Goal: Task Accomplishment & Management: Manage account settings

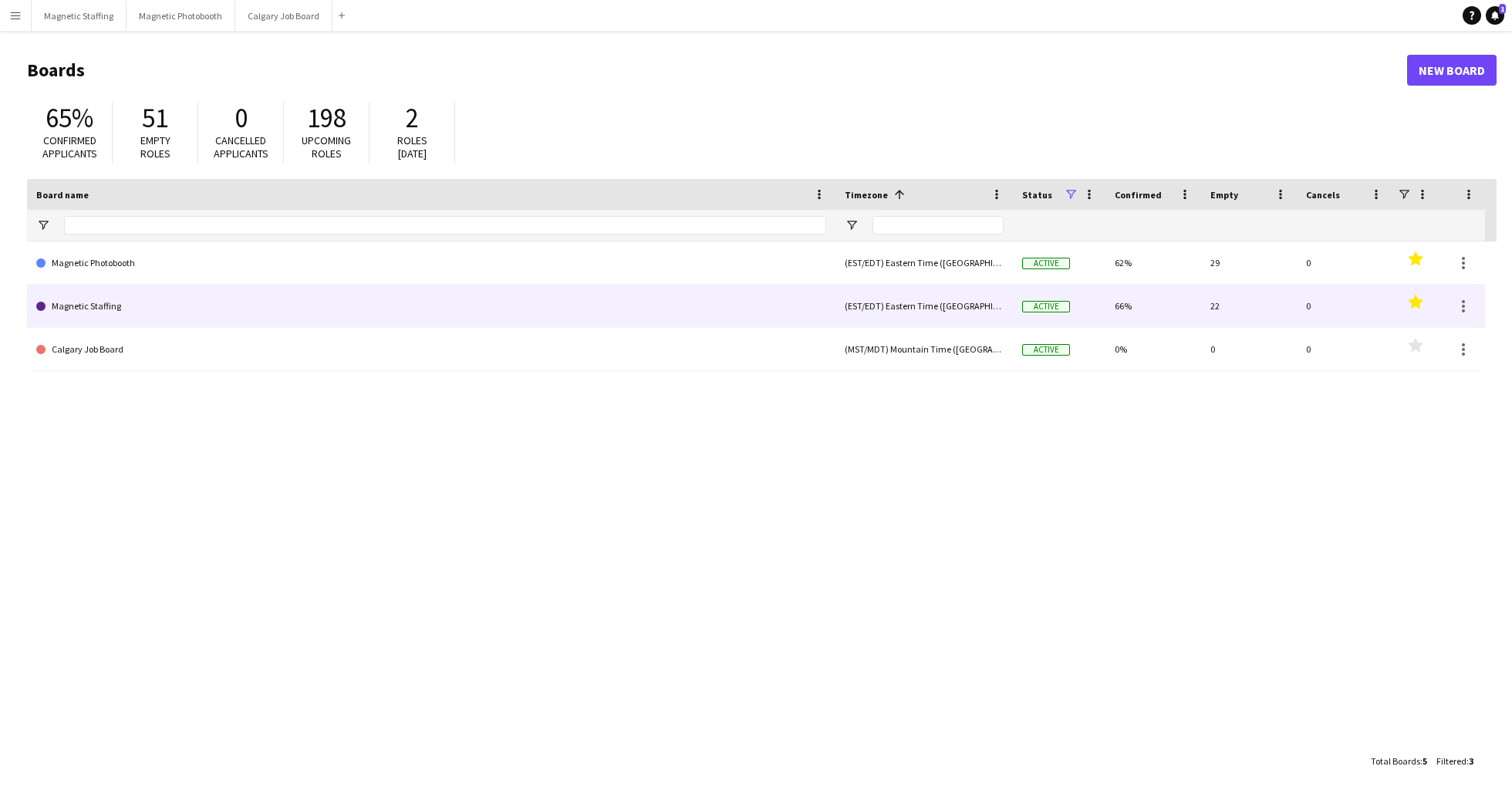
click at [187, 307] on link "Magnetic Staffing" at bounding box center [431, 306] width 790 height 44
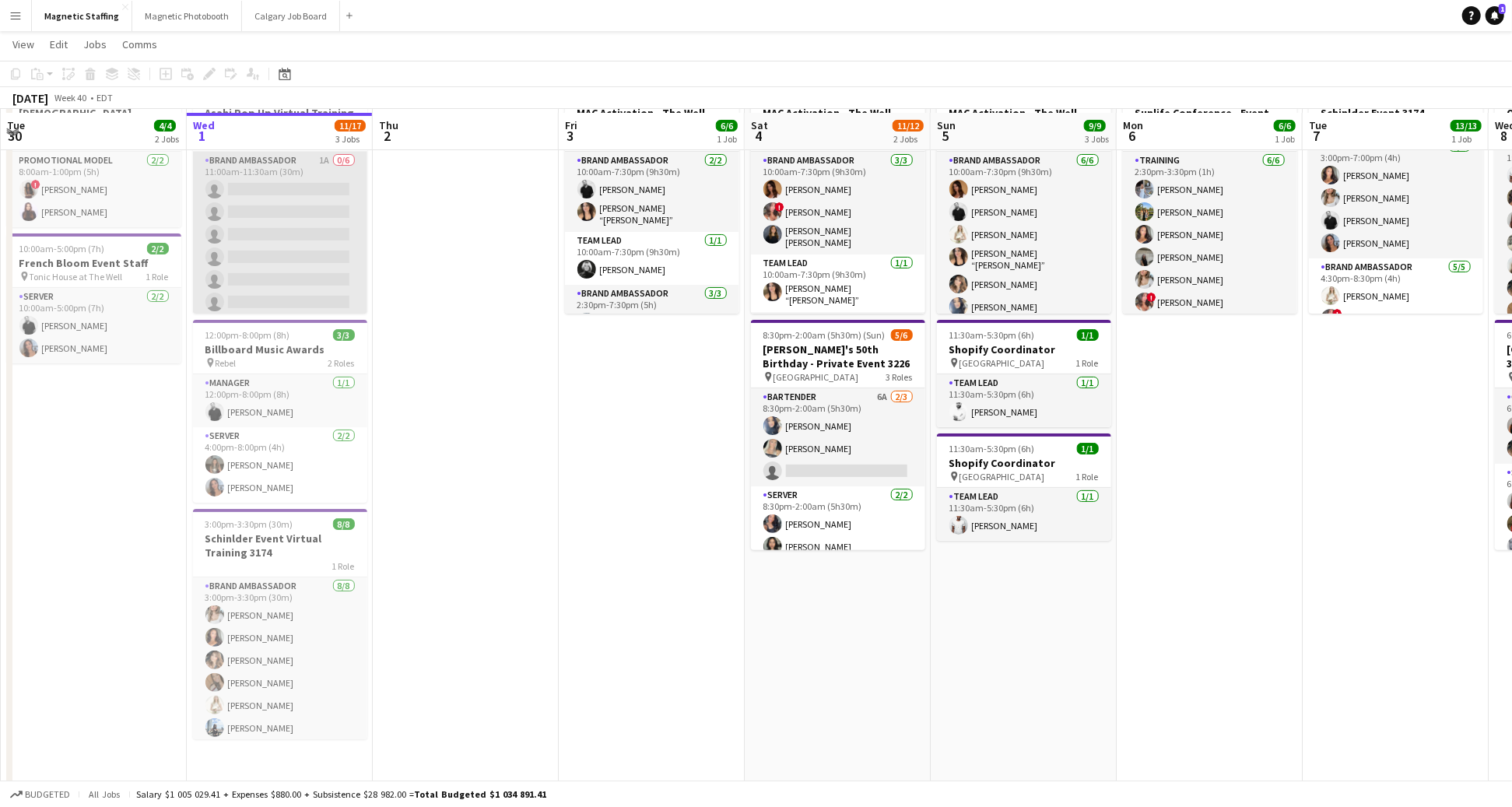
scroll to position [104, 0]
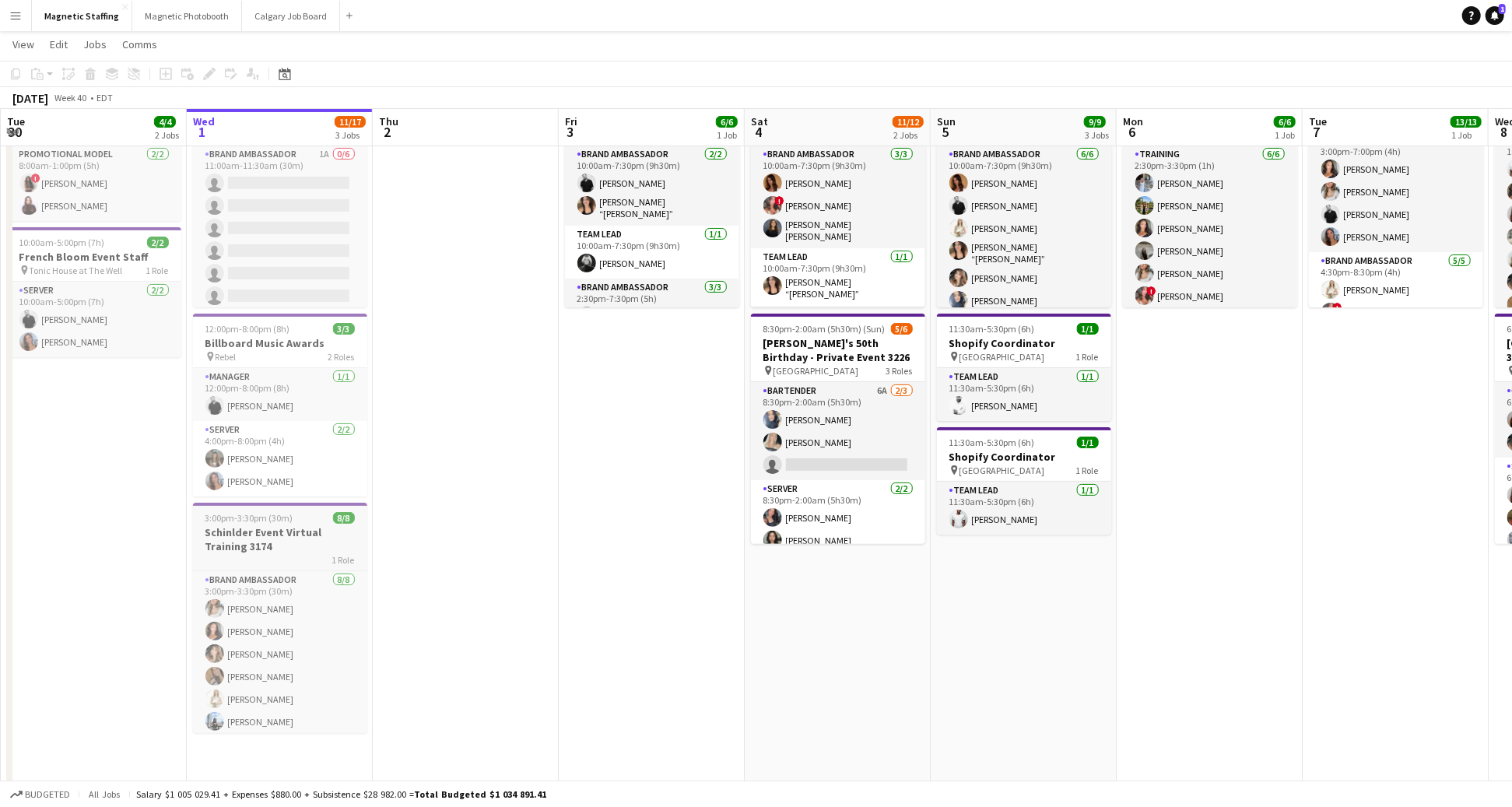
click at [290, 535] on h3 "Schinlder Event Virtual Training 3174" at bounding box center [280, 539] width 174 height 28
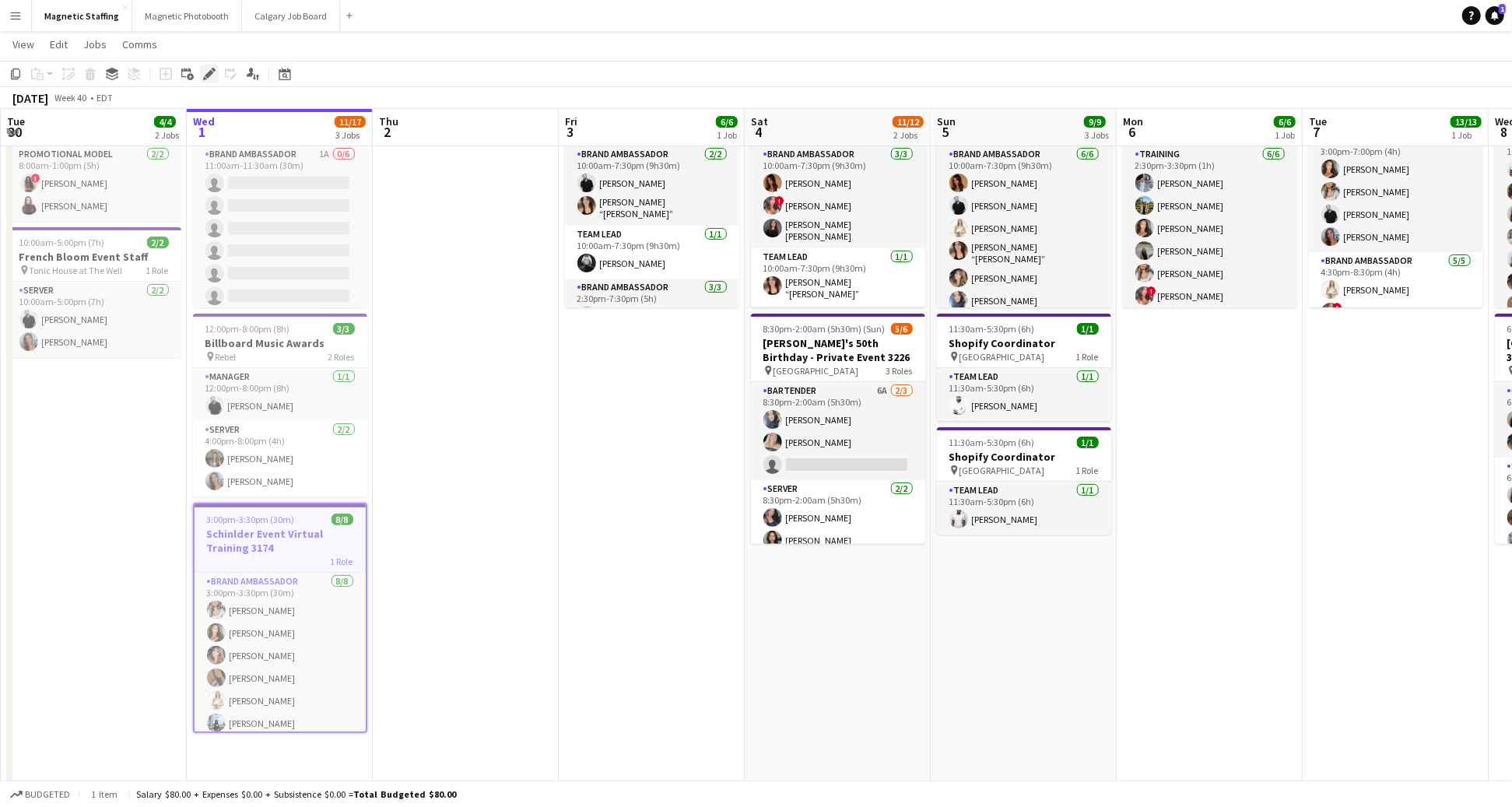
click at [204, 78] on icon at bounding box center [204, 78] width 4 height 4
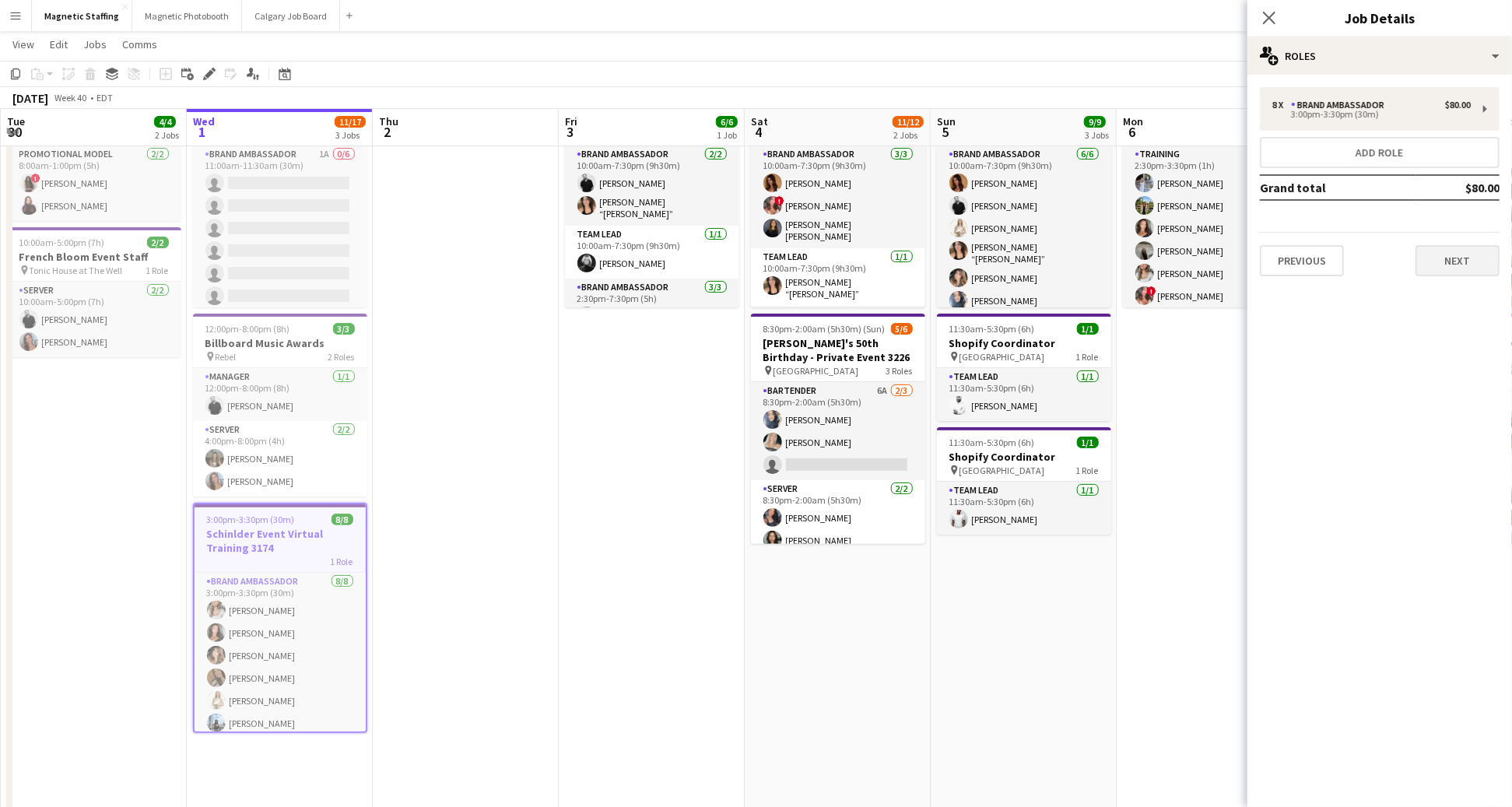
click at [1448, 240] on div "Previous Next" at bounding box center [1380, 255] width 239 height 45
click at [1459, 274] on div "8 x Brand Ambassador $80.00 3:00pm-3:30pm (30m) Add role Grand total $80.00 Pre…" at bounding box center [1380, 182] width 265 height 214
click at [1469, 252] on button "Next" at bounding box center [1457, 260] width 84 height 31
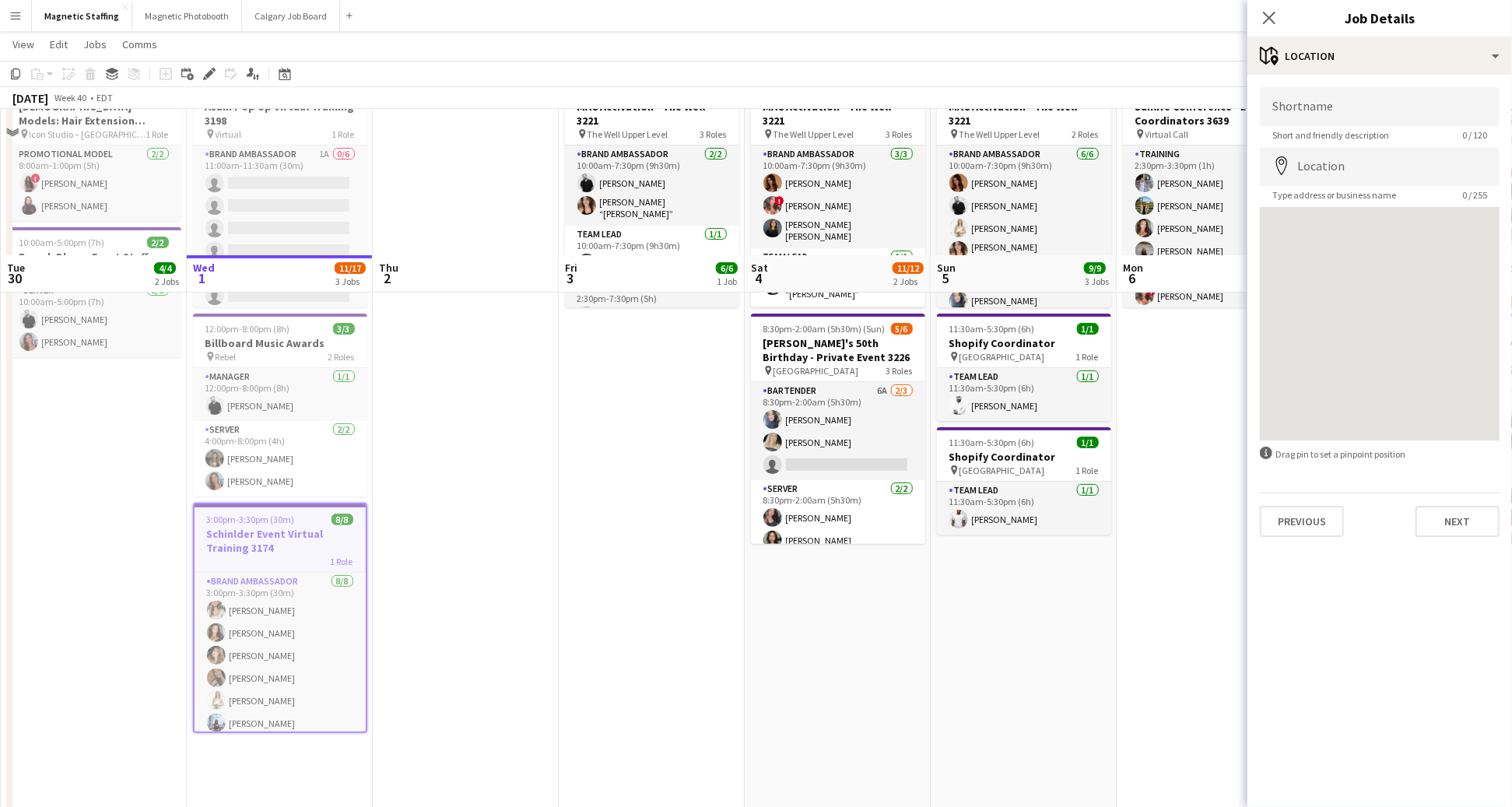
scroll to position [284, 0]
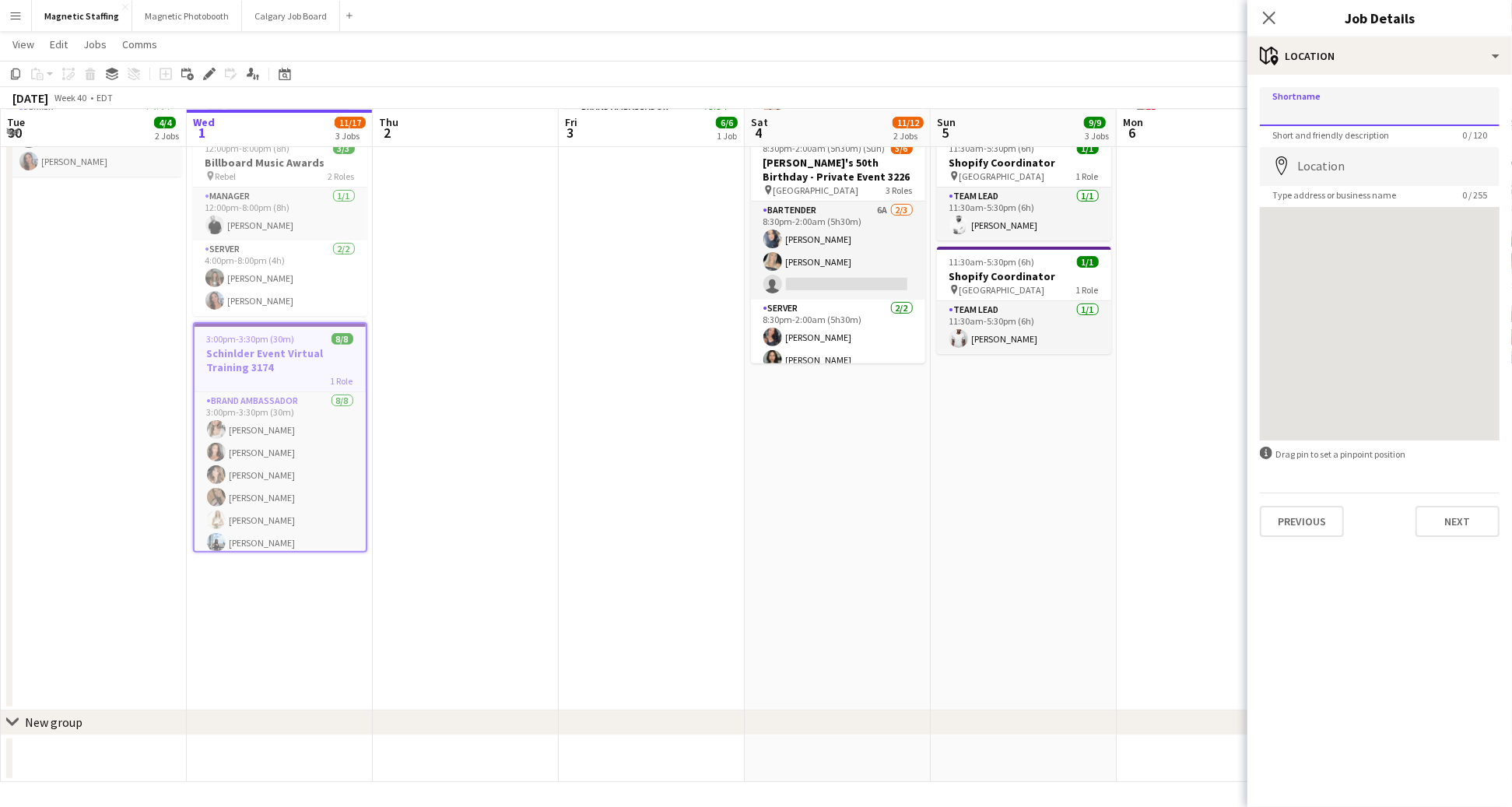
click at [1294, 105] on input "Shortname" at bounding box center [1380, 106] width 239 height 39
type input "**********"
click at [1444, 509] on button "Next" at bounding box center [1457, 521] width 84 height 31
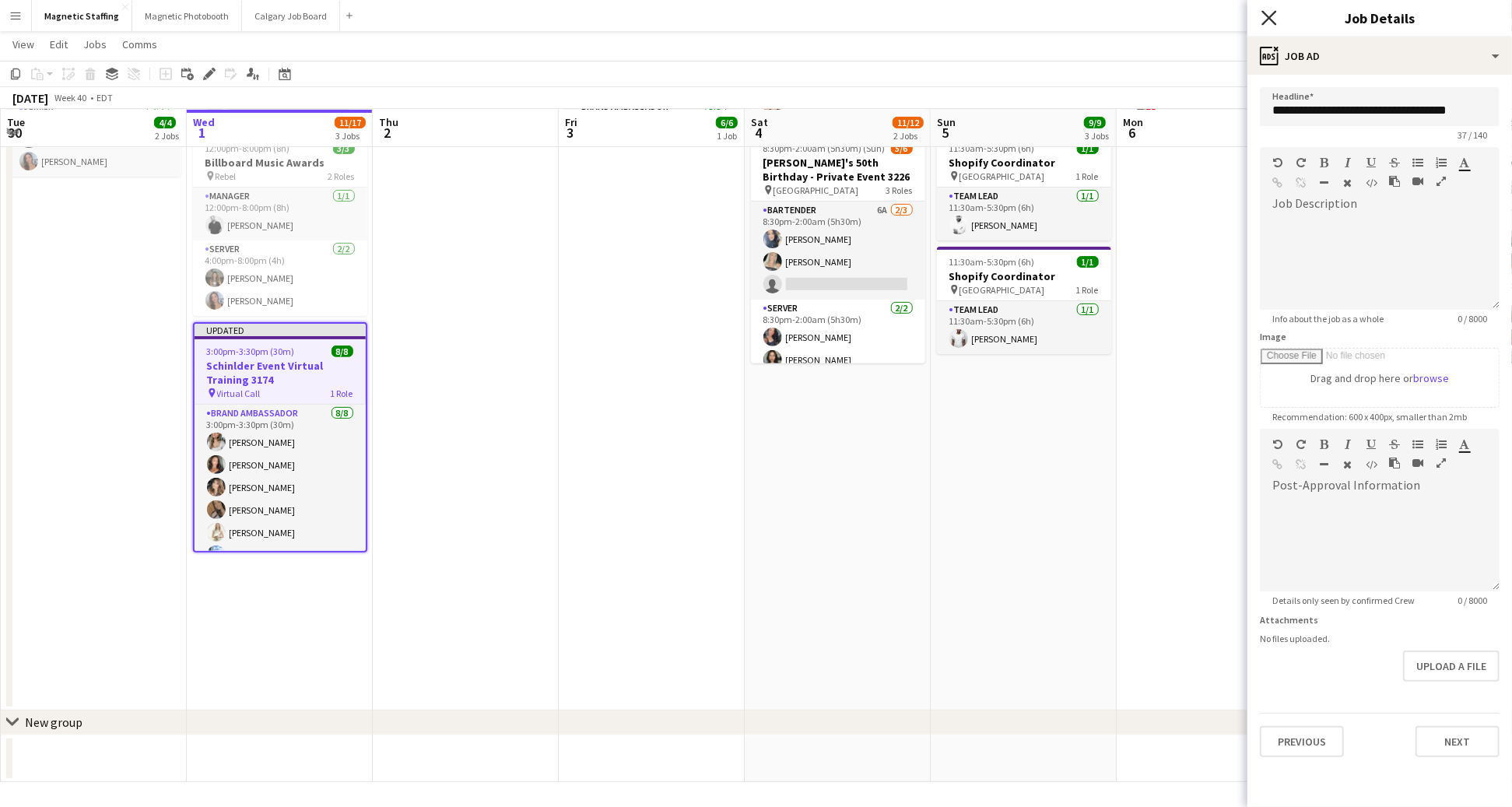
click at [1274, 18] on icon "Close pop-in" at bounding box center [1269, 18] width 15 height 15
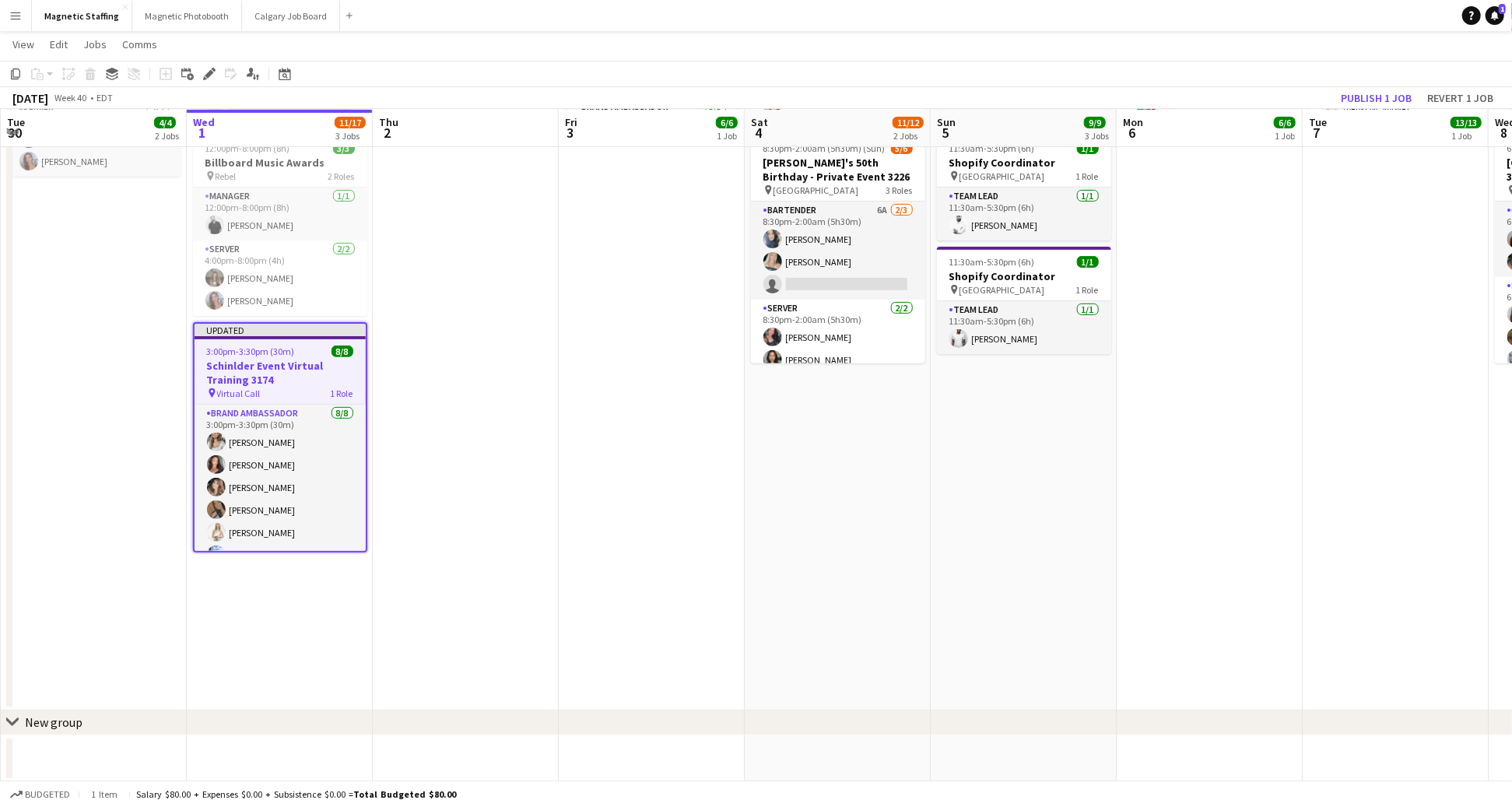
click at [1364, 85] on app-toolbar "Copy Paste Paste Command V Paste with crew Command Shift V Paste linked Job Del…" at bounding box center [756, 73] width 1512 height 26
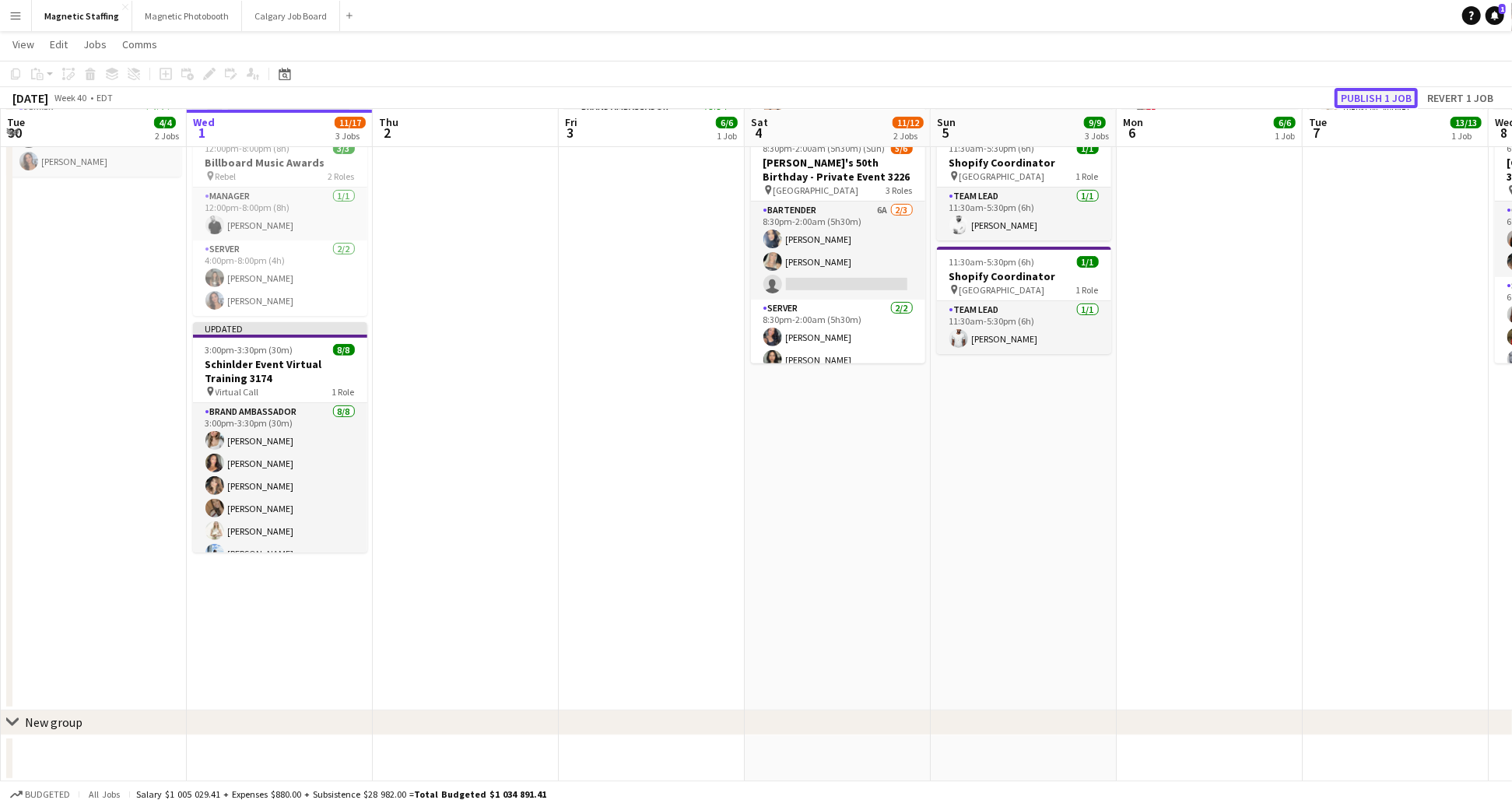
click at [1366, 93] on button "Publish 1 job" at bounding box center [1376, 97] width 83 height 20
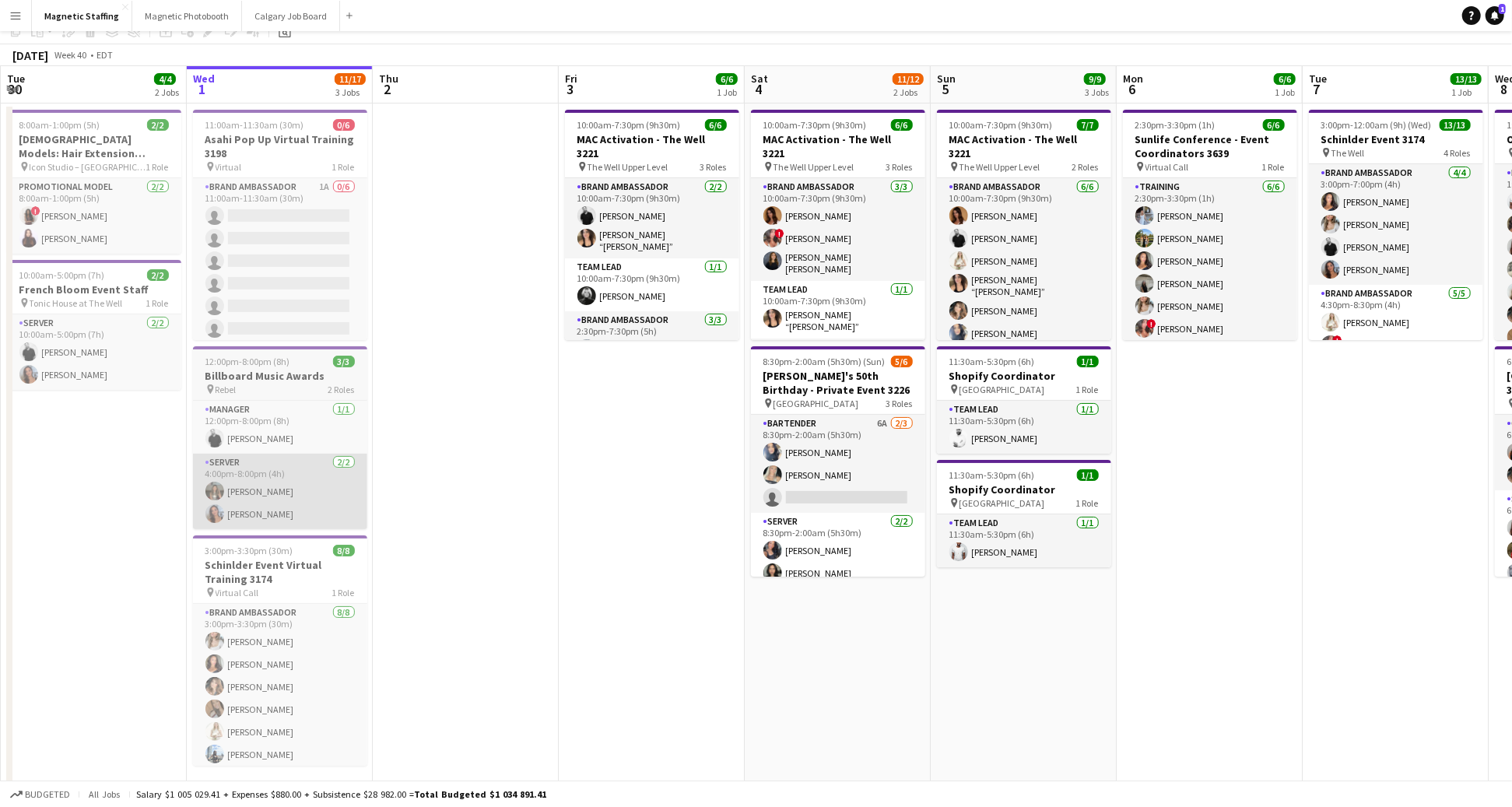
scroll to position [0, 0]
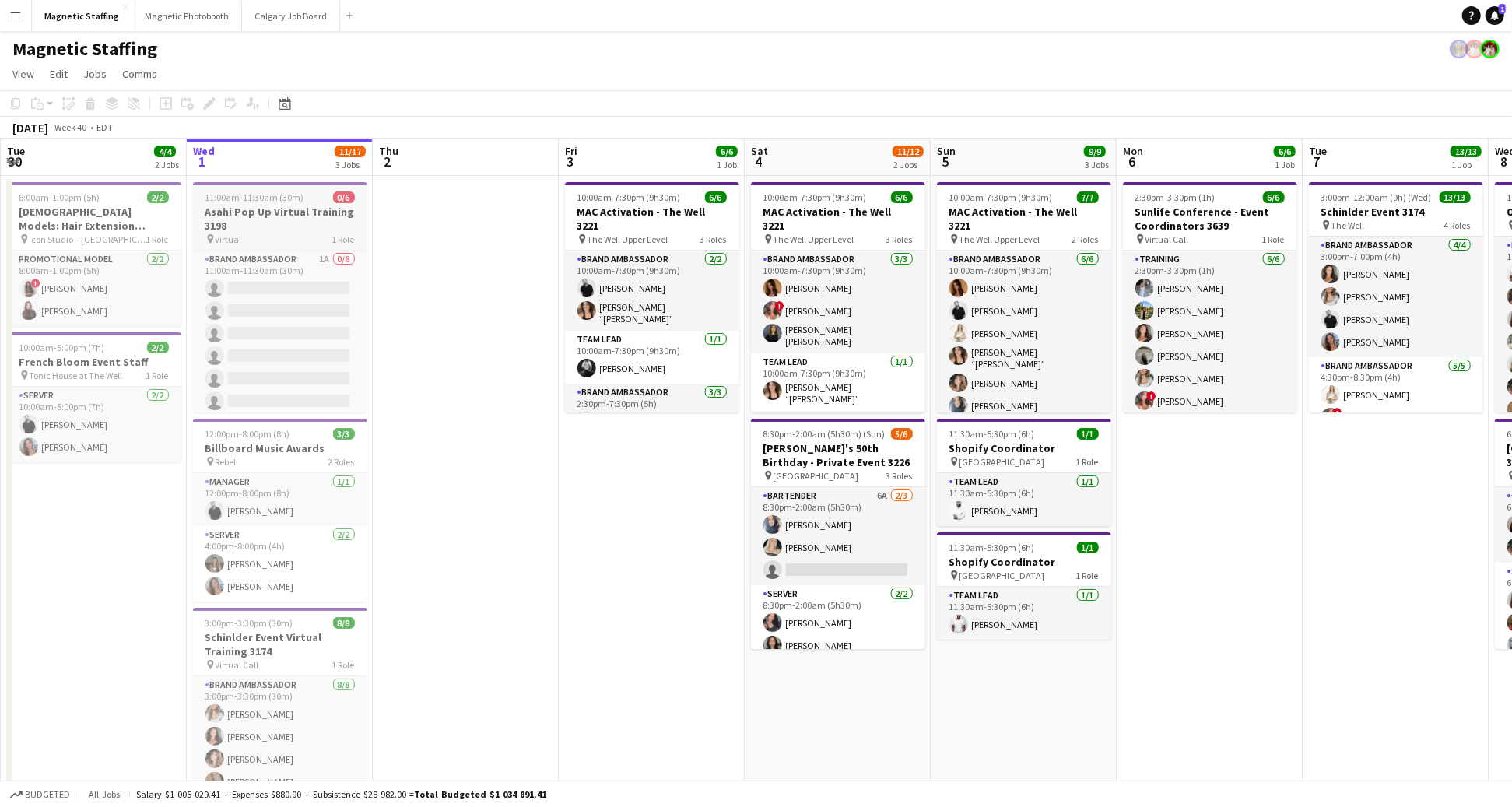
click at [247, 204] on h3 "Asahi Pop Up Virtual Training 3198" at bounding box center [280, 218] width 174 height 28
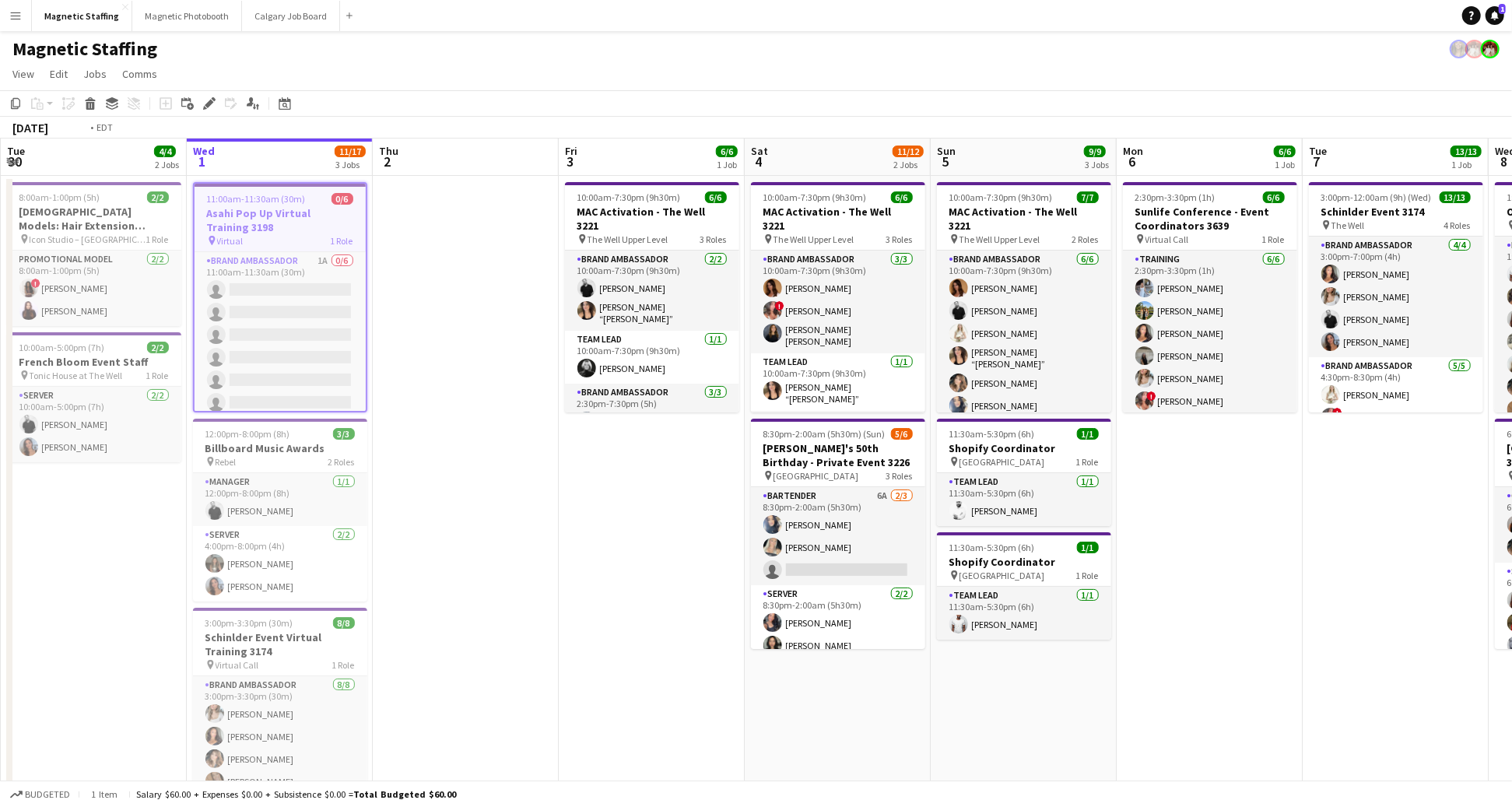
scroll to position [0, 358]
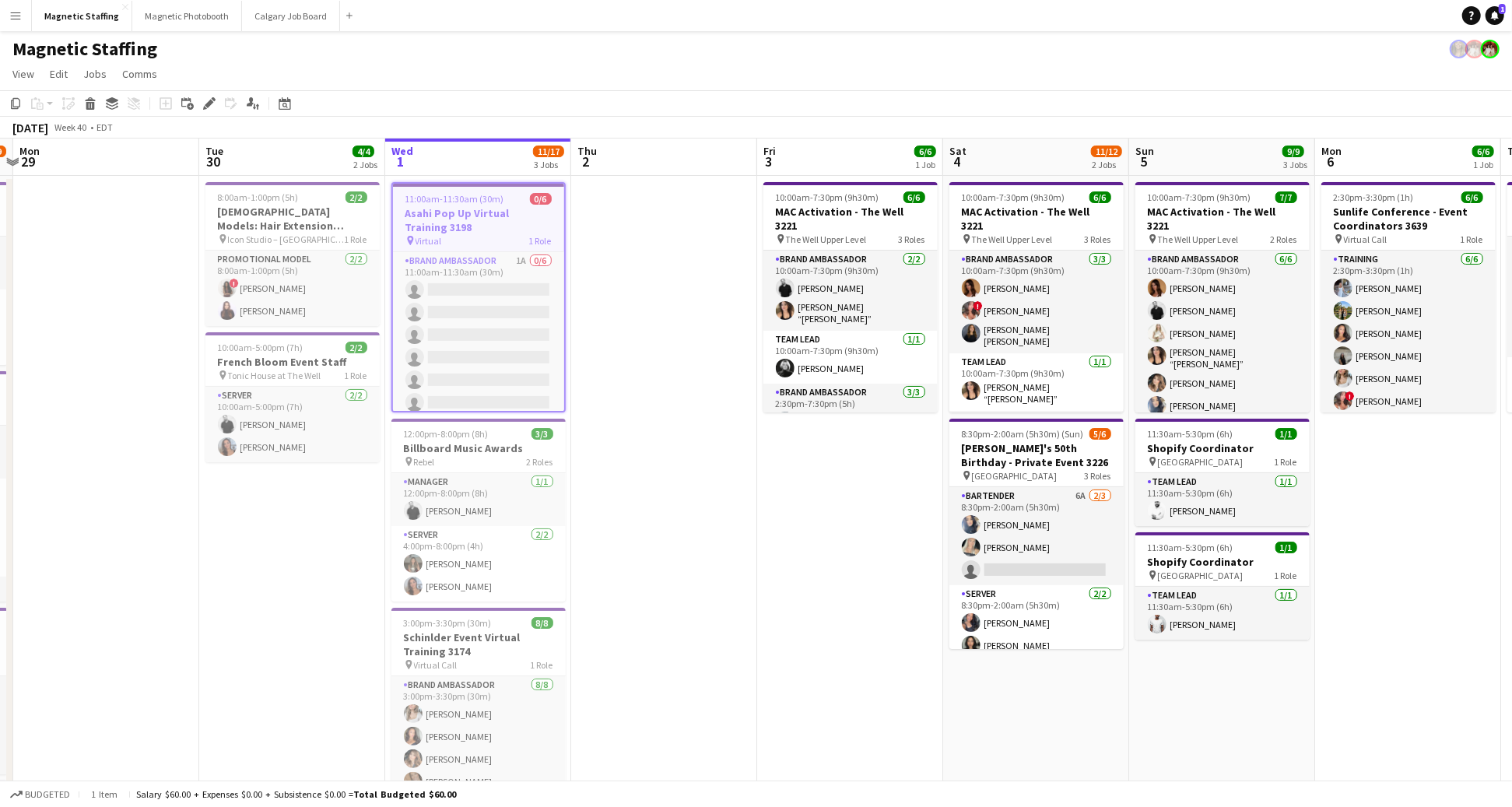
drag, startPoint x: 239, startPoint y: 210, endPoint x: 439, endPoint y: 204, distance: 200.1
click at [439, 204] on app-calendar-viewport "Sat 27 11/11 5 Jobs Sun 28 18/19 4 Jobs Mon 29 Tue 30 4/4 2 Jobs Wed 1 11/17 3 …" at bounding box center [756, 659] width 1512 height 1042
click at [459, 209] on h3 "Asahi Pop Up Virtual Training 3198" at bounding box center [478, 220] width 172 height 28
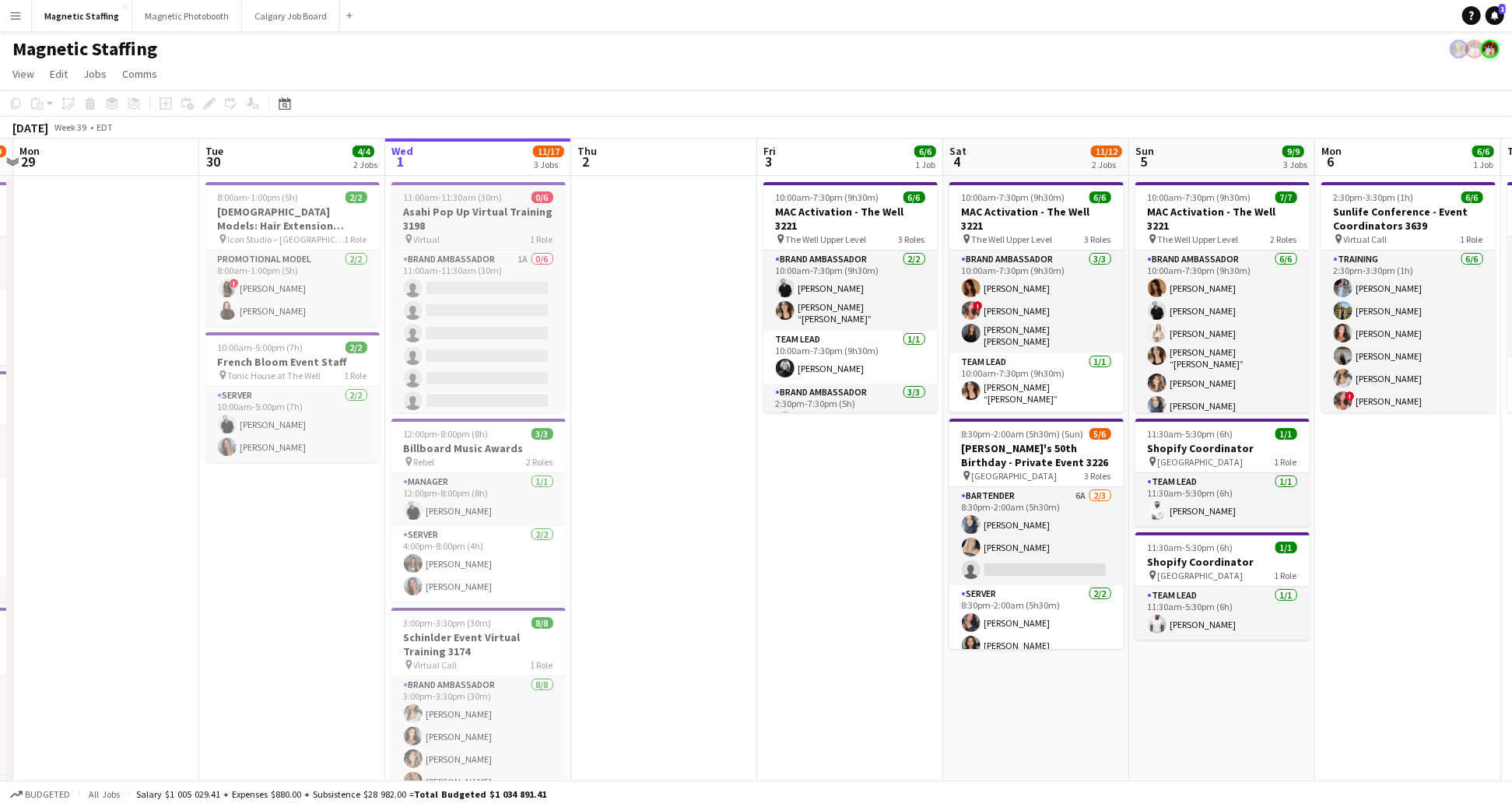
click at [459, 209] on h3 "Asahi Pop Up Virtual Training 3198" at bounding box center [478, 218] width 174 height 28
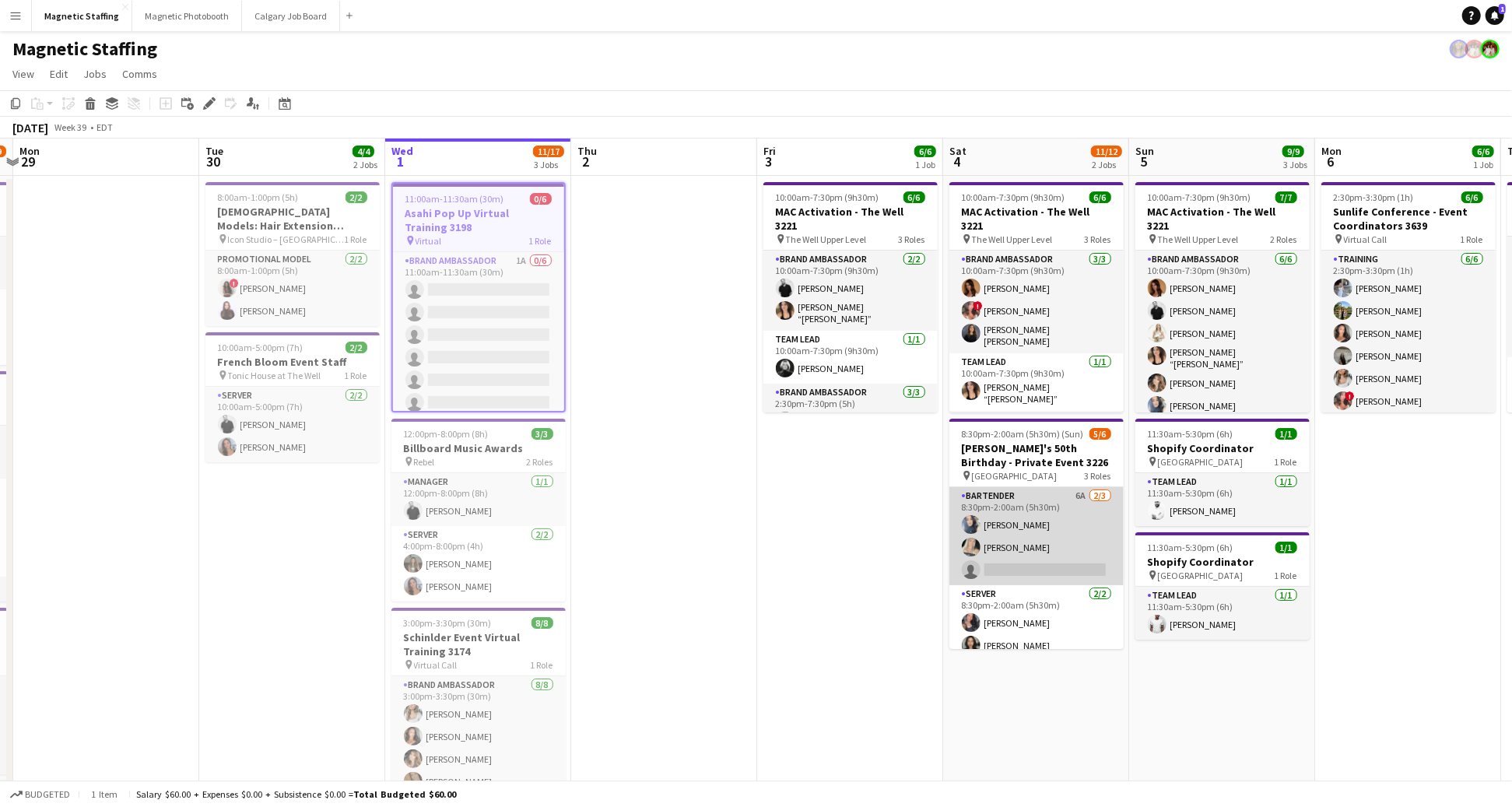
click at [1023, 520] on app-card-role "Bartender 6A 2/3 8:30pm-2:00am (5h30m) Malin Keo Maija Dekoker single-neutral-a…" at bounding box center [1036, 536] width 174 height 98
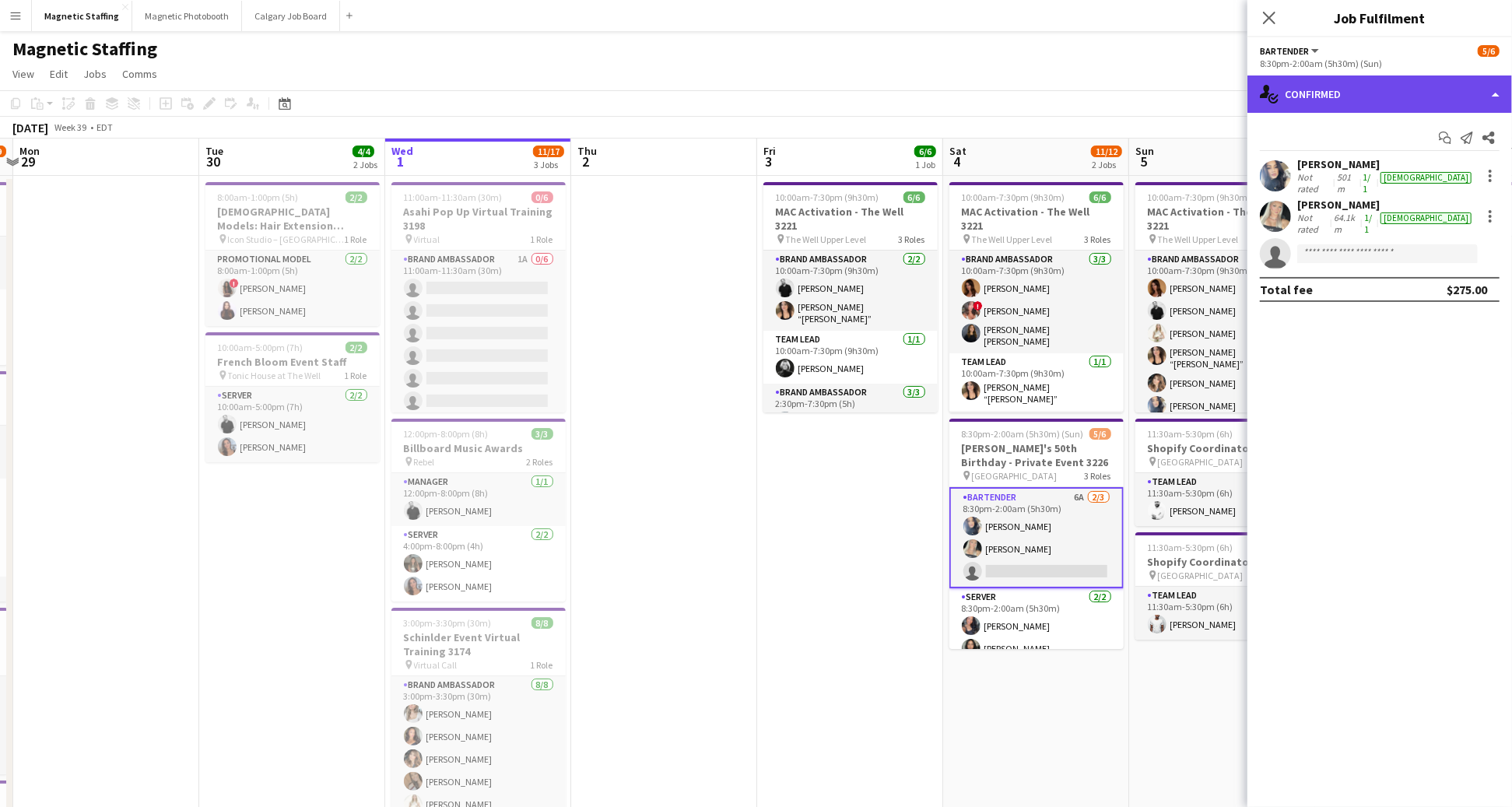
click at [1457, 108] on div "single-neutral-actions-check-2 Confirmed" at bounding box center [1380, 94] width 265 height 38
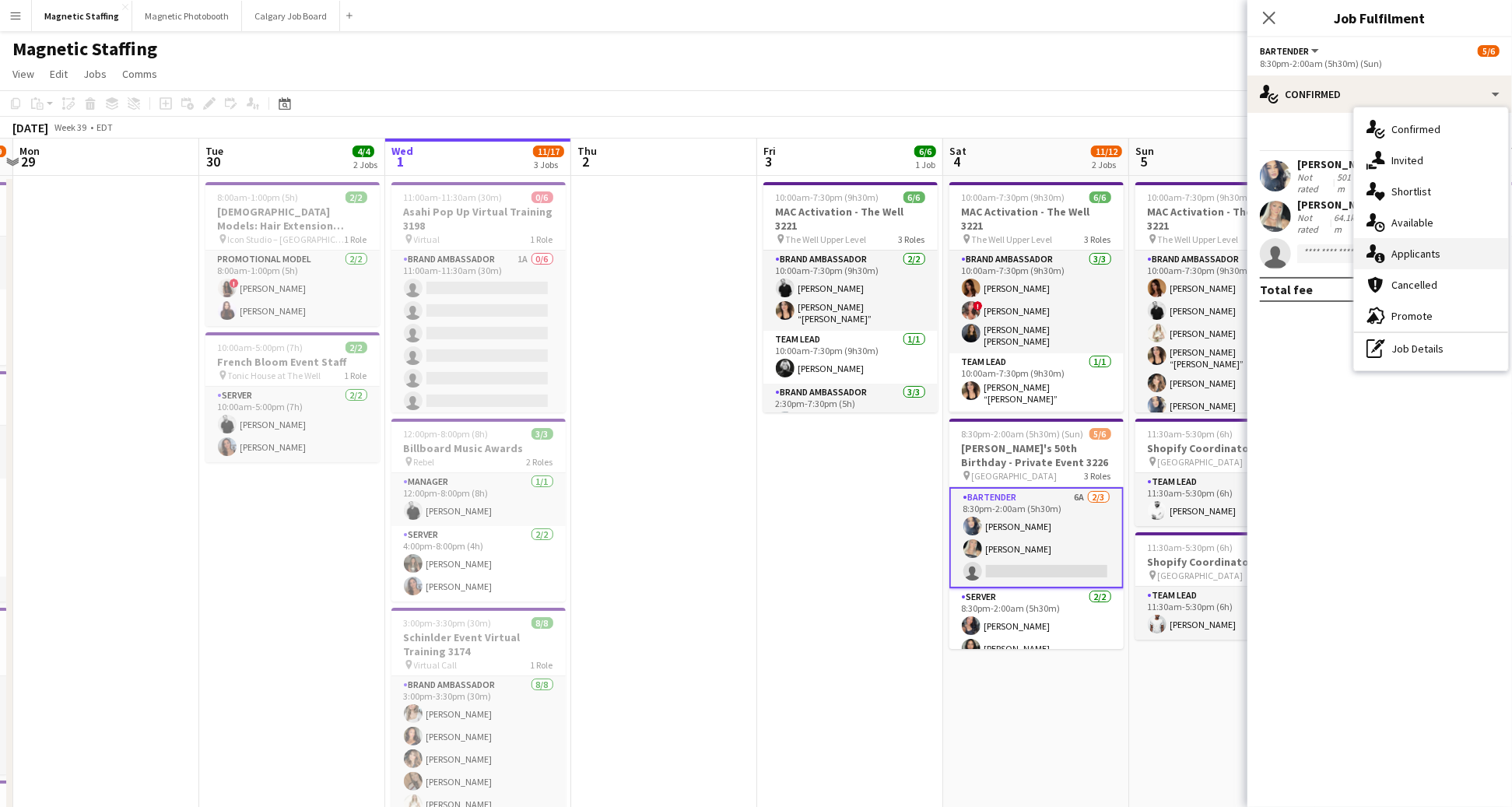
click at [1455, 250] on div "single-neutral-actions-information Applicants" at bounding box center [1431, 253] width 154 height 31
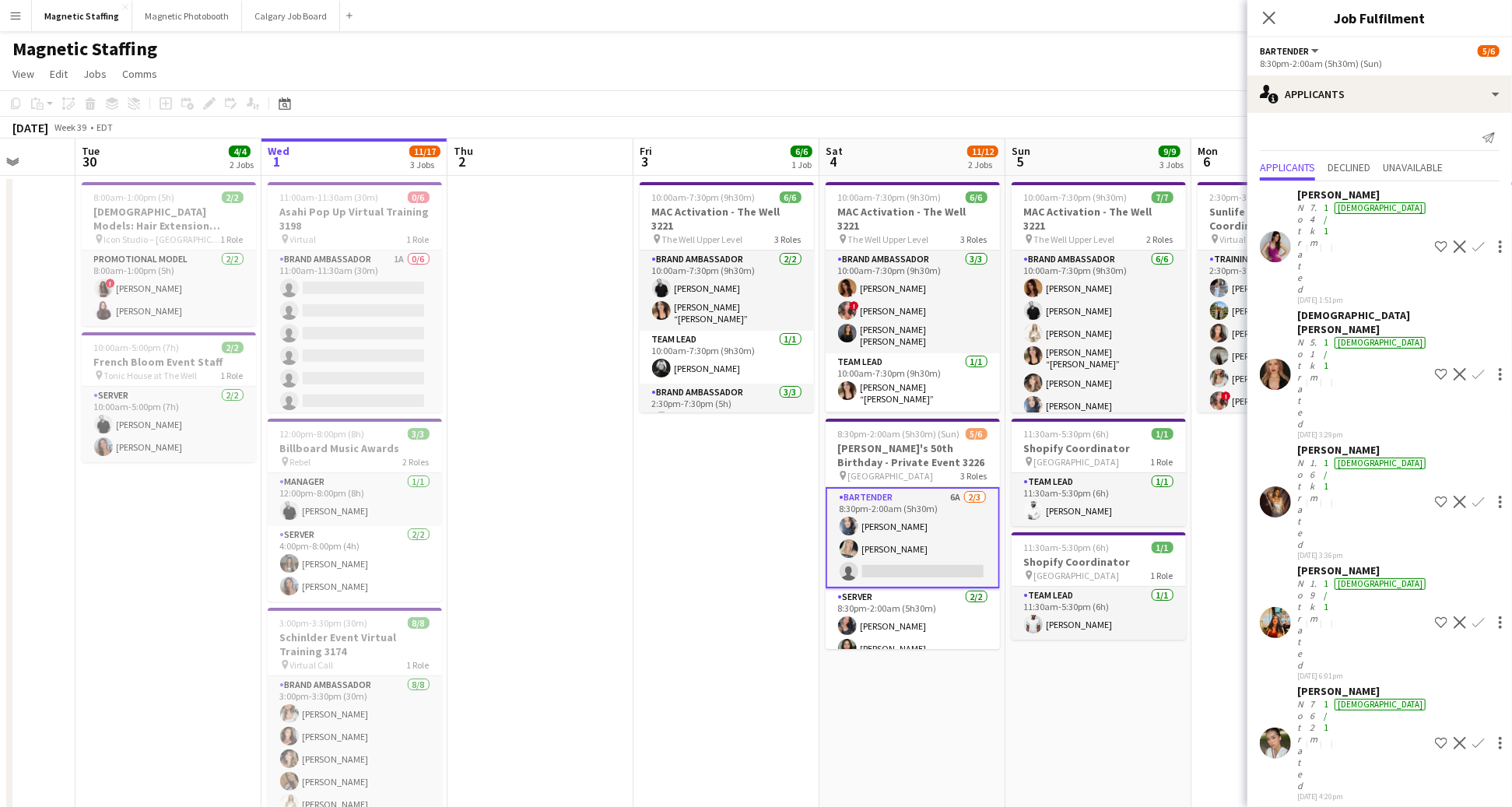
scroll to position [0, 485]
drag, startPoint x: 1121, startPoint y: 730, endPoint x: 1041, endPoint y: 728, distance: 80.0
click at [1041, 728] on app-calendar-viewport "Sat 27 11/11 5 Jobs Sun 28 18/19 4 Jobs Mon 29 Tue 30 4/4 2 Jobs Wed 1 11/17 3 …" at bounding box center [756, 659] width 1512 height 1042
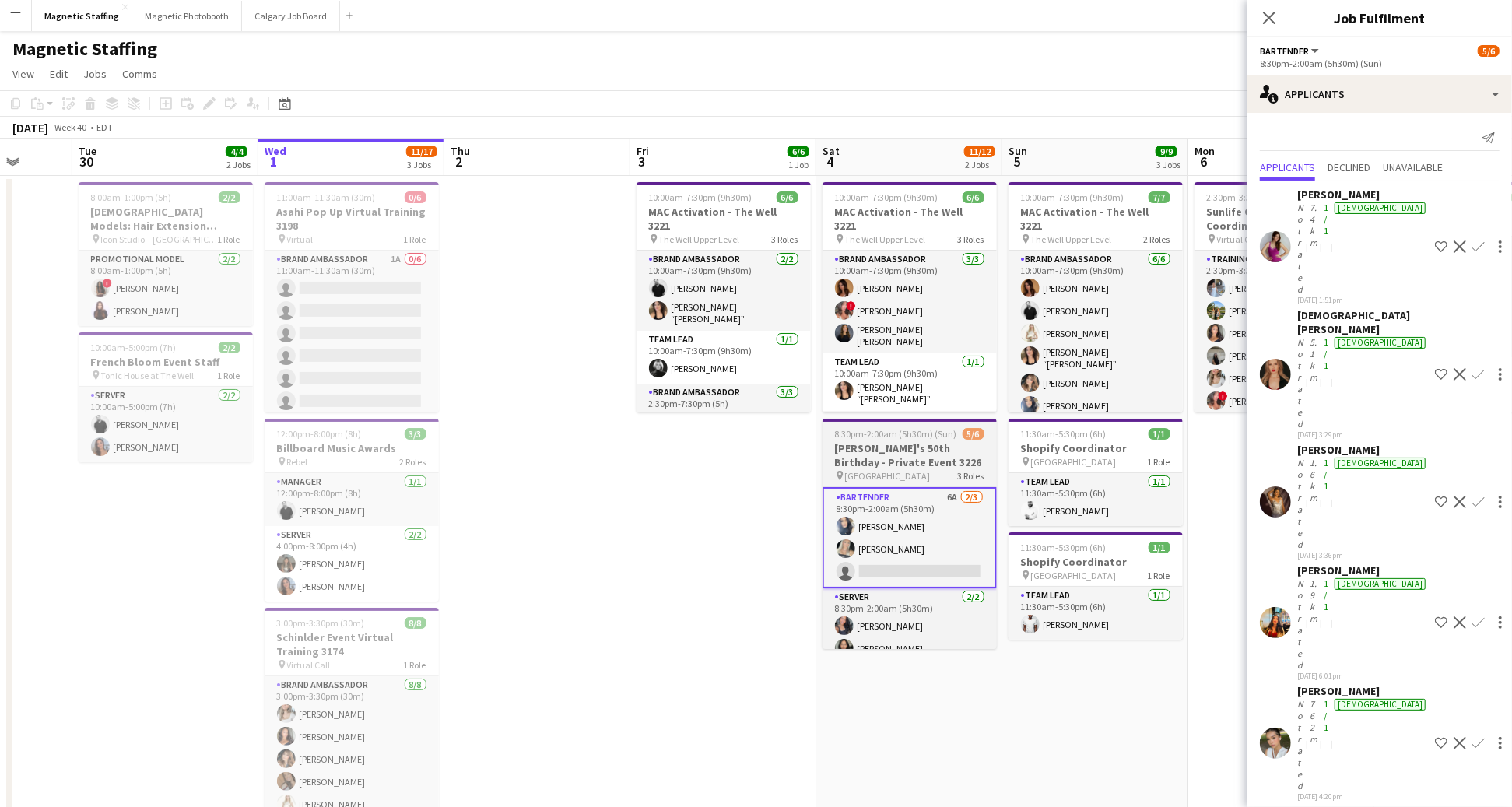
click at [887, 558] on app-card-role "Bartender 6A 2/3 8:30pm-2:00am (5h30m) Malin Keo Maija Dekoker single-neutral-a…" at bounding box center [910, 537] width 174 height 101
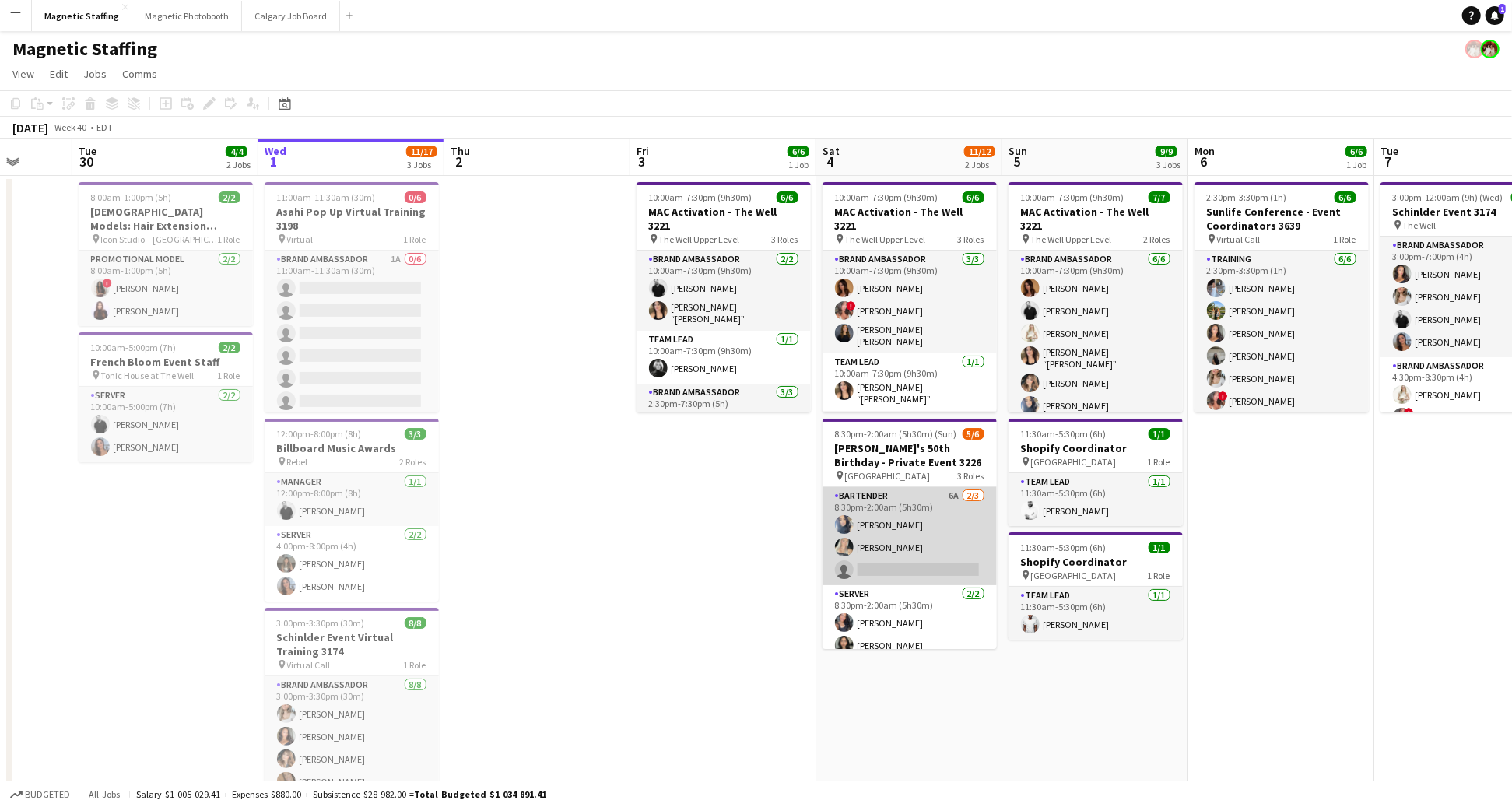
click at [894, 572] on app-card-role "Bartender 6A 2/3 8:30pm-2:00am (5h30m) Malin Keo Maija Dekoker single-neutral-a…" at bounding box center [910, 536] width 174 height 98
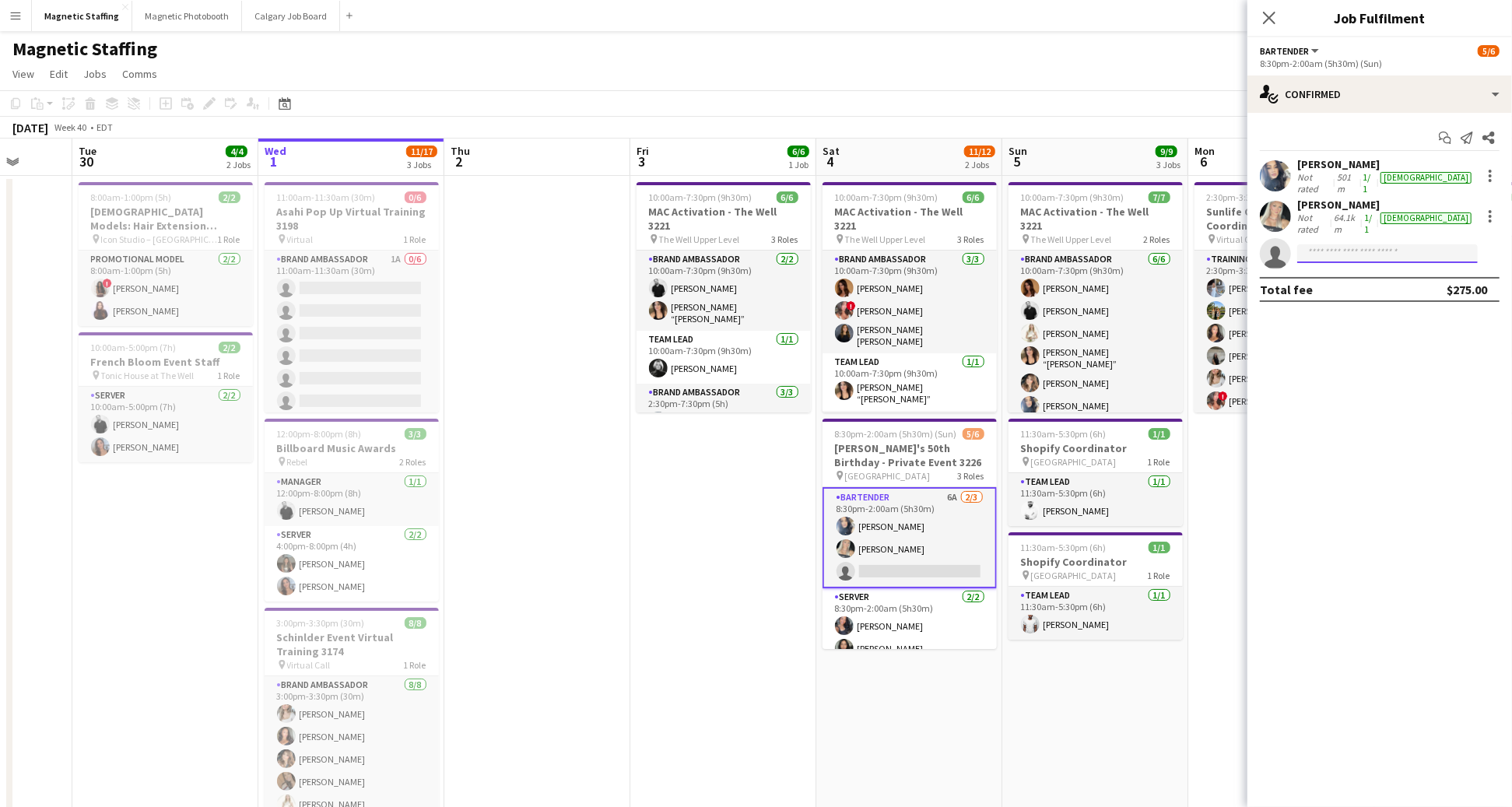
click at [1403, 244] on input at bounding box center [1387, 253] width 180 height 18
type input "***"
click at [898, 536] on app-card-role "Bartender 6A 2/3 8:30pm-2:00am (5h30m) Malin Keo Maija Dekoker single-neutral-a…" at bounding box center [910, 537] width 174 height 101
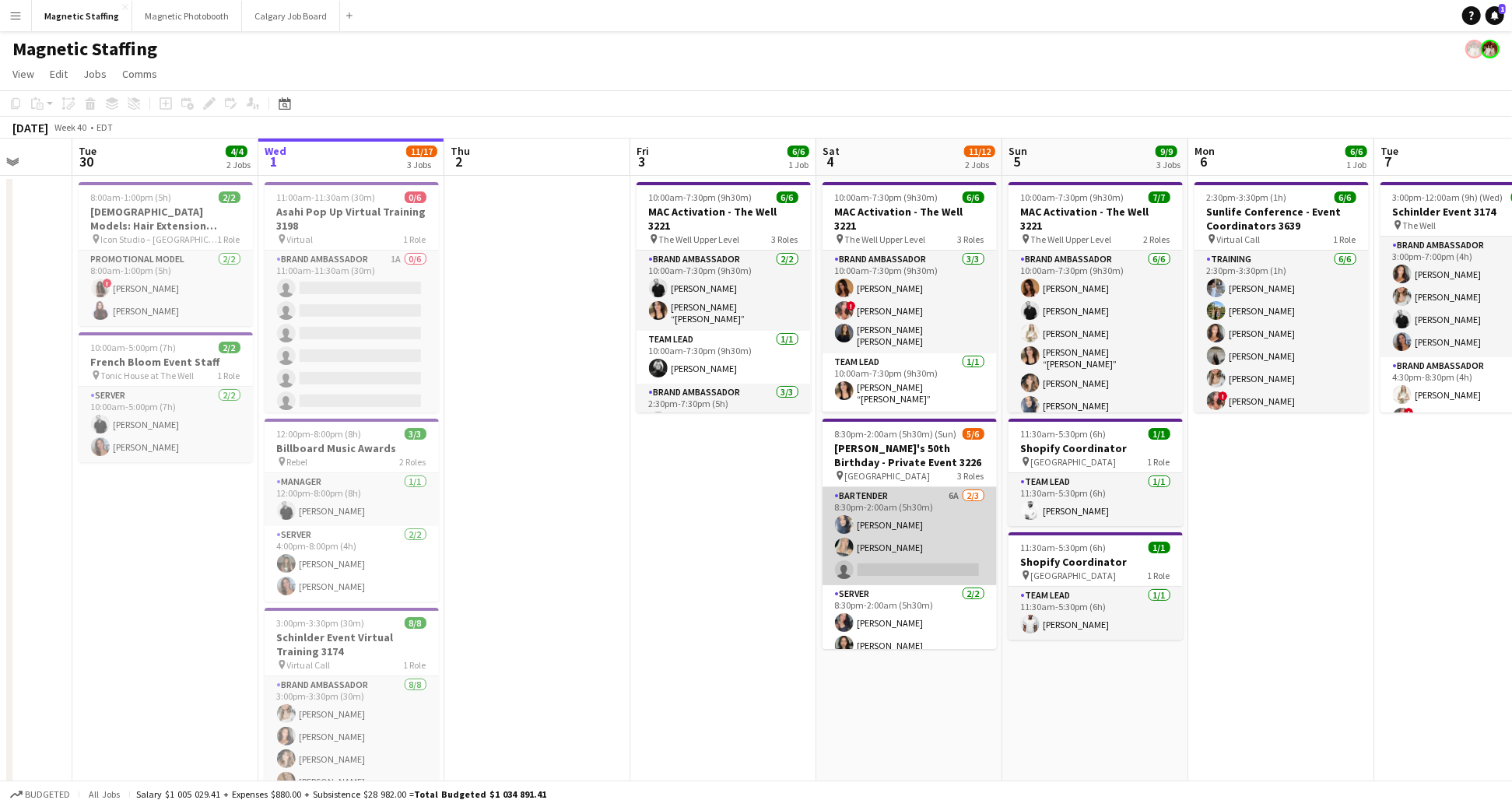
click at [898, 536] on app-card-role "Bartender 6A 2/3 8:30pm-2:00am (5h30m) Malin Keo Maija Dekoker single-neutral-a…" at bounding box center [910, 536] width 174 height 98
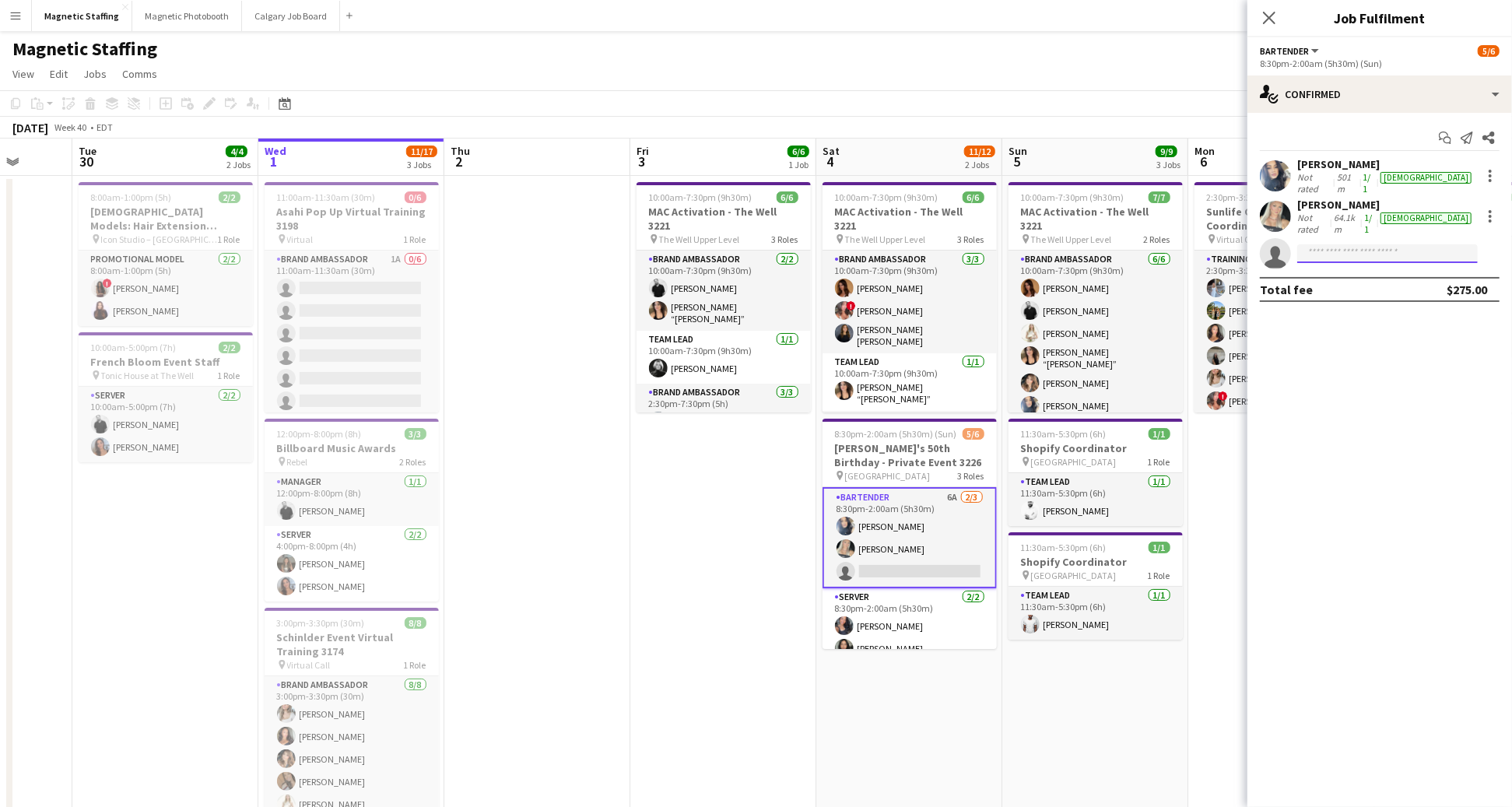
click at [1380, 244] on input at bounding box center [1387, 253] width 180 height 18
type input "*****"
click at [1262, 20] on icon "Close pop-in" at bounding box center [1269, 18] width 13 height 13
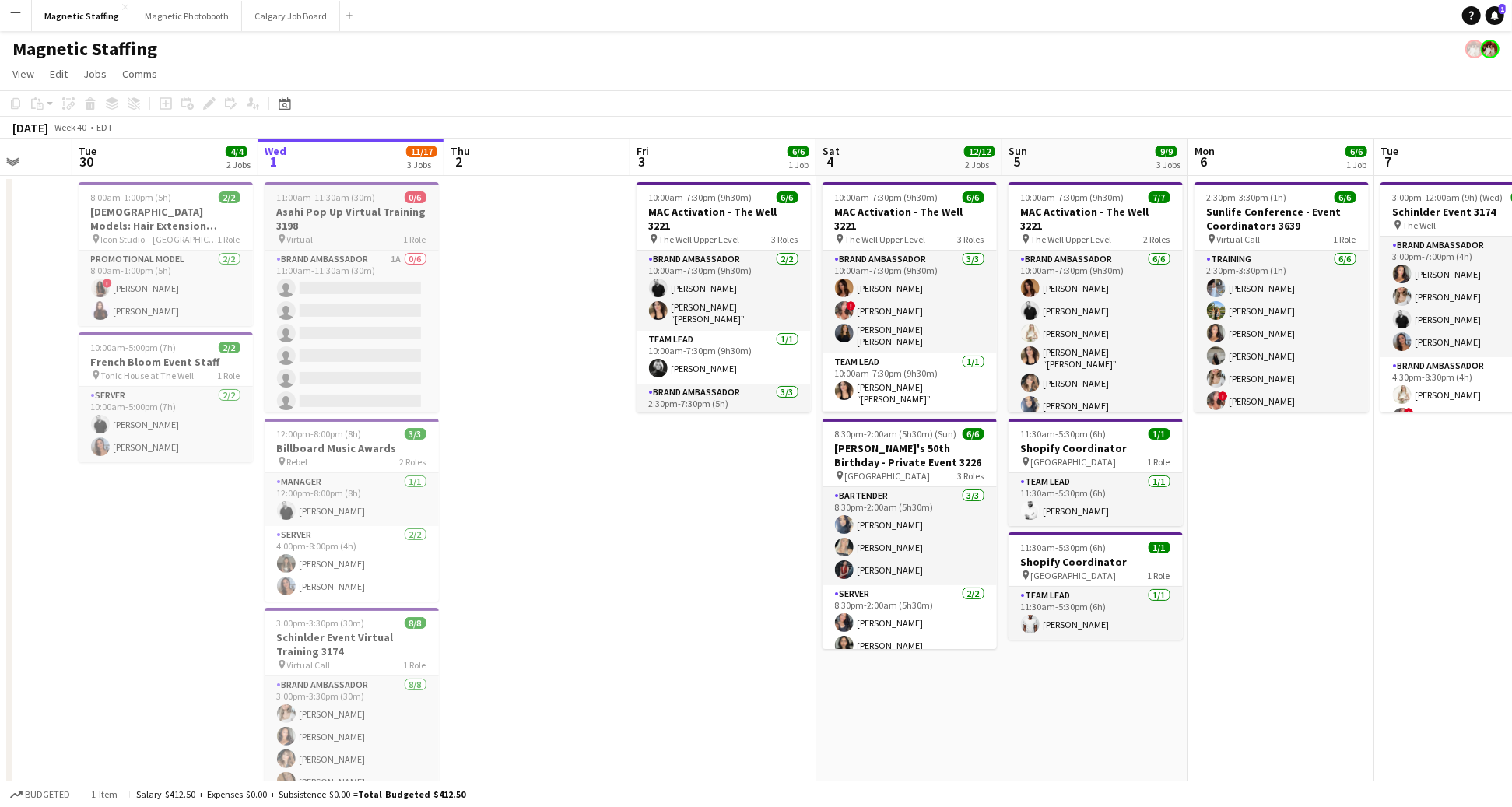
click at [368, 227] on h3 "Asahi Pop Up Virtual Training 3198" at bounding box center [352, 218] width 174 height 28
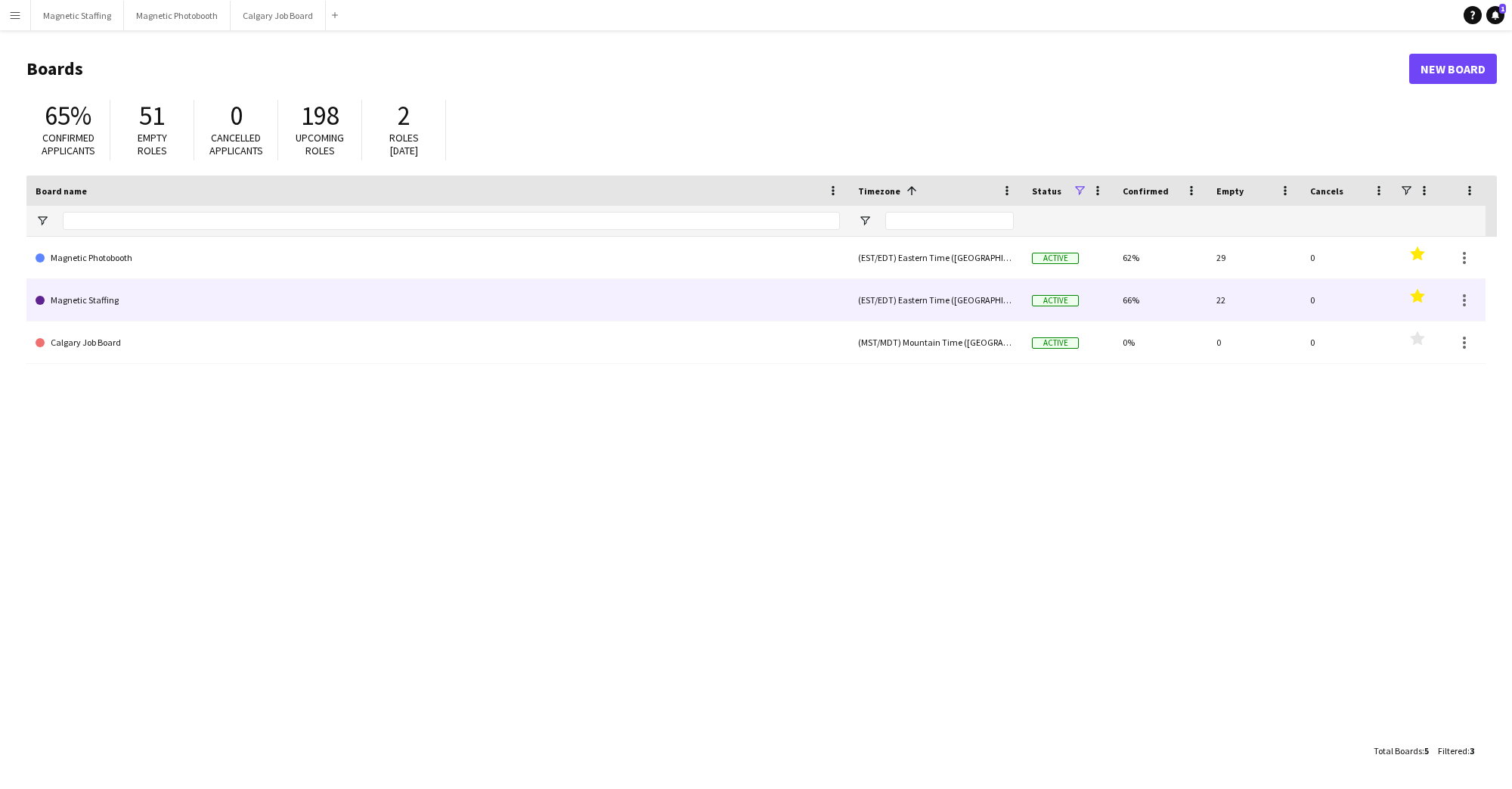
click at [99, 309] on link "Magnetic Staffing" at bounding box center [437, 300] width 804 height 43
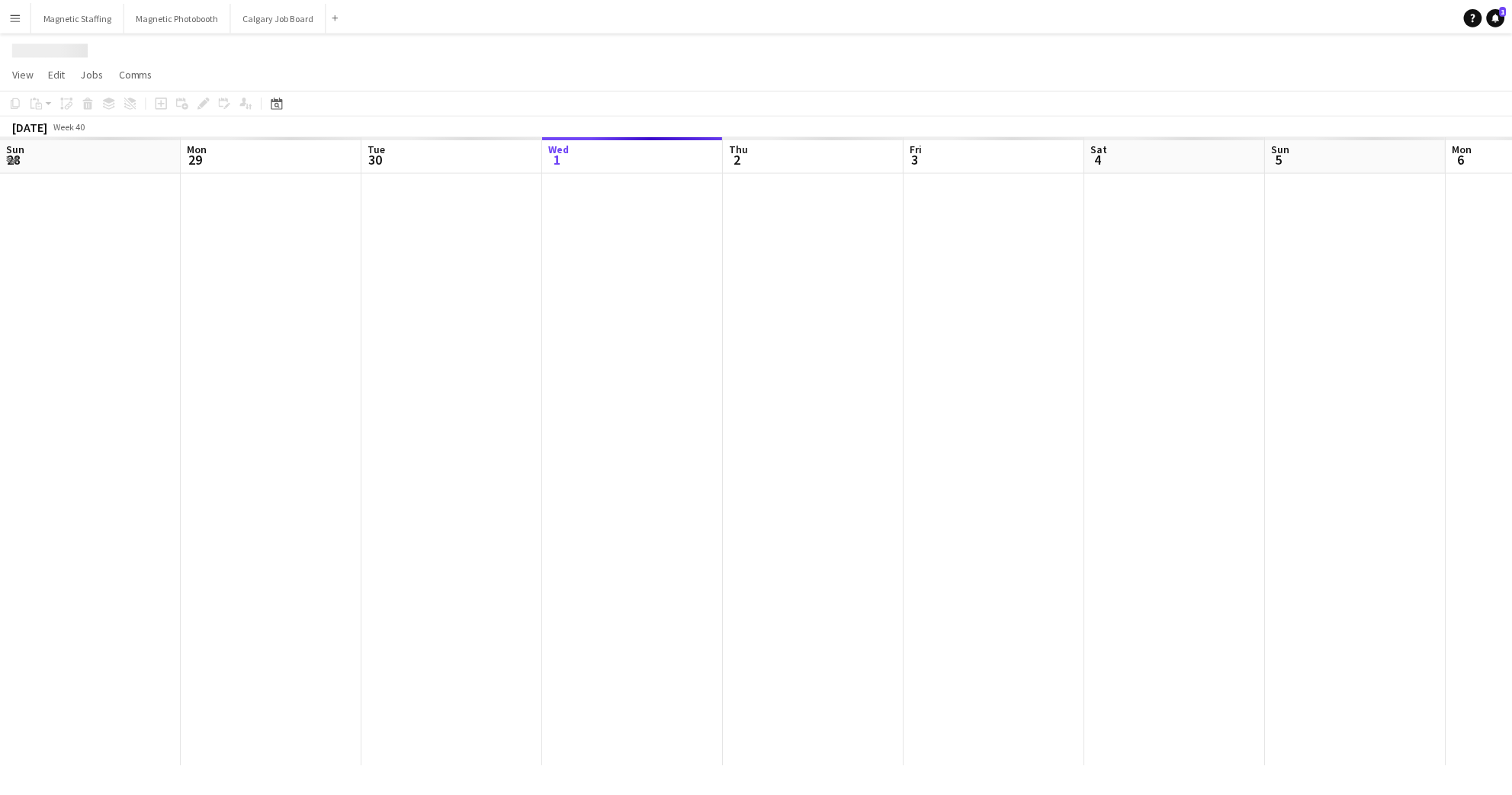
scroll to position [0, 364]
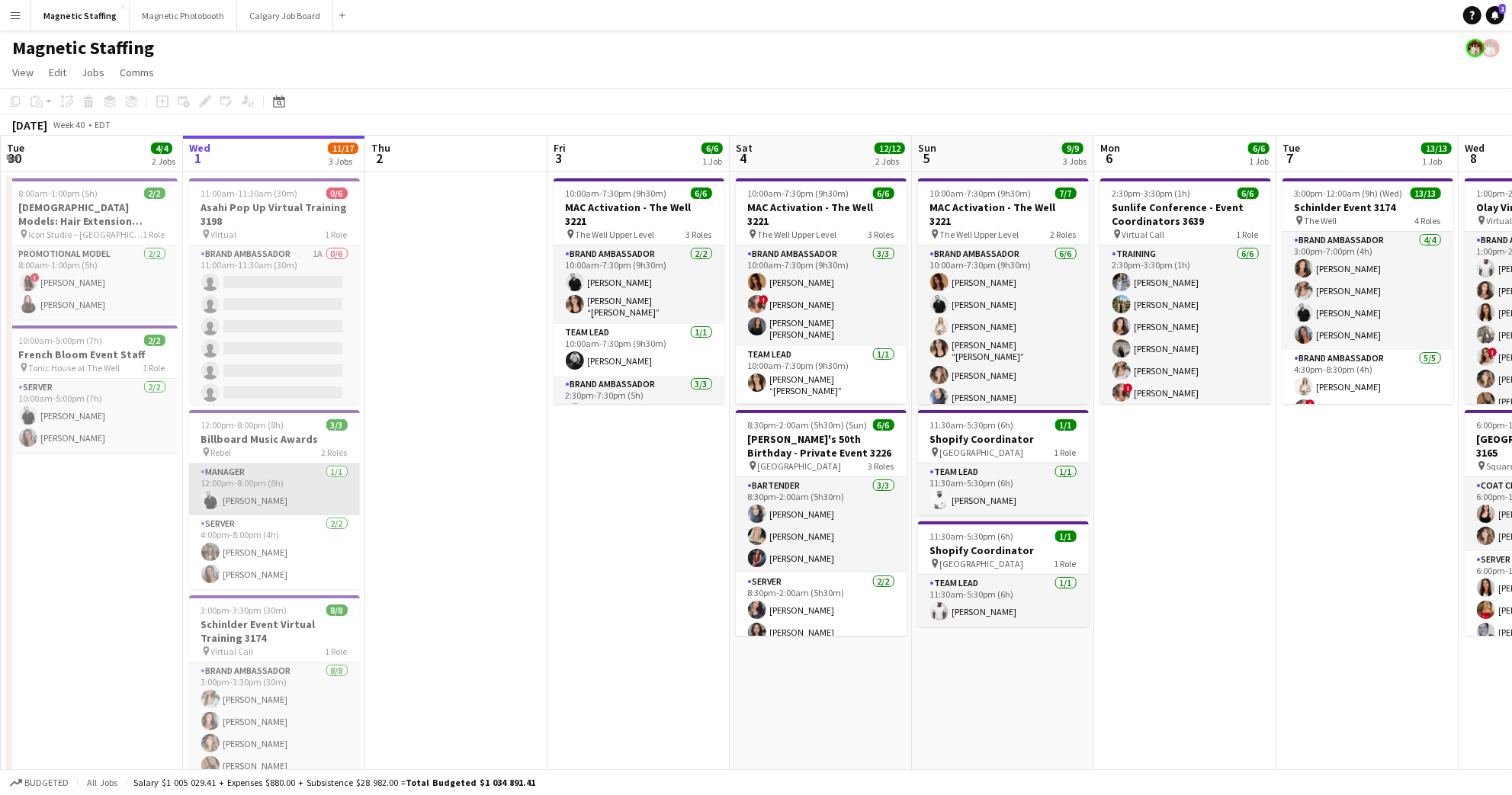
click at [288, 500] on app-card-role "Manager [DATE] 12:00pm-8:00pm (8h) [PERSON_NAME]" at bounding box center [274, 489] width 170 height 52
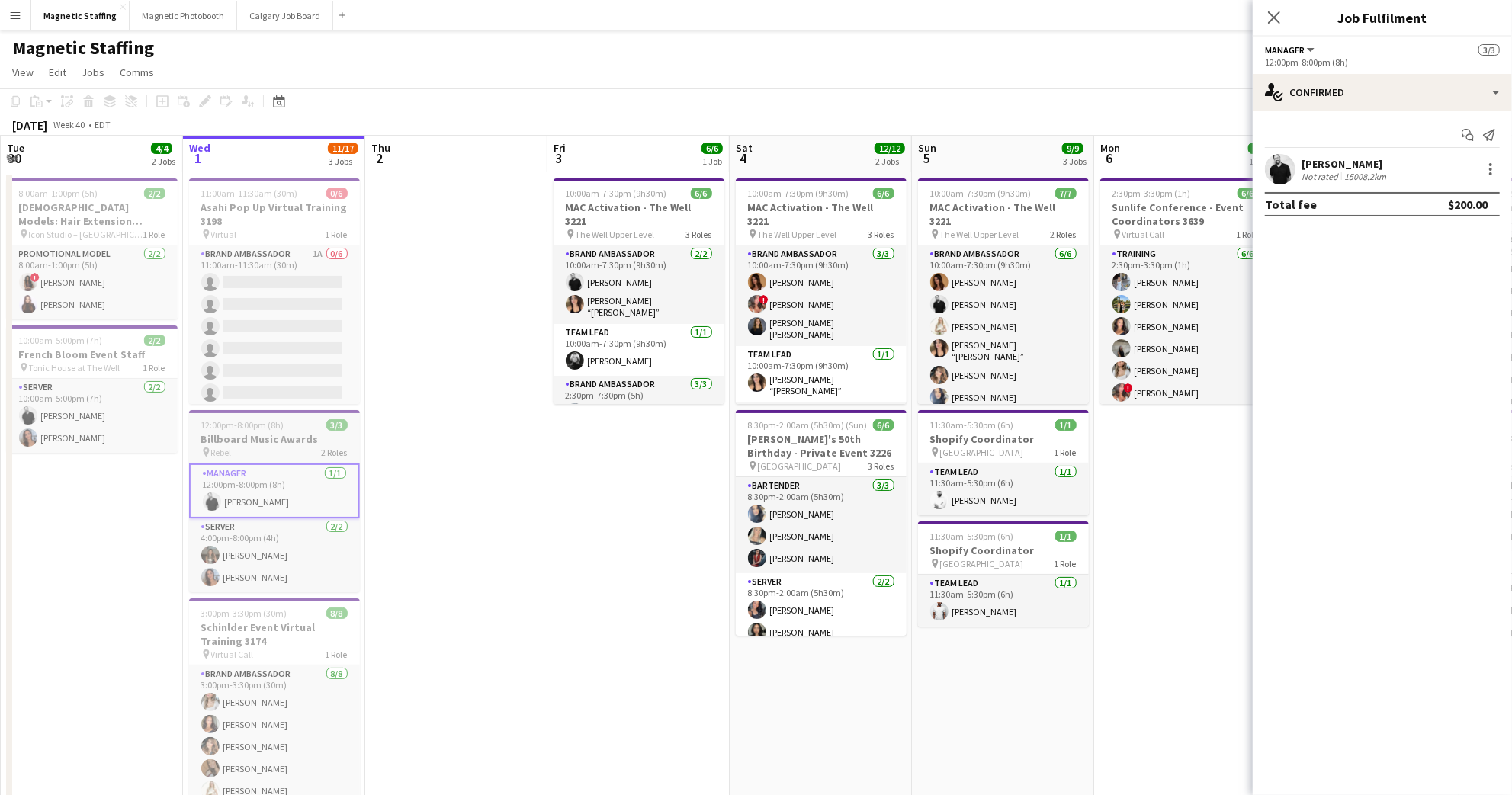
click at [279, 452] on div "pin Rebel 2 Roles" at bounding box center [274, 452] width 170 height 13
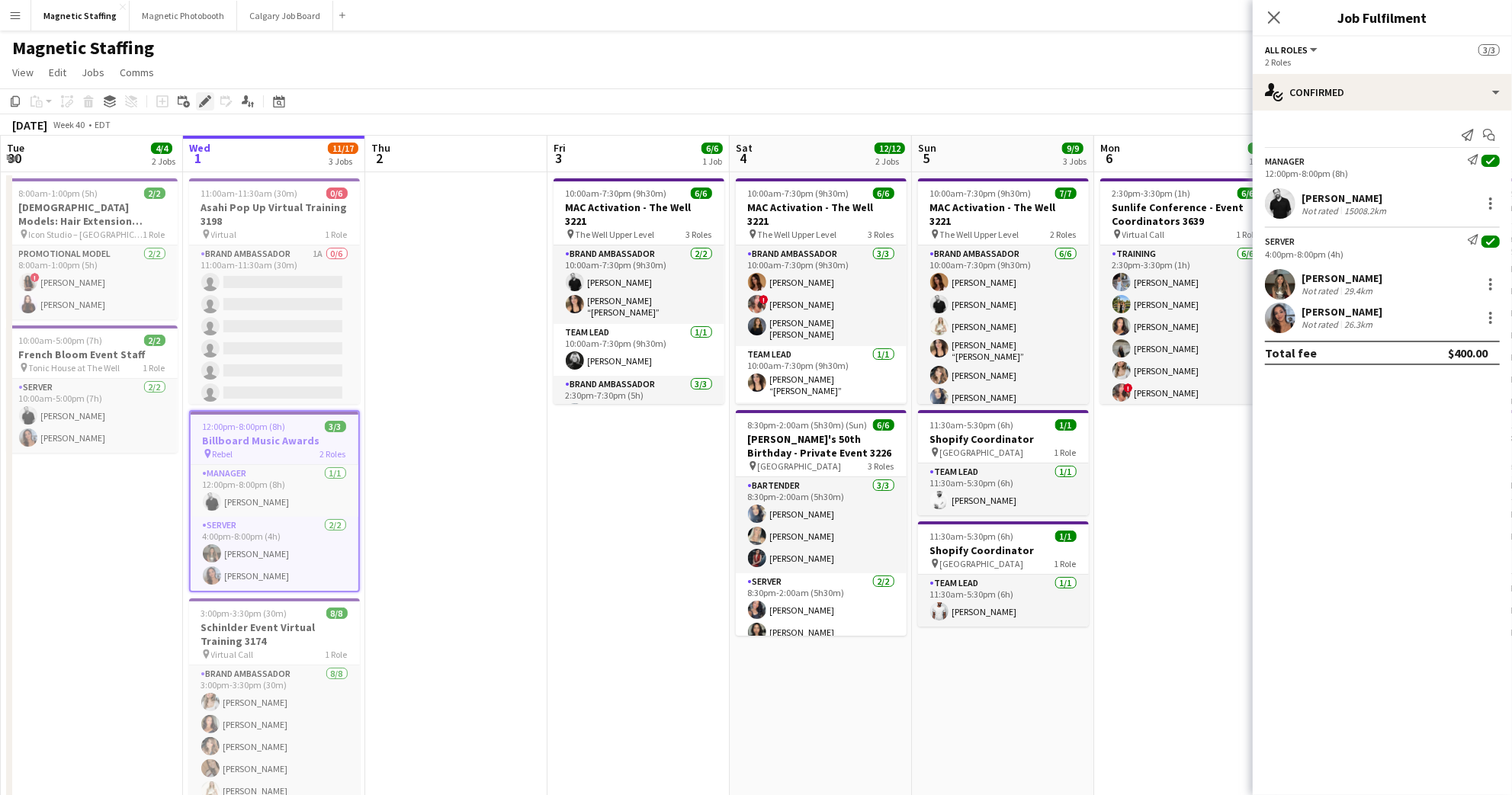
click at [199, 103] on icon "Edit" at bounding box center [205, 102] width 13 height 13
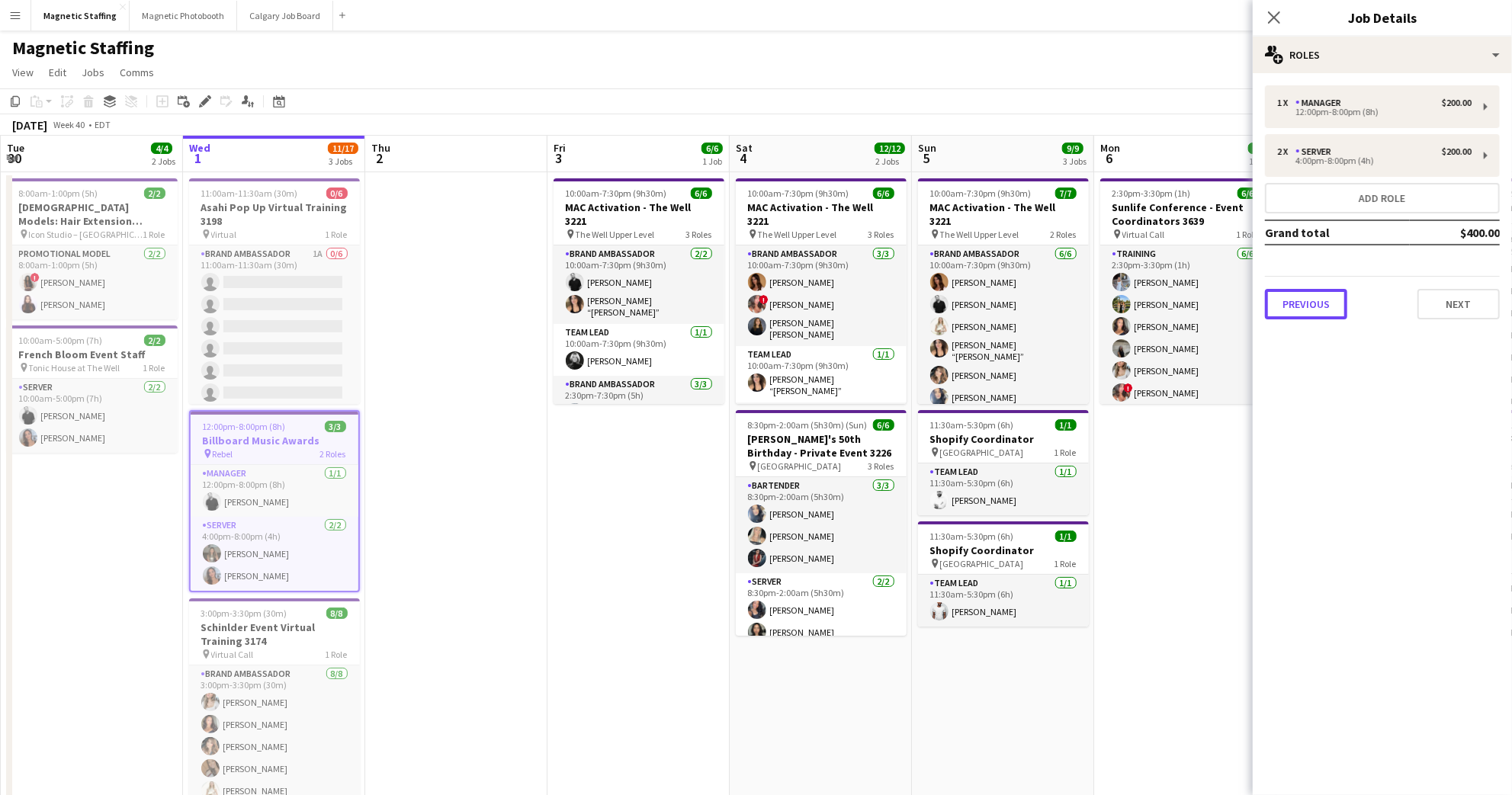
drag, startPoint x: 1321, startPoint y: 310, endPoint x: 1321, endPoint y: 293, distance: 17.0
click at [1320, 310] on button "Previous" at bounding box center [1306, 304] width 82 height 30
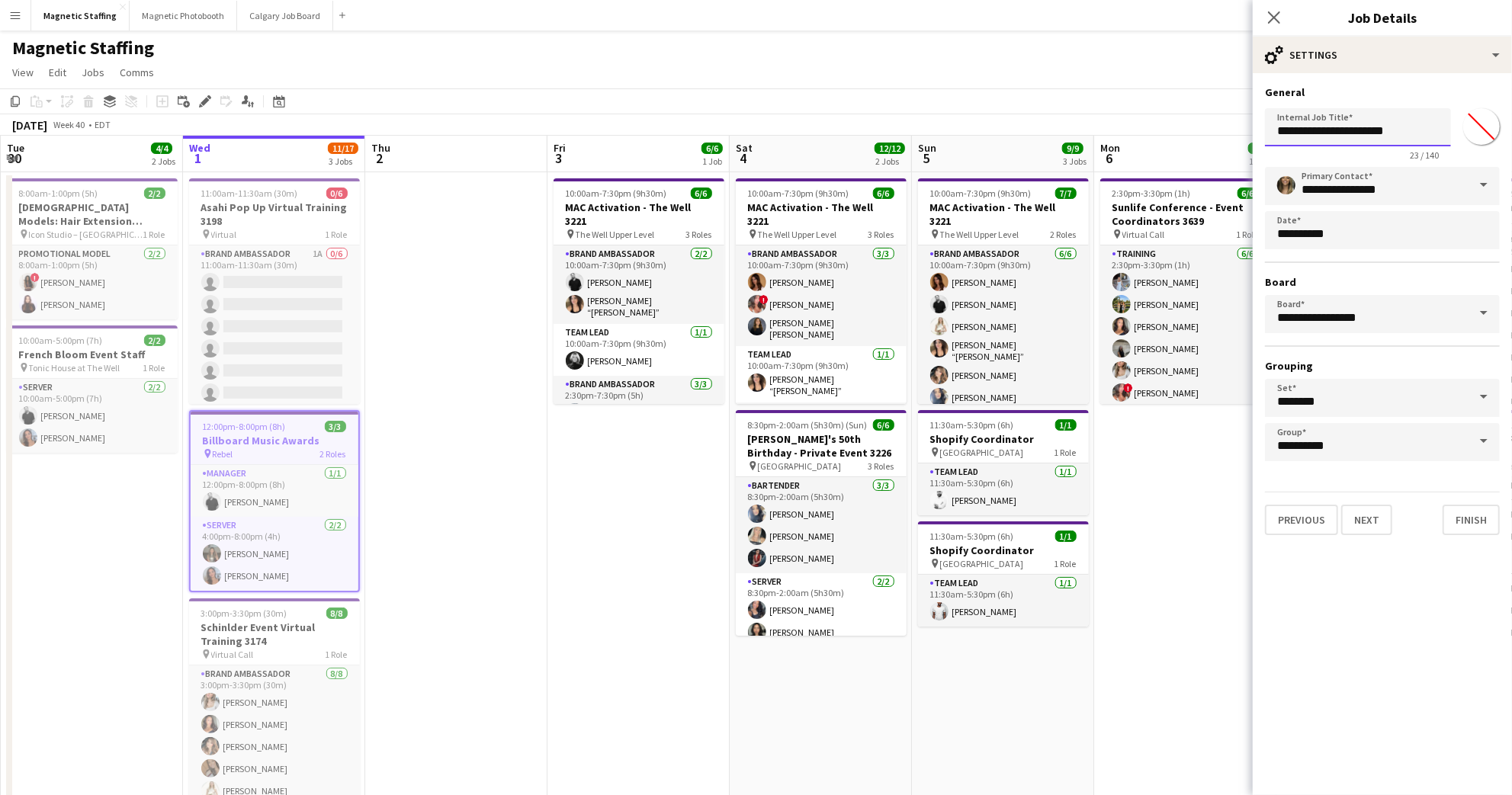
click at [1404, 131] on input "**********" at bounding box center [1358, 127] width 186 height 38
type input "**********"
click at [1363, 511] on button "Next" at bounding box center [1366, 519] width 51 height 30
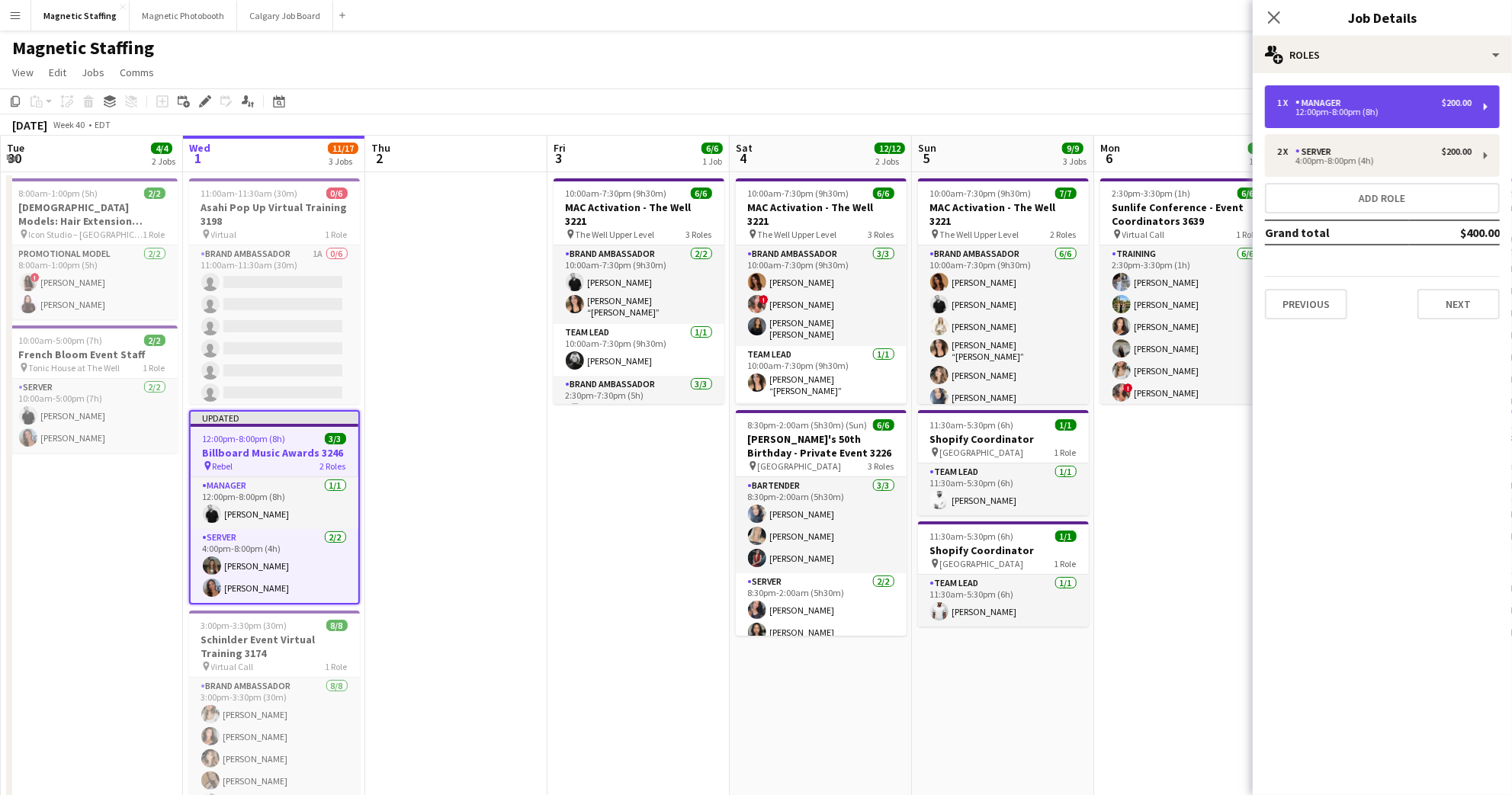
click at [1377, 95] on div "1 x Manager $200.00 12:00pm-8:00pm (8h)" at bounding box center [1382, 106] width 235 height 43
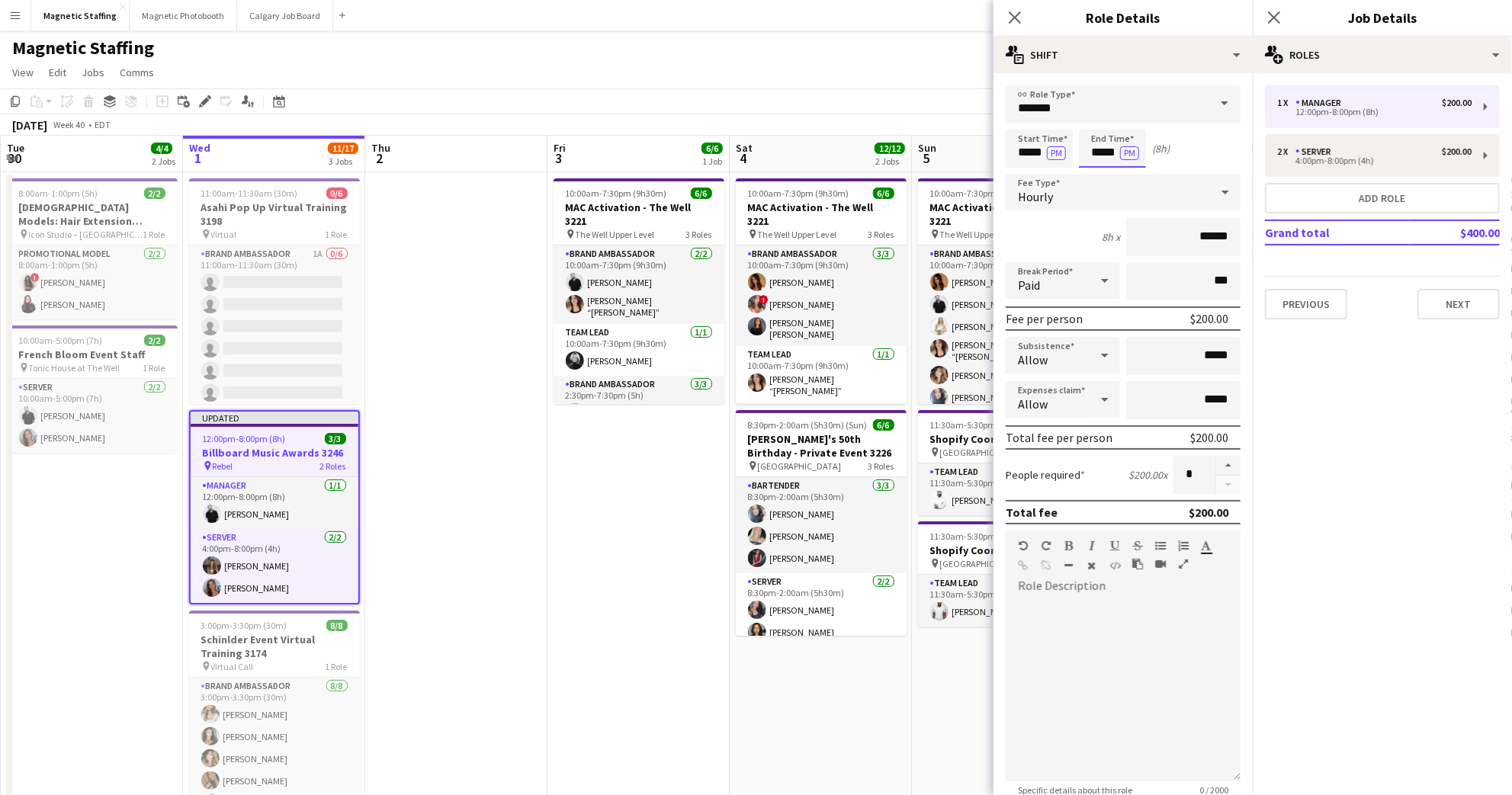
click at [1108, 153] on body "Menu Boards Boards Boards All jobs Status Workforce Workforce My Workforce Recr…" at bounding box center [756, 535] width 1512 height 1072
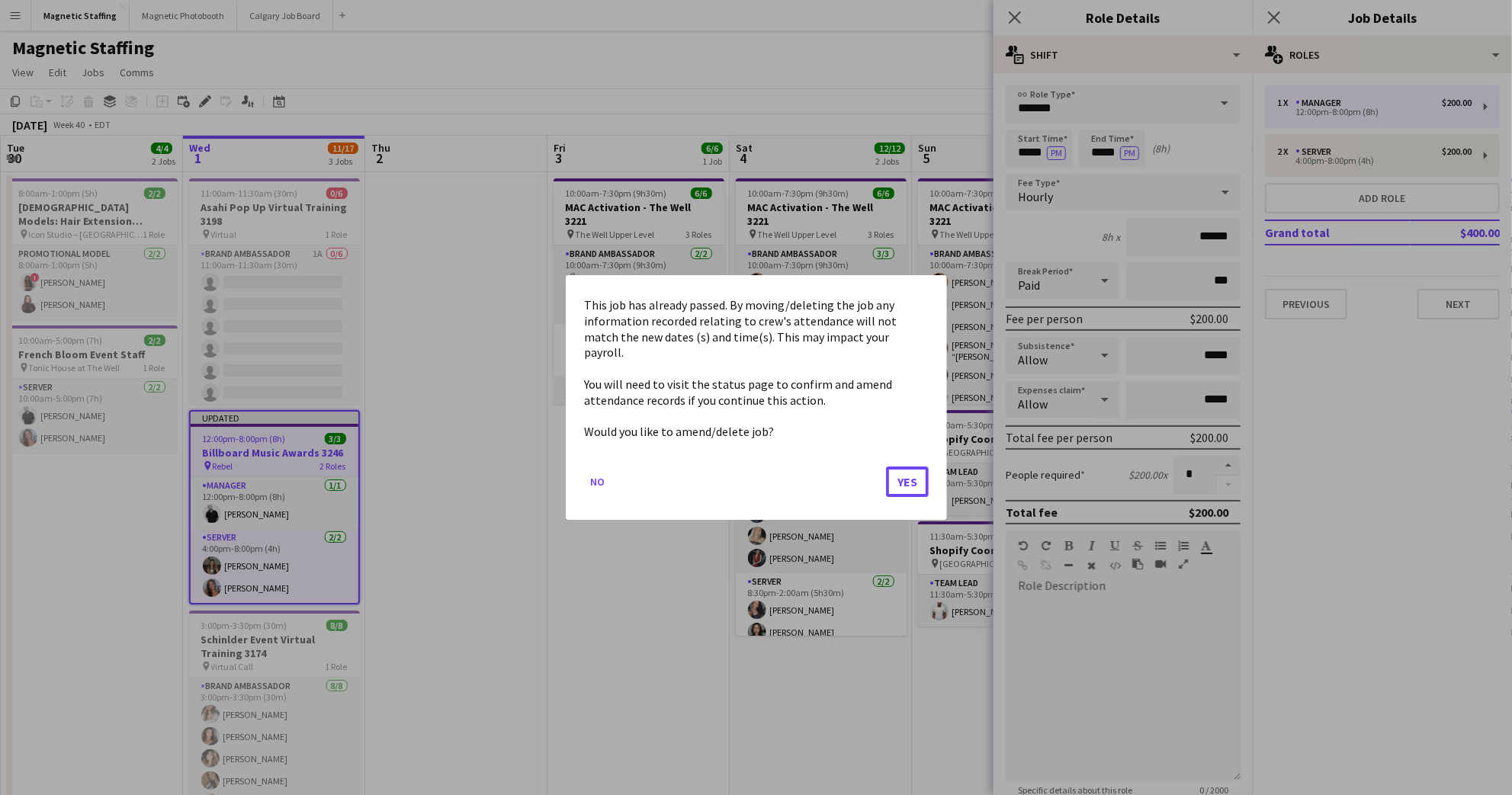
drag, startPoint x: 909, startPoint y: 467, endPoint x: 1034, endPoint y: 409, distance: 137.8
click at [909, 468] on button "Yes" at bounding box center [907, 482] width 43 height 30
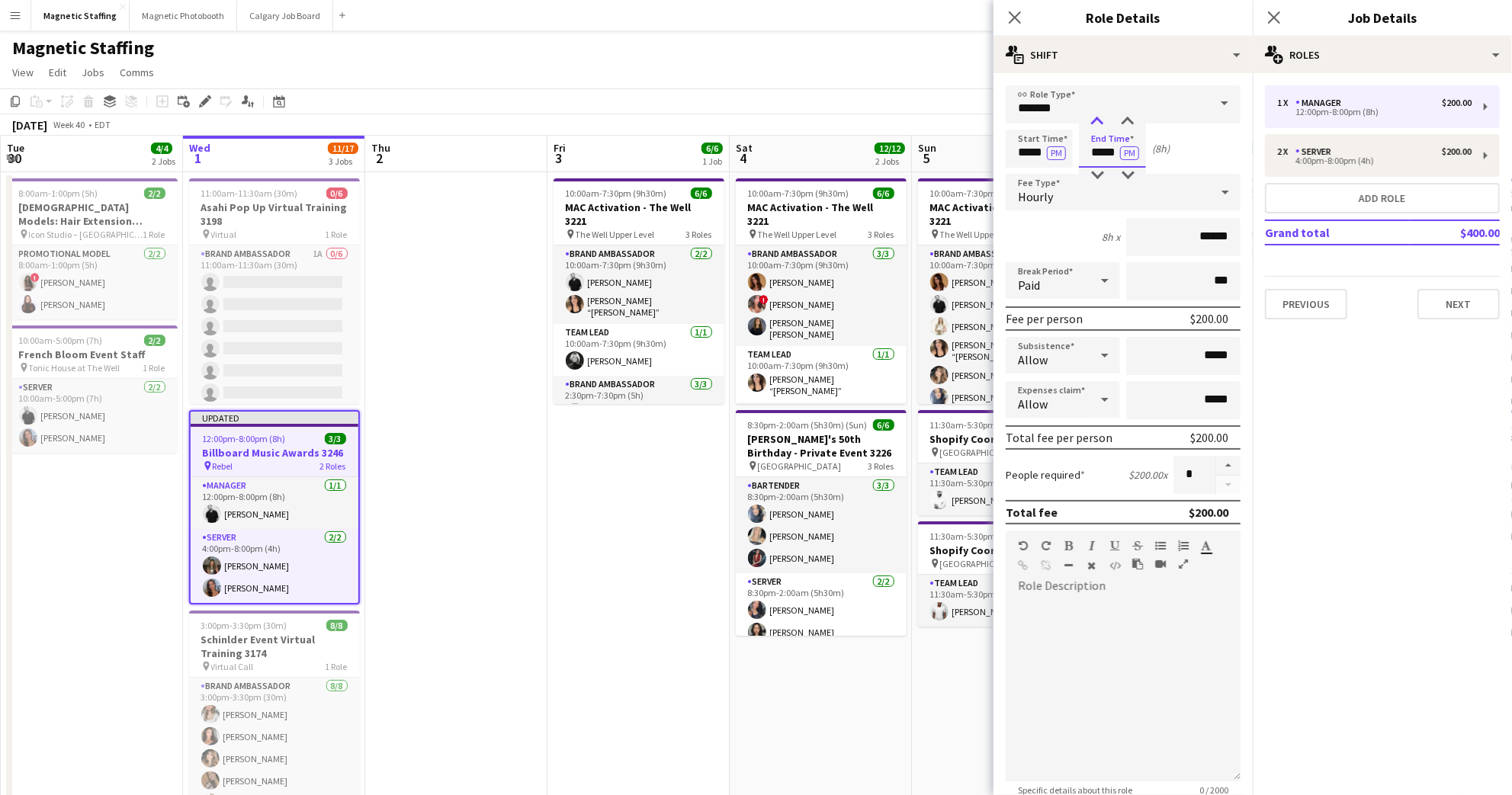
click at [1099, 120] on div at bounding box center [1097, 122] width 30 height 16
type input "*****"
click at [1099, 120] on div at bounding box center [1097, 122] width 30 height 16
click at [1202, 146] on div "Start Time ***** PM End Time ***** PM (10h)" at bounding box center [1123, 149] width 235 height 38
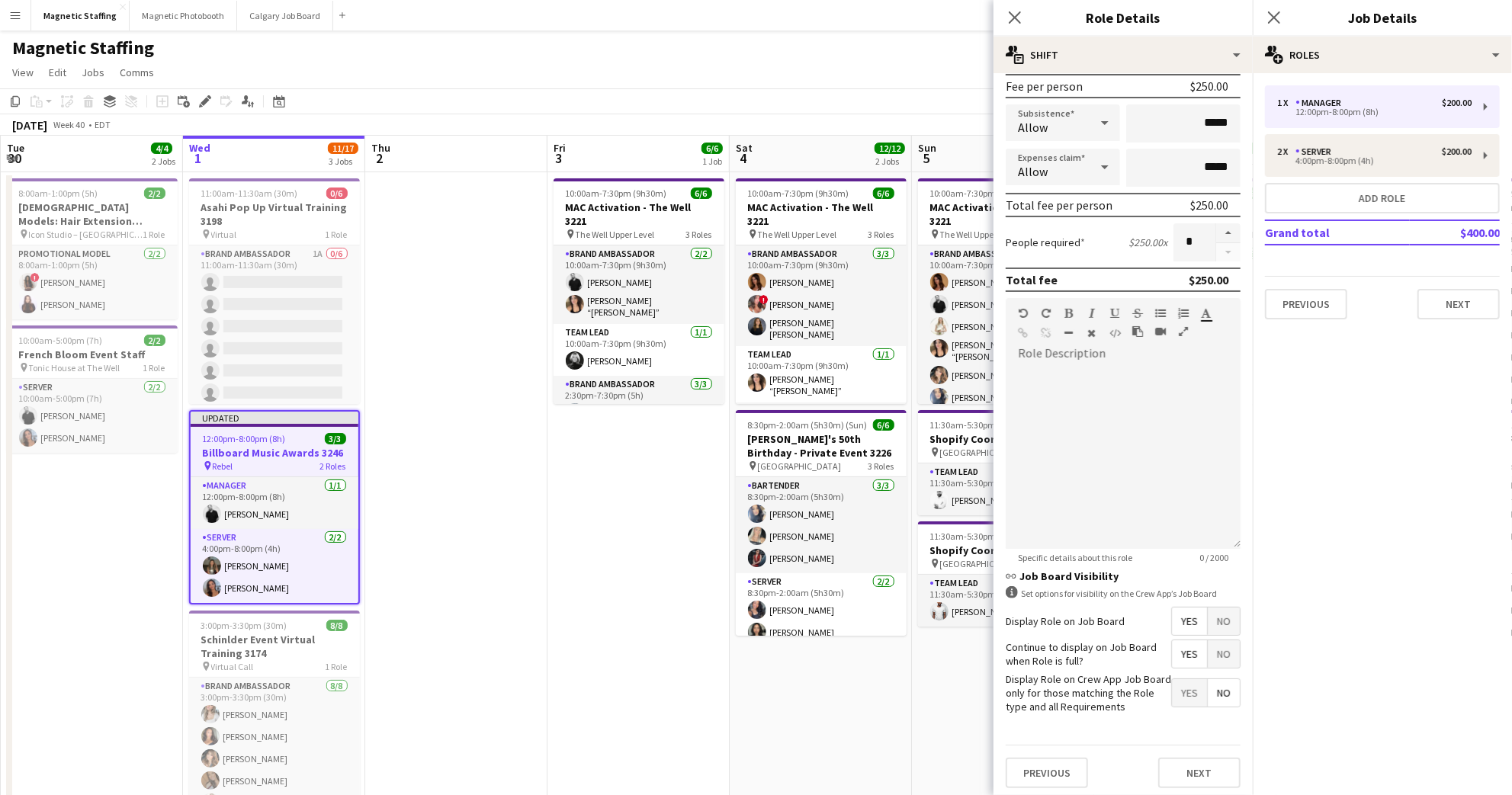
click at [1209, 623] on span "No" at bounding box center [1223, 621] width 32 height 27
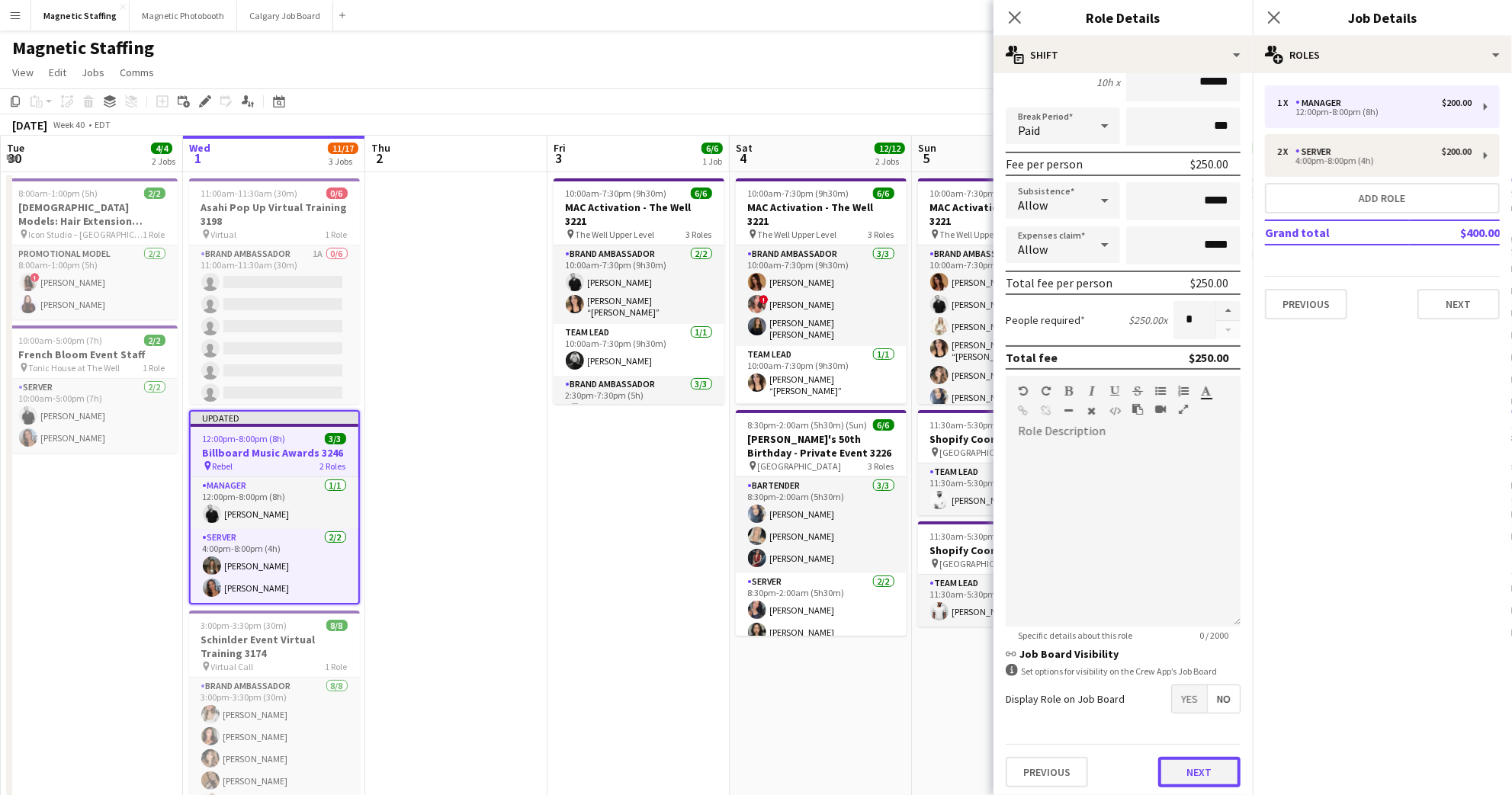
scroll to position [156, 0]
click at [1190, 768] on button "Next" at bounding box center [1198, 771] width 82 height 30
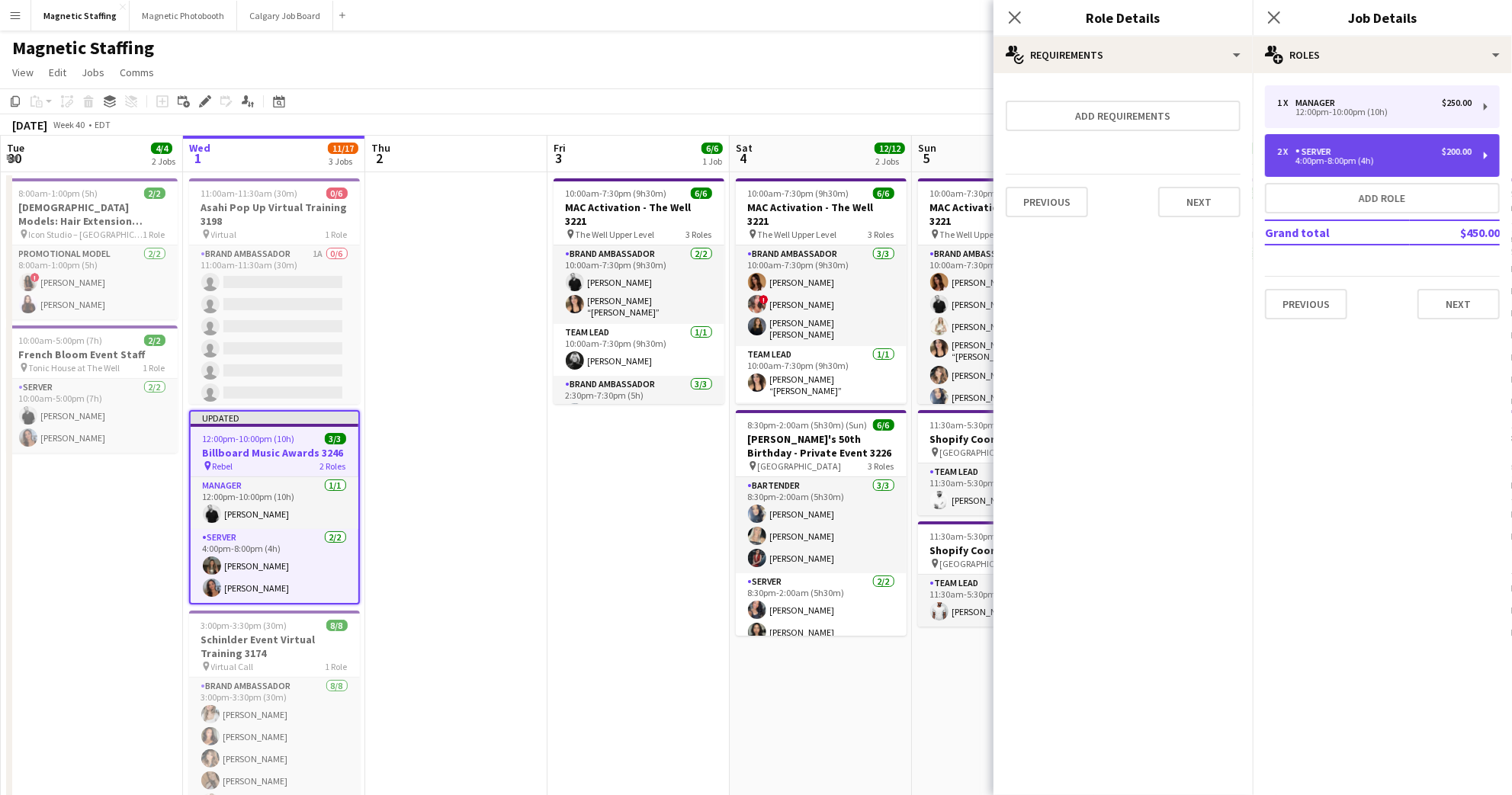
click at [1323, 160] on div "4:00pm-8:00pm (4h)" at bounding box center [1374, 161] width 195 height 8
type input "******"
type input "*****"
type input "*"
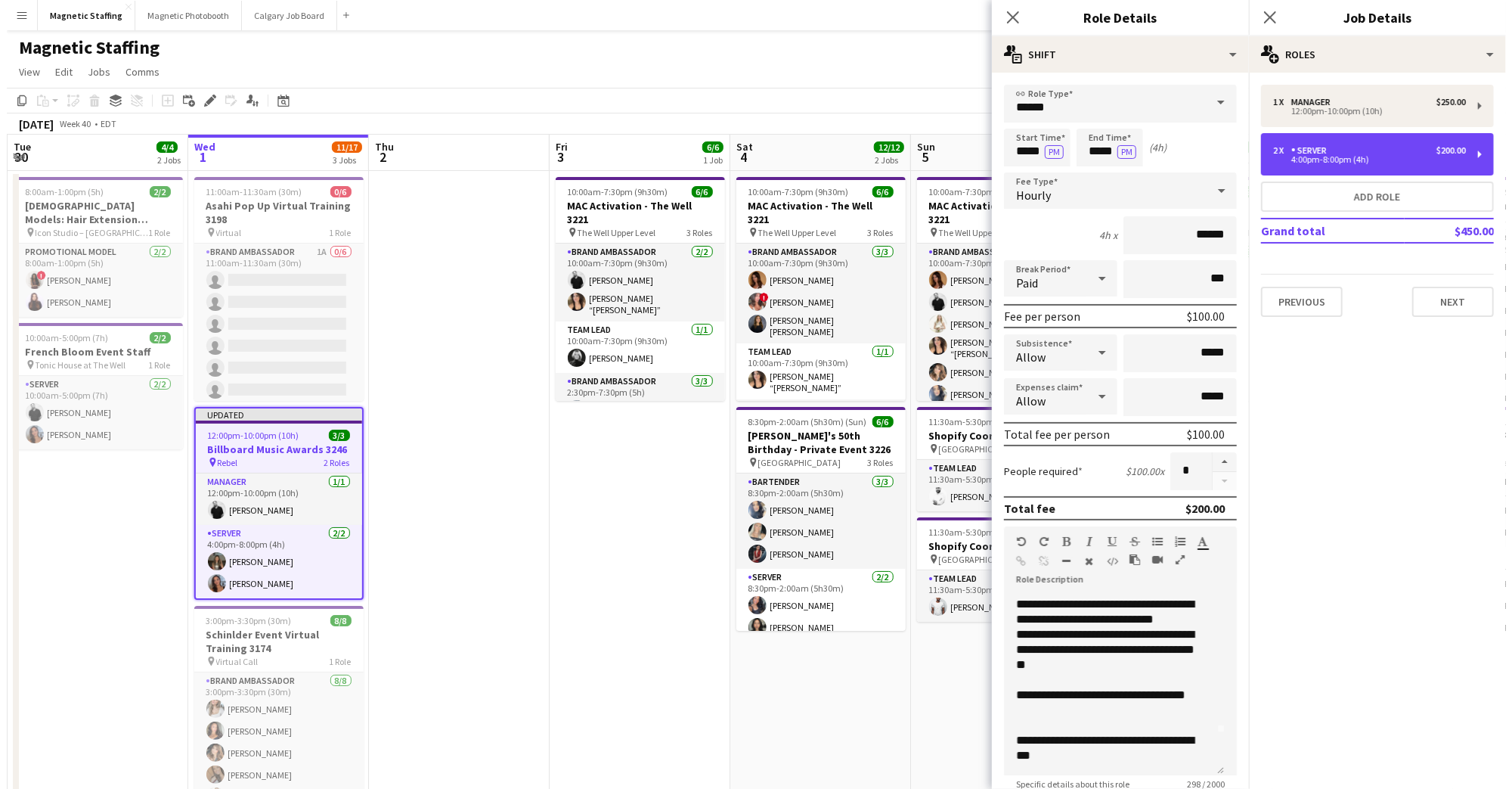
scroll to position [57, 0]
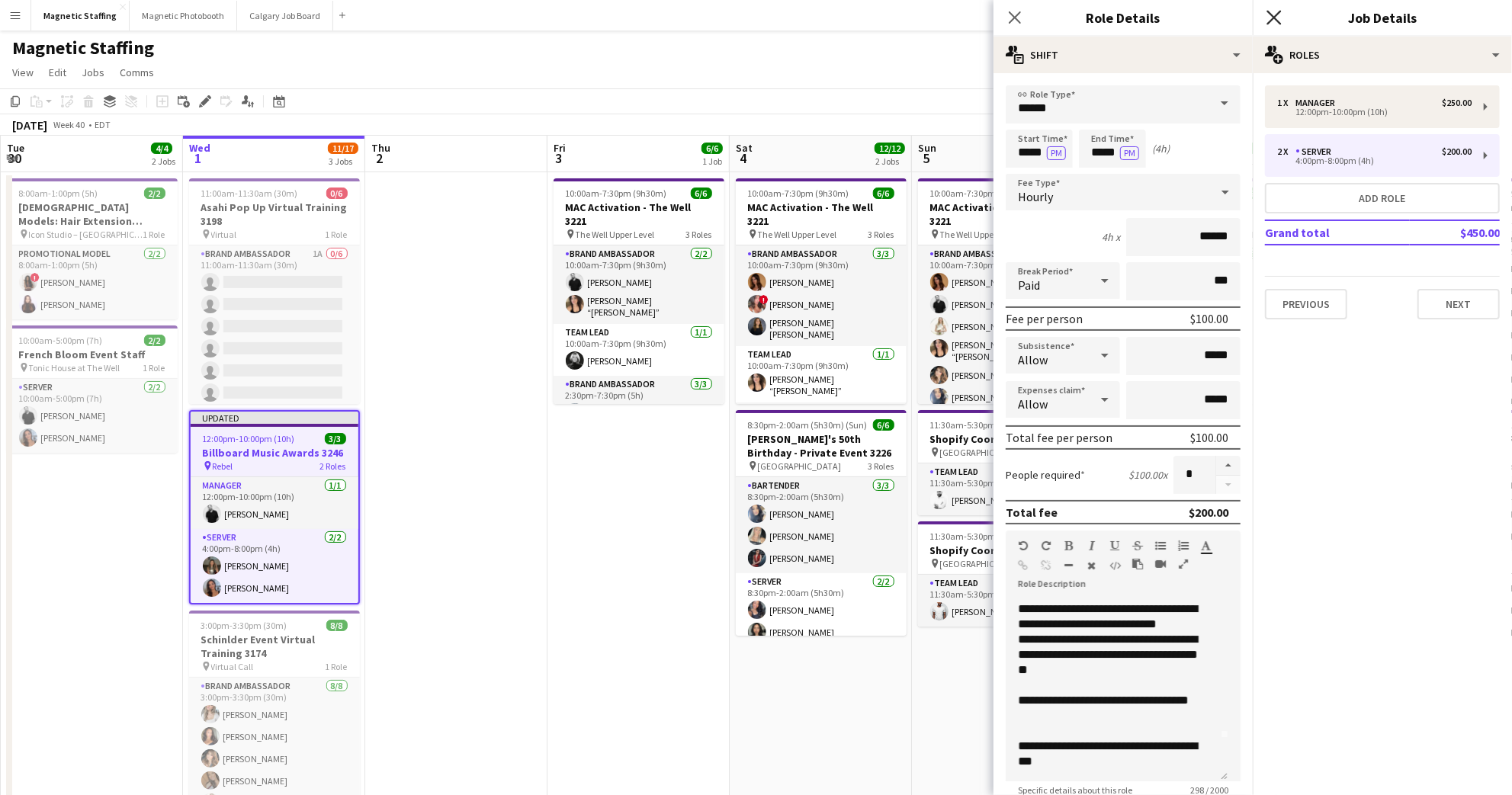
click at [1277, 24] on icon "Close pop-in" at bounding box center [1274, 17] width 15 height 15
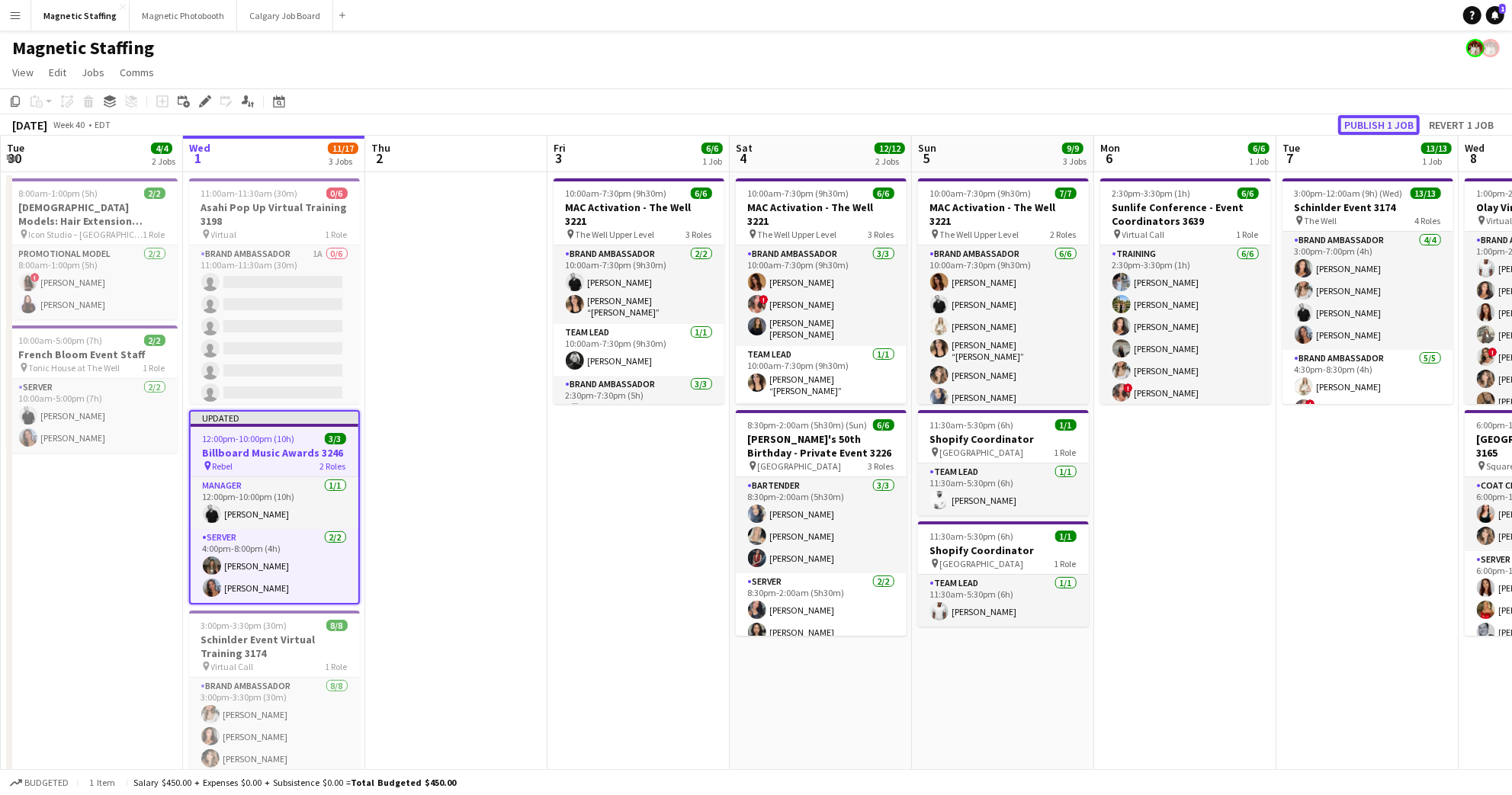
click at [1372, 124] on button "Publish 1 job" at bounding box center [1378, 124] width 81 height 20
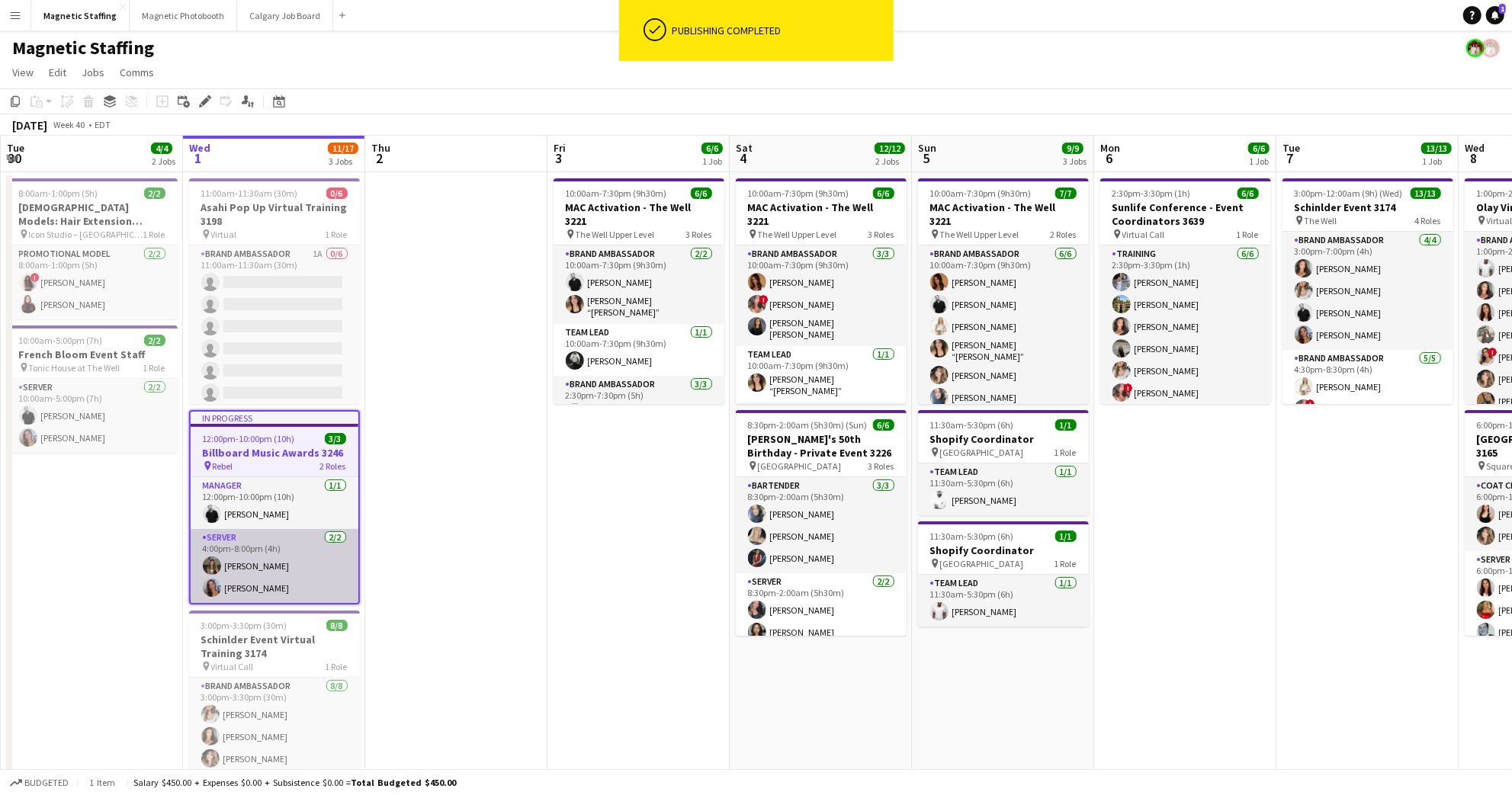
click at [299, 558] on app-card-role "Server [DATE] 4:00pm-8:00pm (4h) [PERSON_NAME] [PERSON_NAME]" at bounding box center [274, 566] width 168 height 74
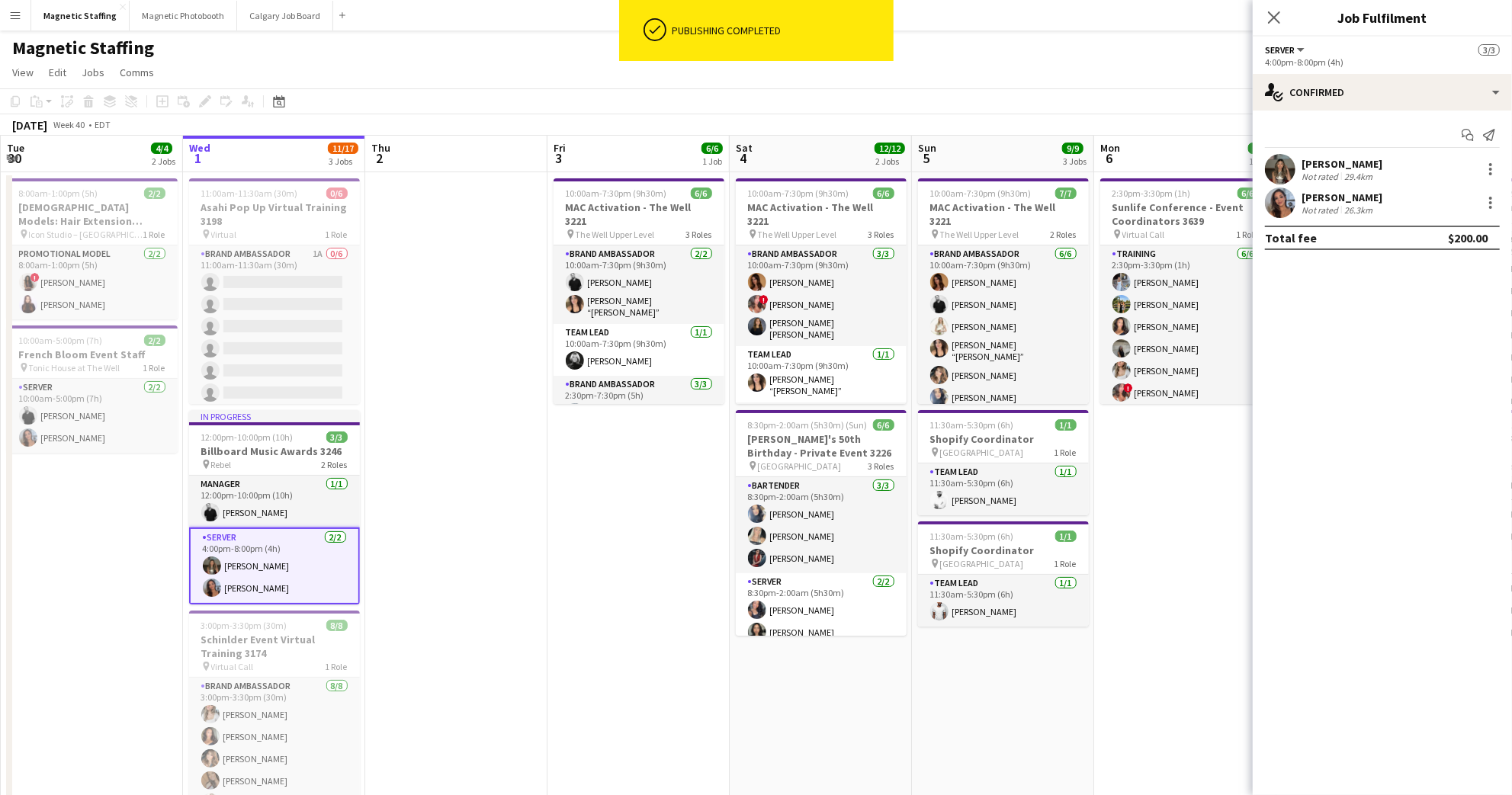
click at [1372, 198] on div "[PERSON_NAME]" at bounding box center [1341, 198] width 81 height 14
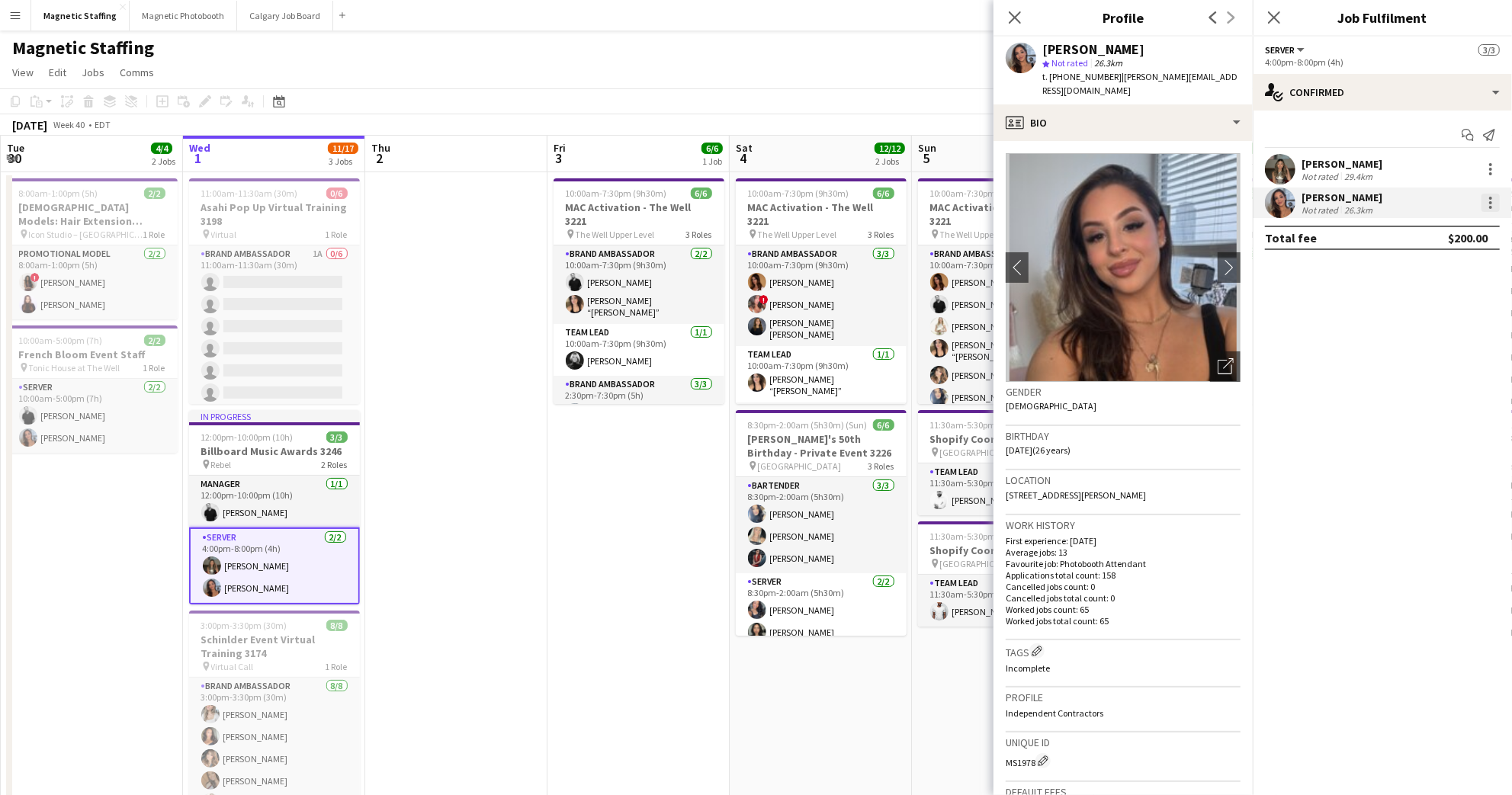
click at [1485, 209] on div at bounding box center [1490, 202] width 18 height 18
click at [1473, 236] on span "Edit fee" at bounding box center [1440, 231] width 95 height 14
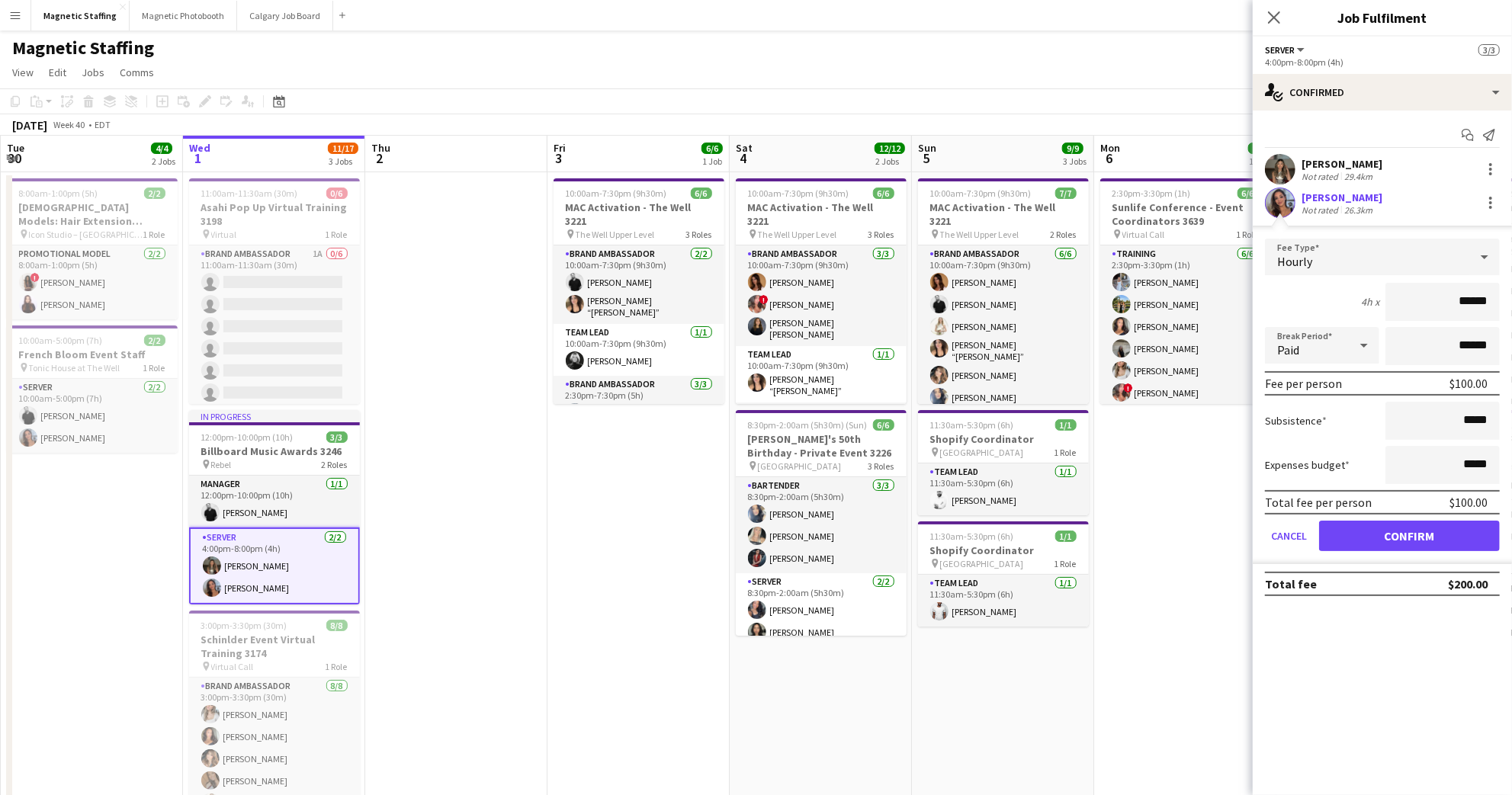
click at [1421, 260] on div "Hourly" at bounding box center [1367, 256] width 204 height 37
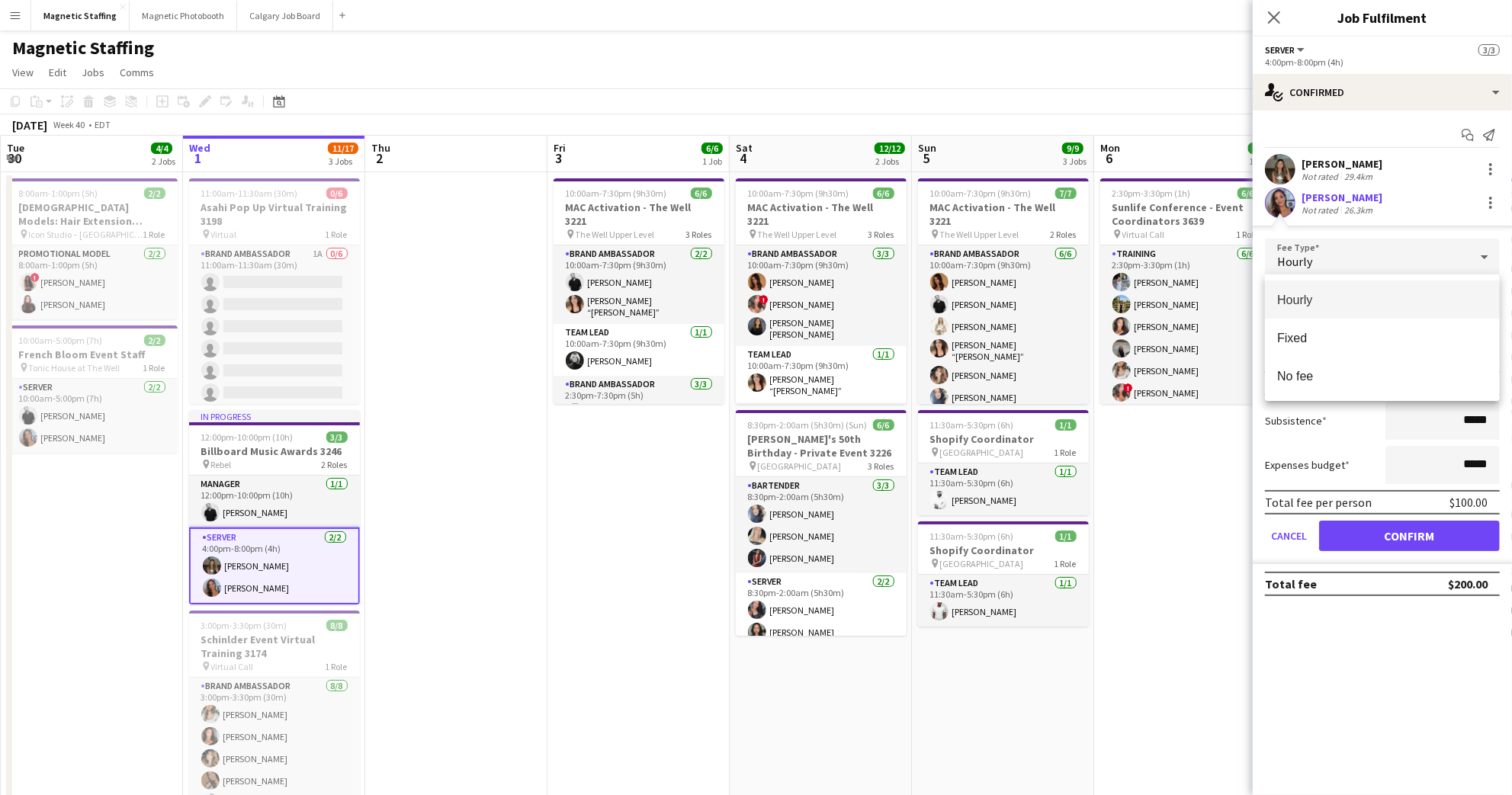
click at [1421, 260] on div at bounding box center [756, 397] width 1512 height 795
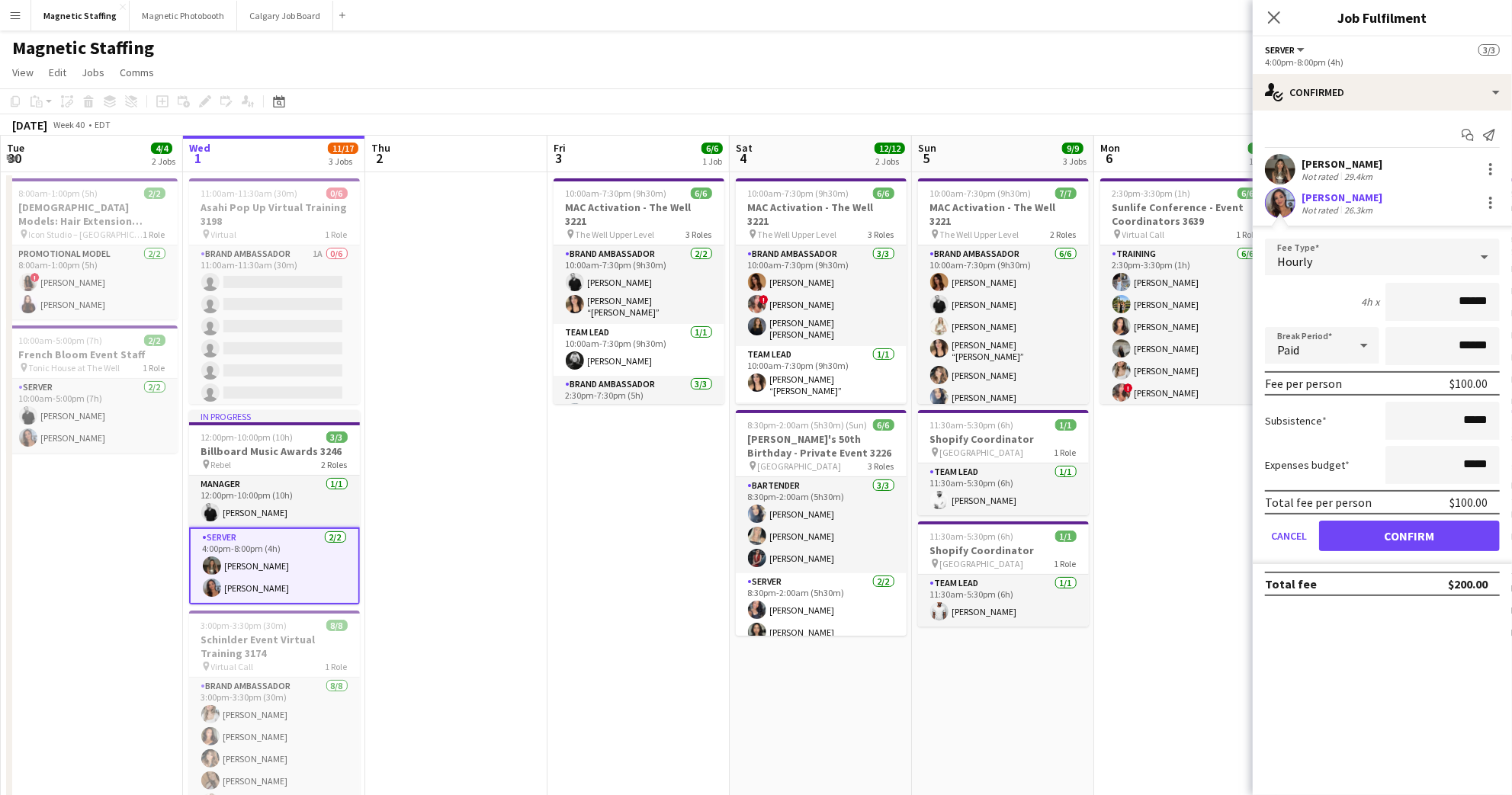
click at [1360, 434] on div "Subsistence *****" at bounding box center [1382, 421] width 235 height 38
click at [1312, 424] on label "Subsistence" at bounding box center [1295, 421] width 62 height 14
click at [1270, 17] on icon "Close pop-in" at bounding box center [1274, 17] width 15 height 15
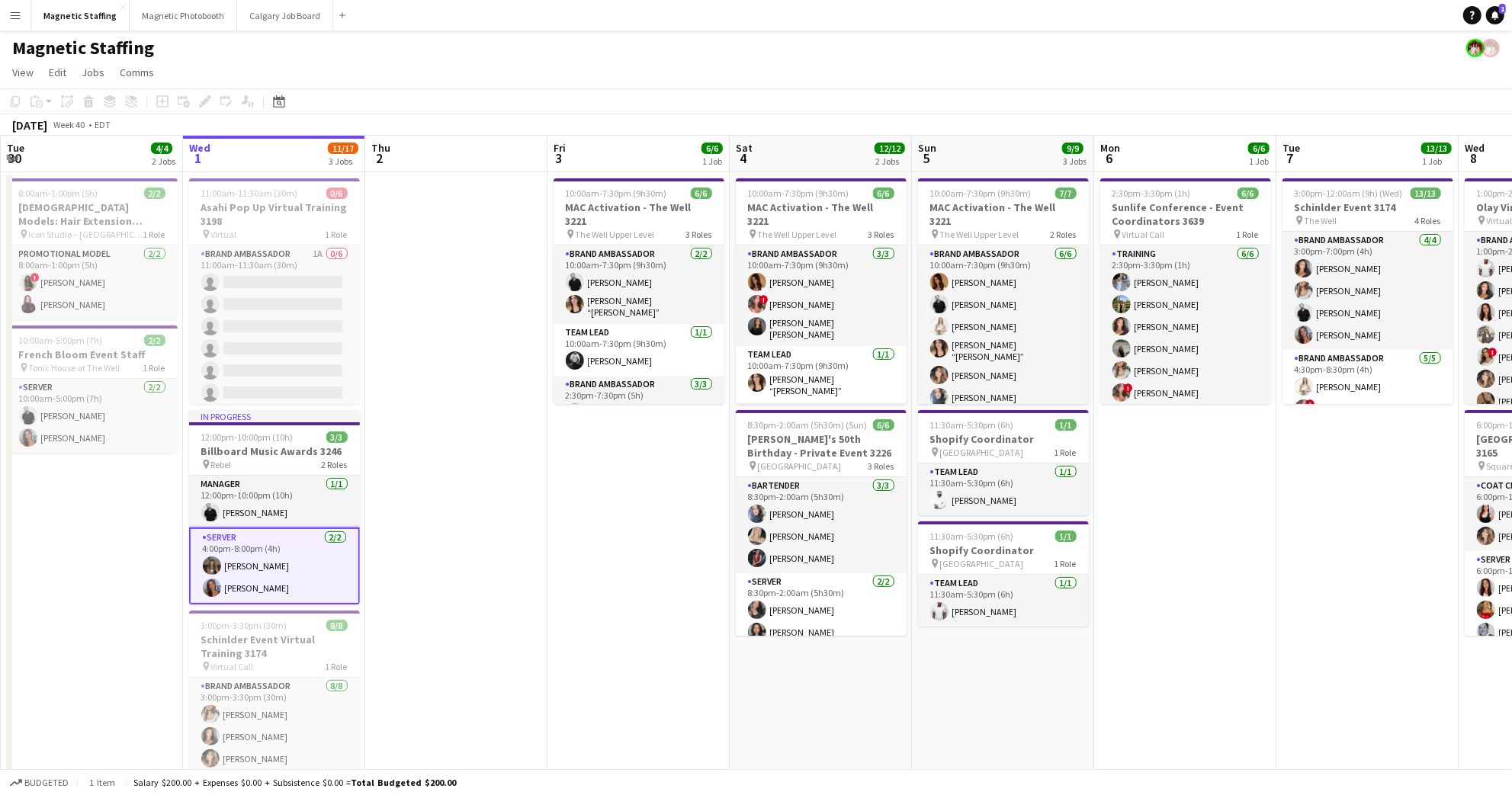
click at [436, 57] on div "Magnetic Staffing" at bounding box center [756, 45] width 1512 height 29
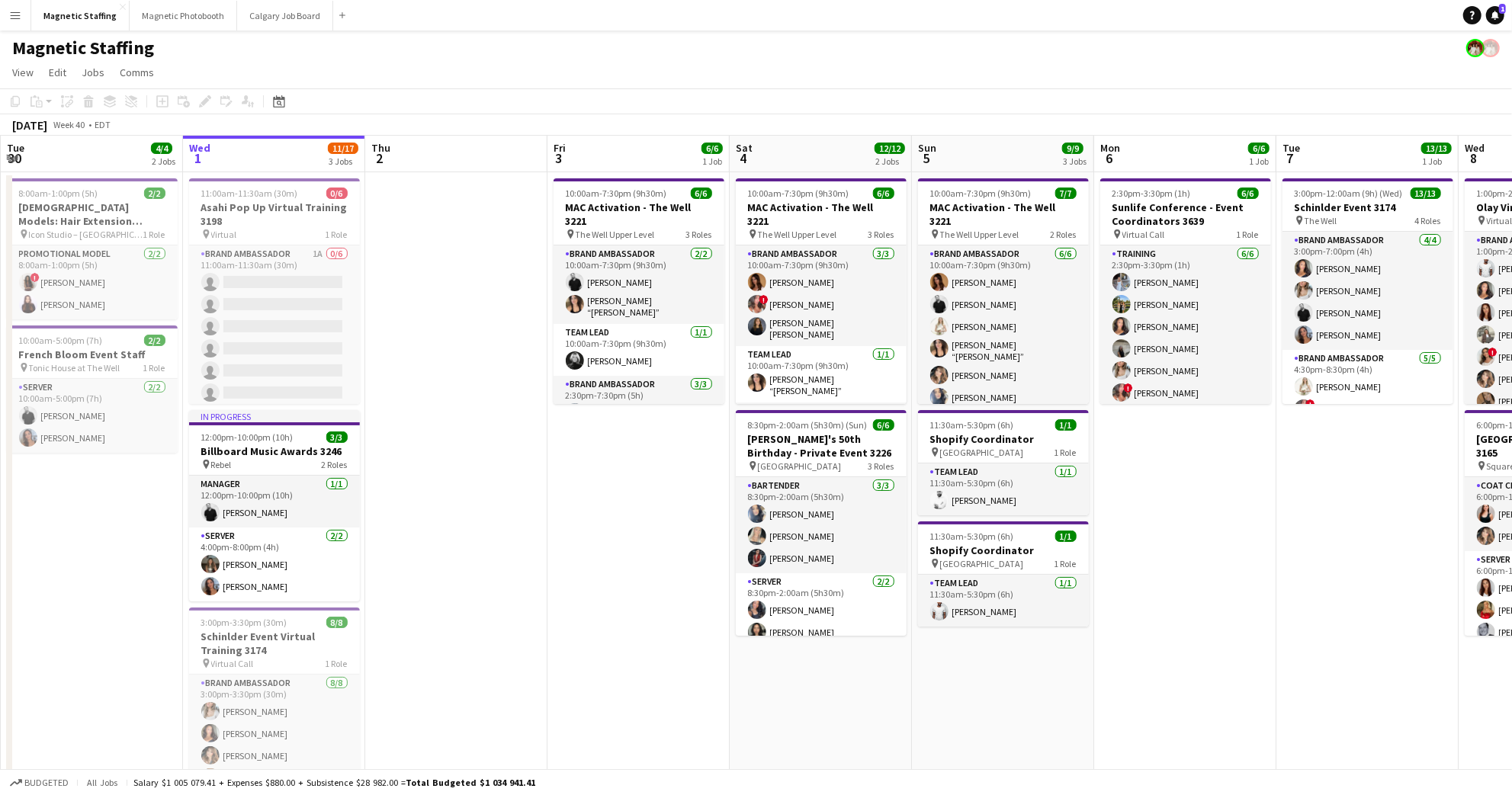
click at [20, 18] on app-icon "Menu" at bounding box center [16, 16] width 13 height 13
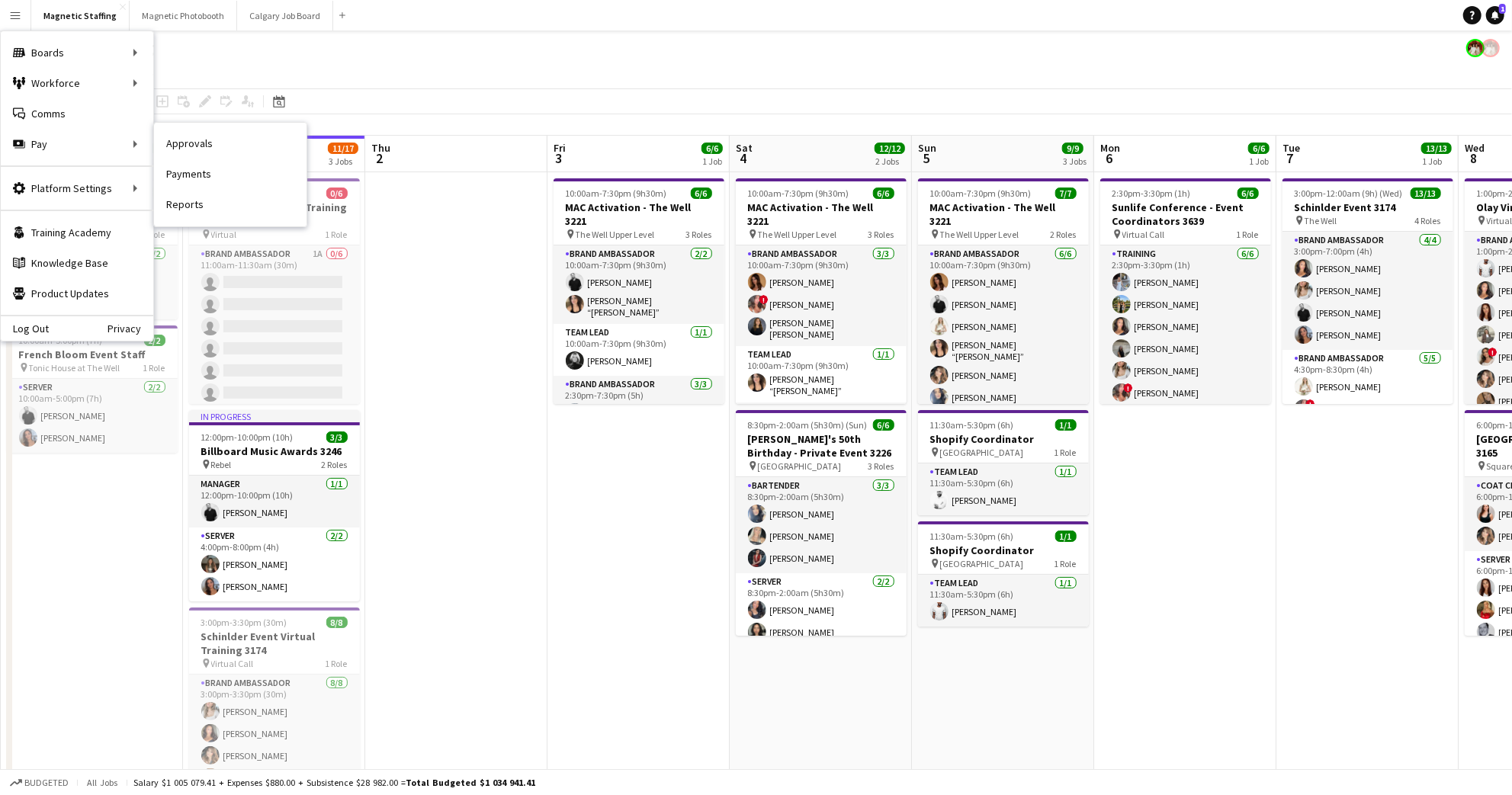
click at [212, 173] on link "Payments" at bounding box center [230, 174] width 152 height 30
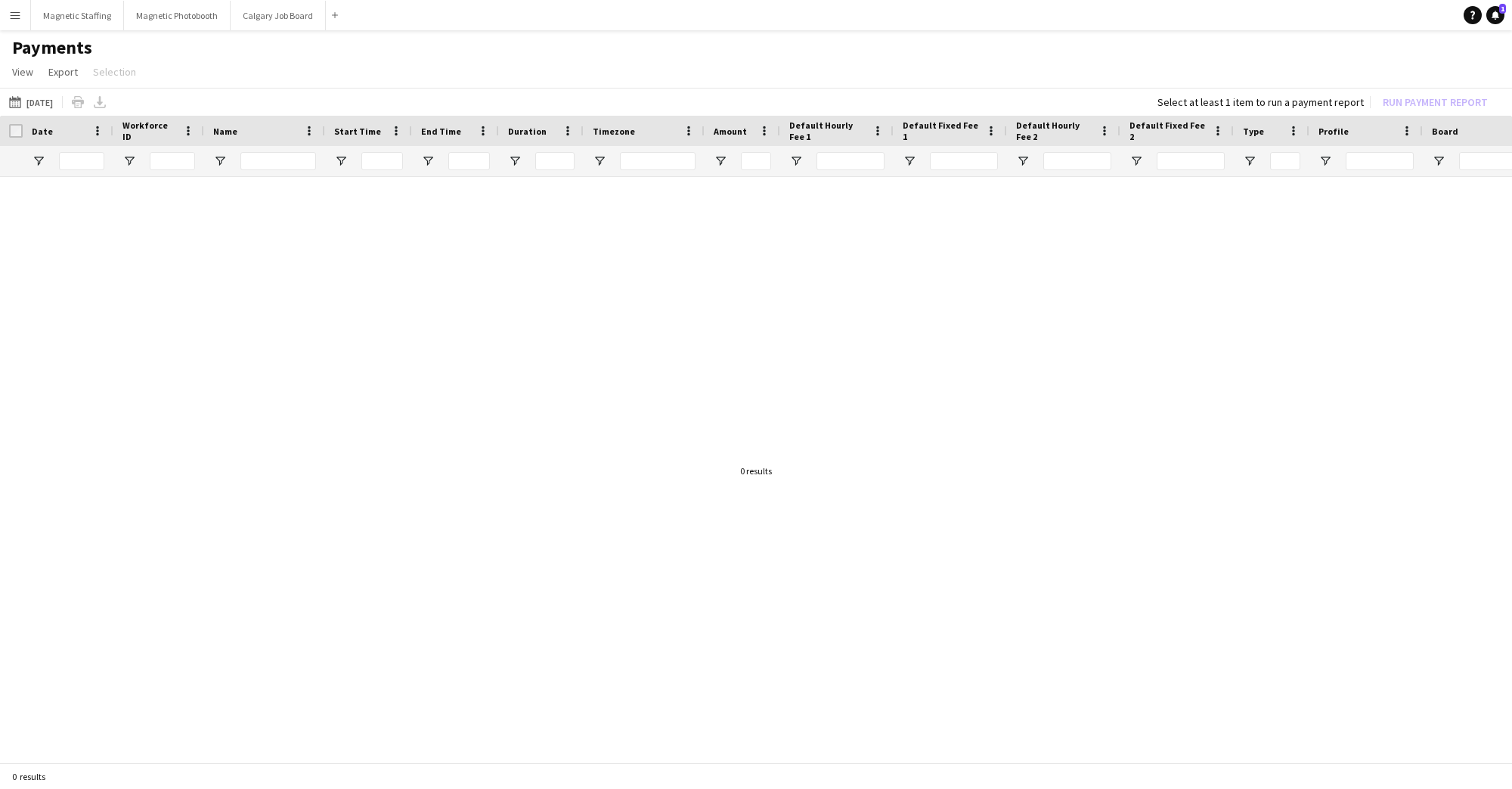
click at [43, 101] on button "[DATE] [DATE]" at bounding box center [31, 102] width 50 height 18
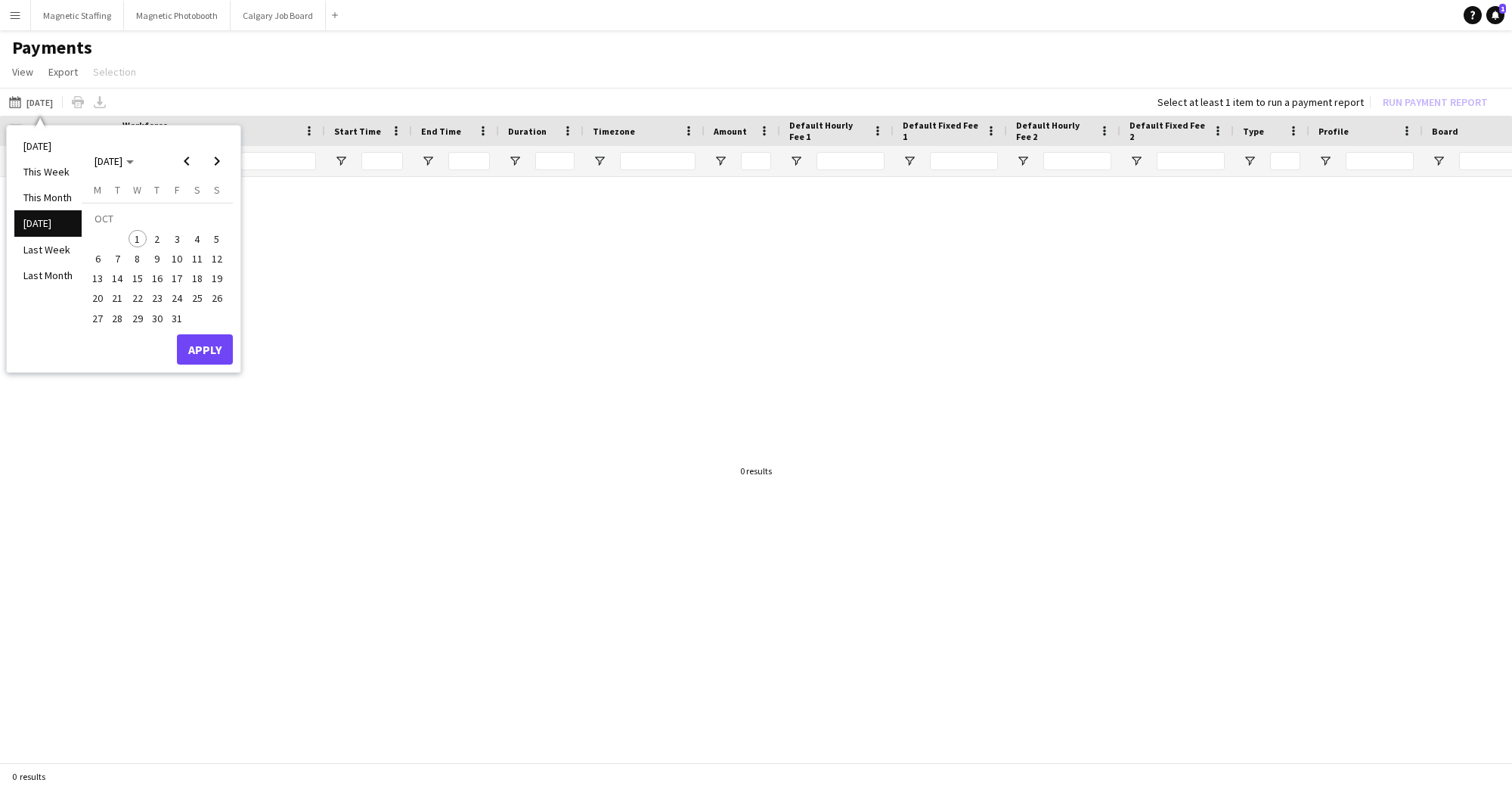
click at [137, 239] on span "1" at bounding box center [137, 238] width 18 height 18
click at [194, 342] on button "Apply" at bounding box center [205, 349] width 56 height 30
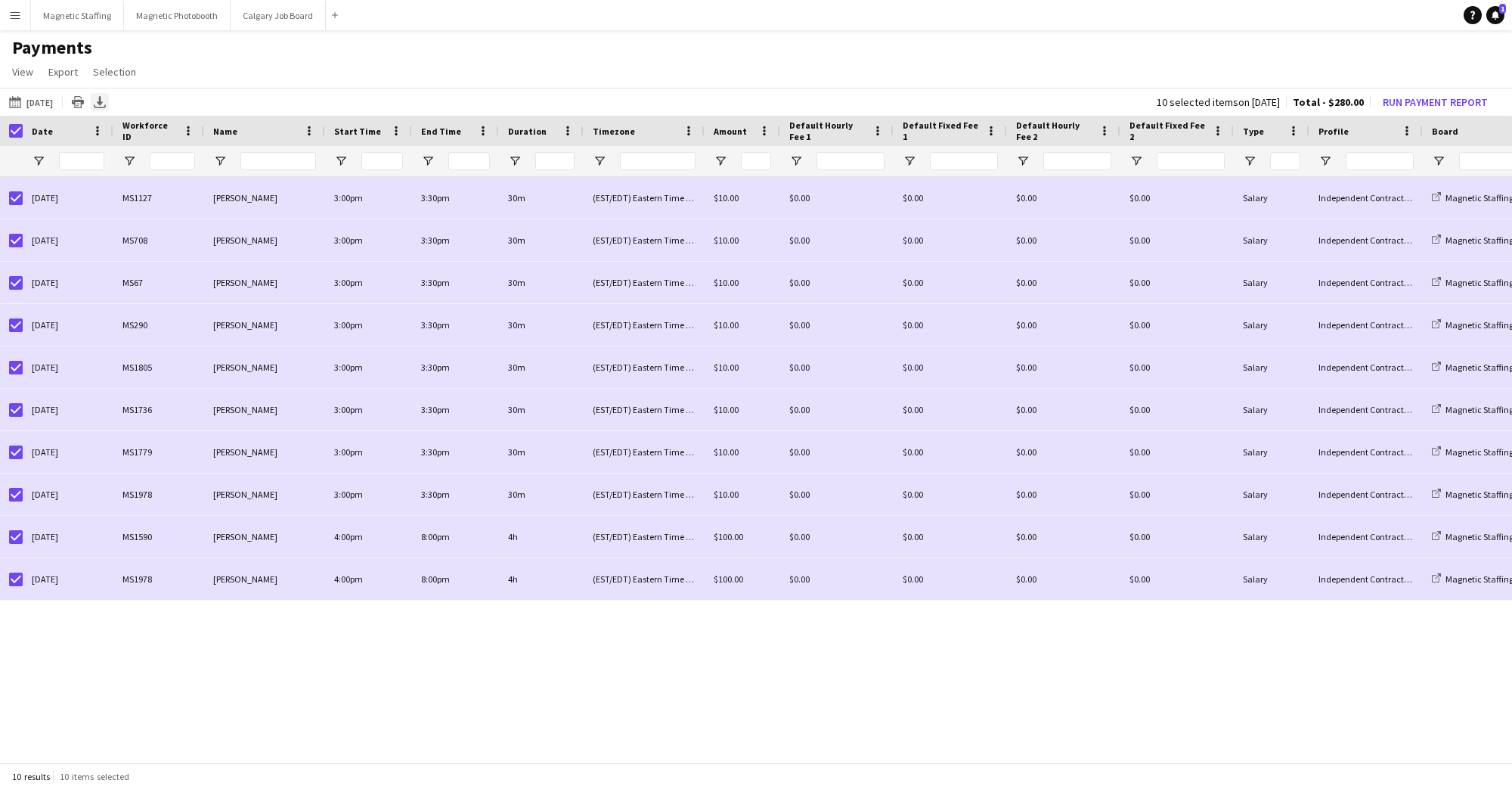
click at [94, 103] on icon "Export XLSX" at bounding box center [100, 102] width 12 height 12
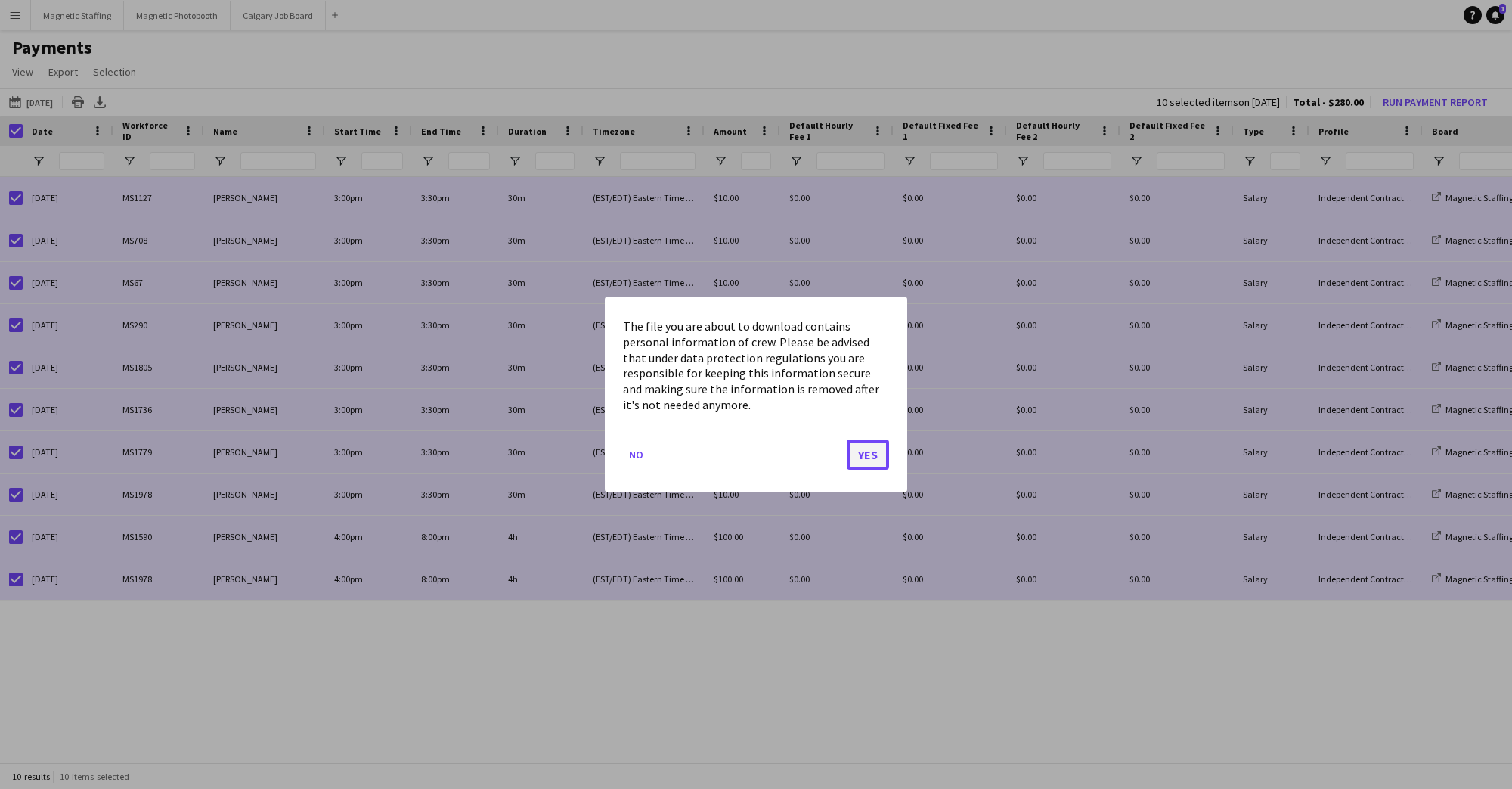
click at [870, 452] on button "Yes" at bounding box center [868, 454] width 43 height 30
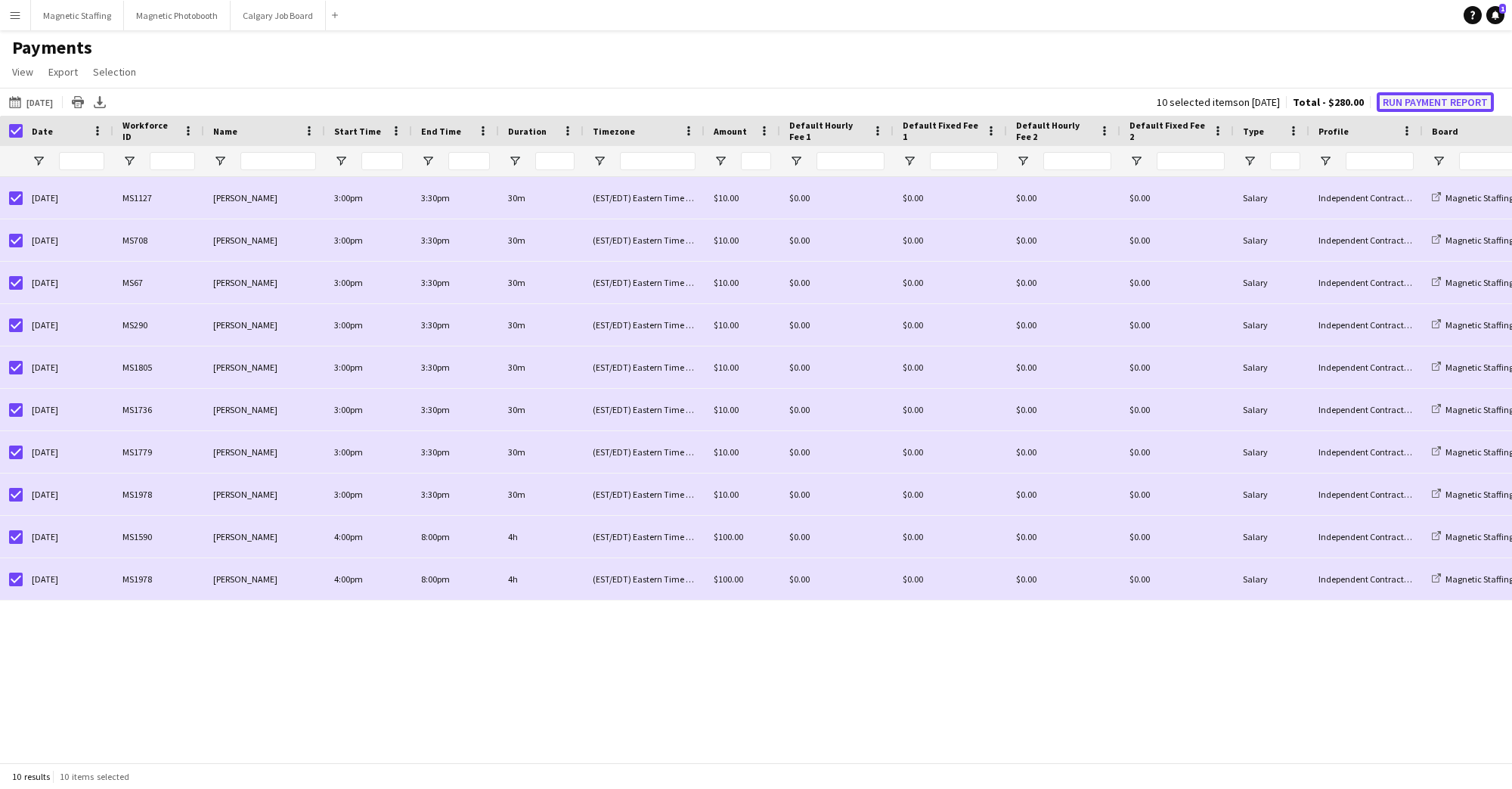
click at [1434, 102] on button "Run Payment Report" at bounding box center [1435, 102] width 117 height 19
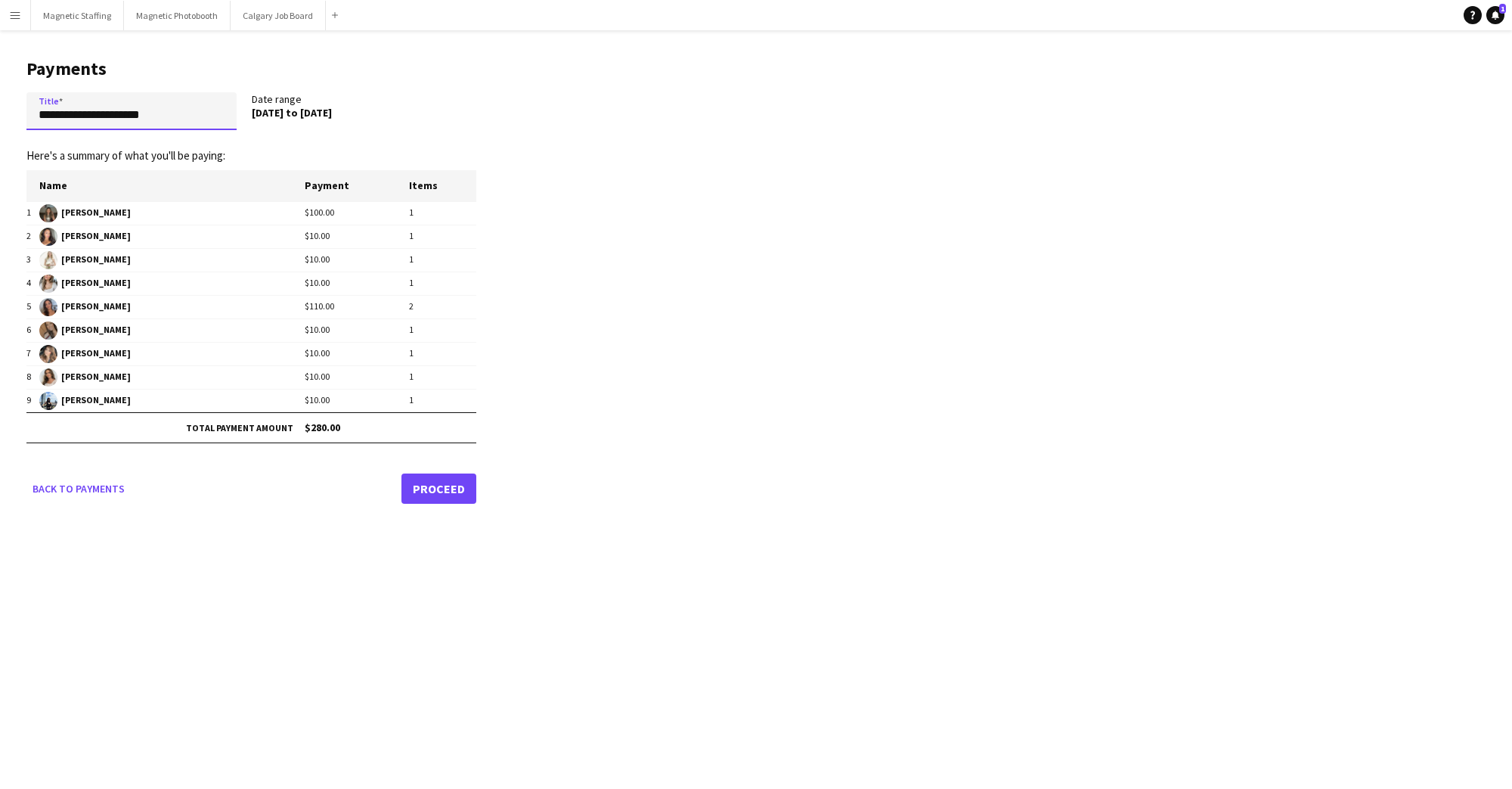
drag, startPoint x: 89, startPoint y: 113, endPoint x: 234, endPoint y: 110, distance: 145.0
click at [234, 110] on input "**********" at bounding box center [131, 111] width 210 height 38
type input "*********"
click at [462, 488] on link "Proceed" at bounding box center [439, 488] width 75 height 30
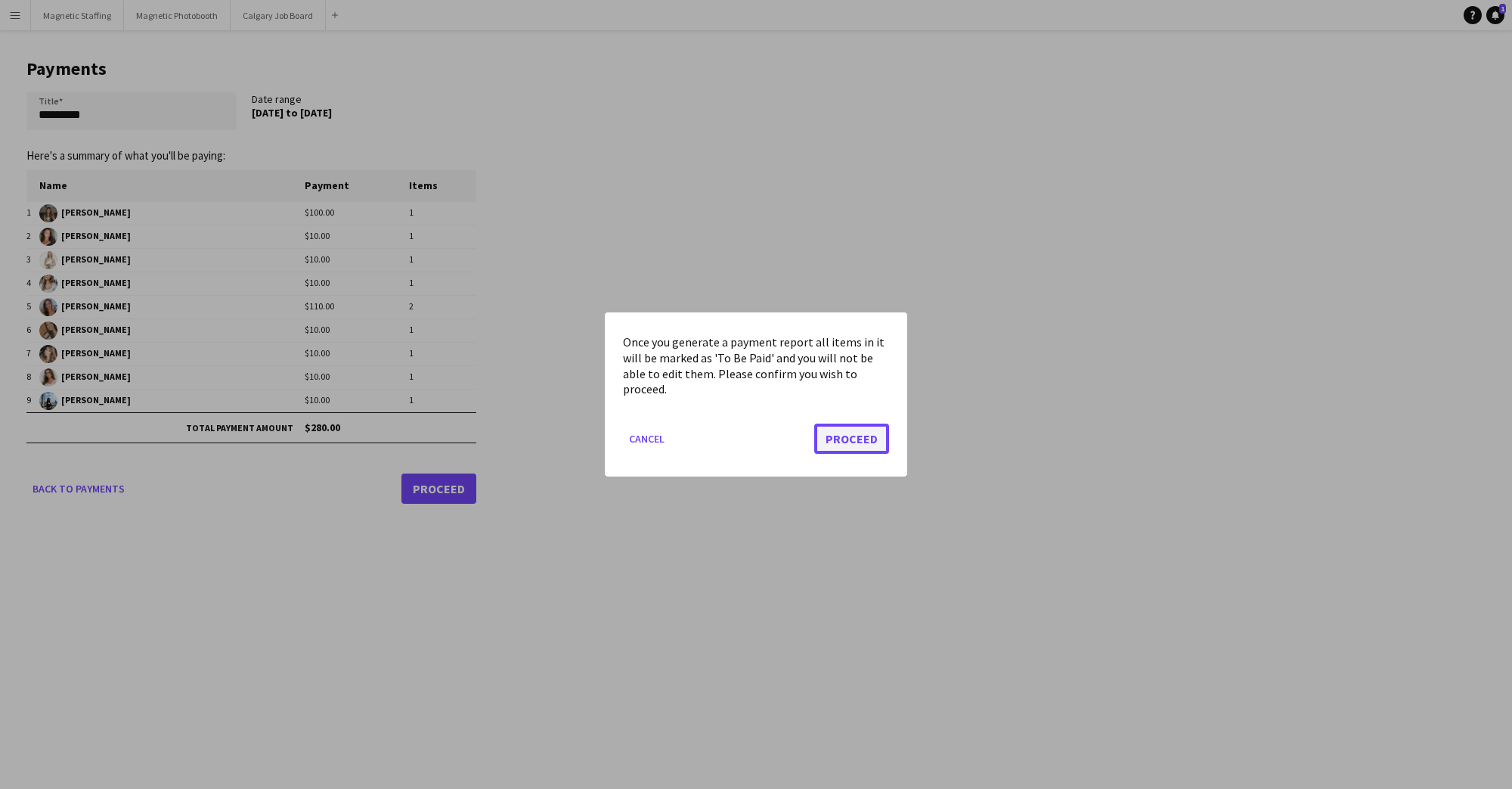
click at [854, 436] on button "Proceed" at bounding box center [851, 438] width 75 height 30
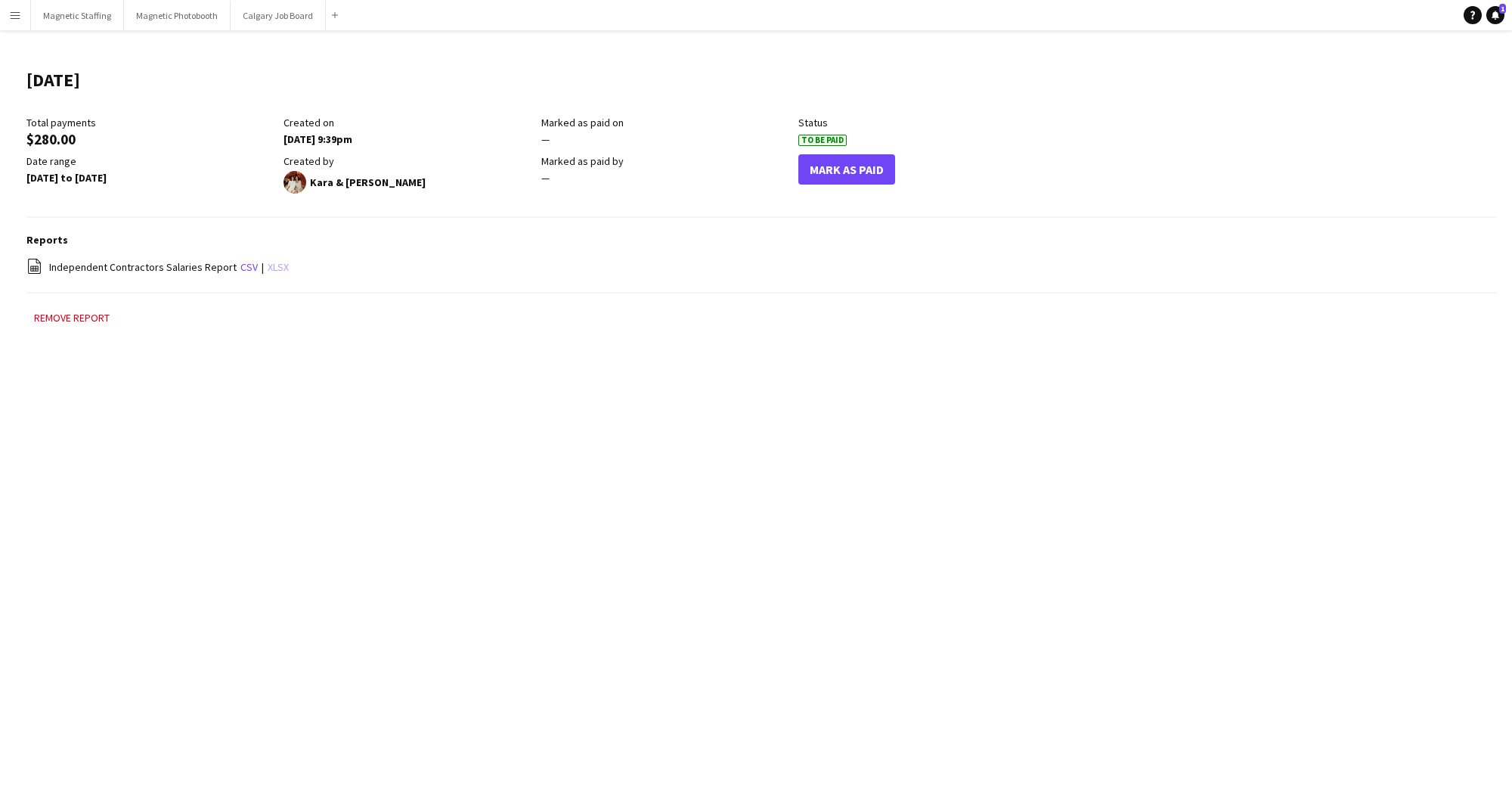
click at [271, 272] on link "xlsx" at bounding box center [278, 267] width 21 height 14
click at [92, 19] on button "Magnetic Staffing Close" at bounding box center [78, 16] width 93 height 29
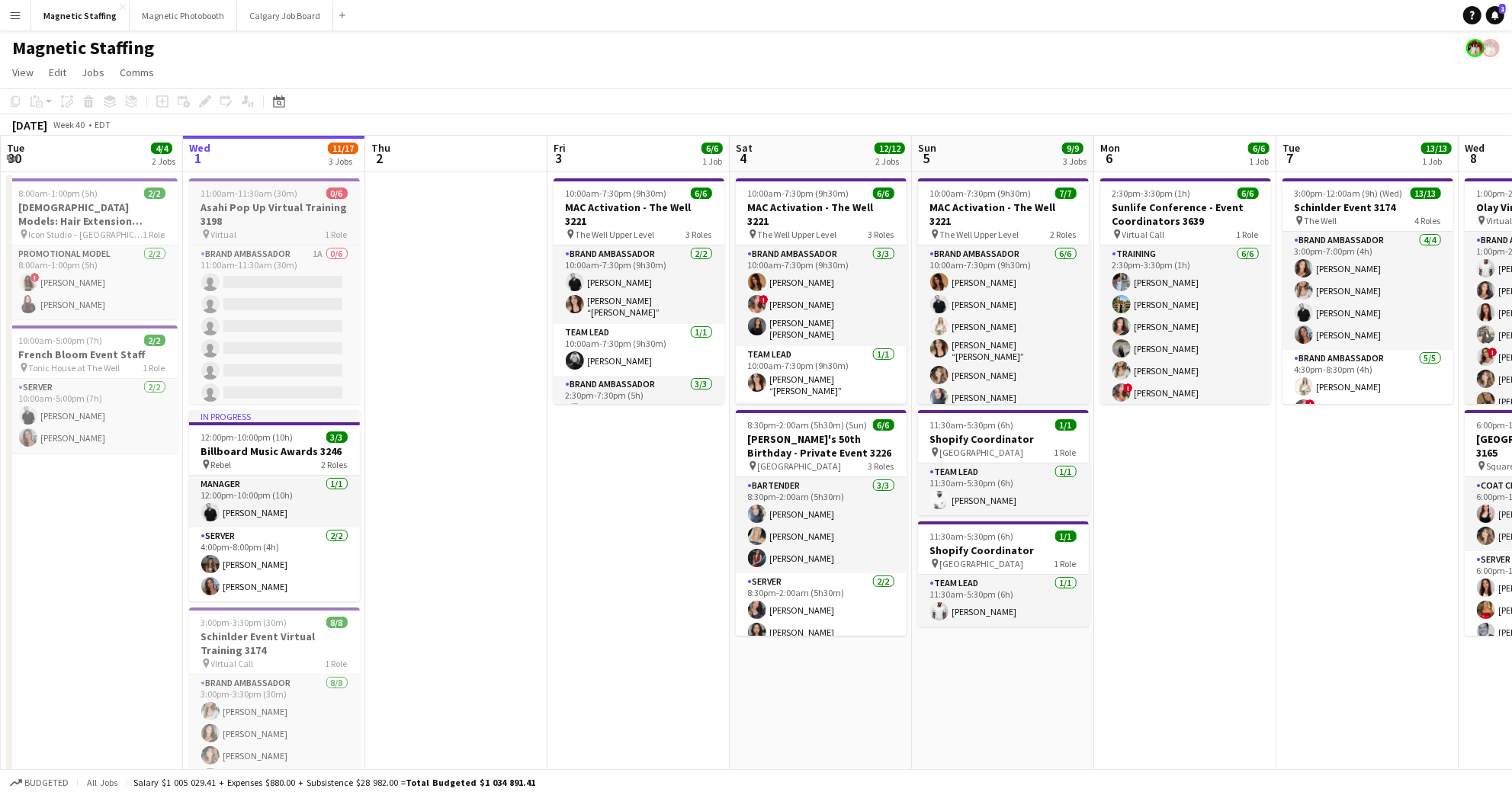
click at [247, 207] on h3 "Asahi Pop Up Virtual Training 3198" at bounding box center [274, 213] width 170 height 27
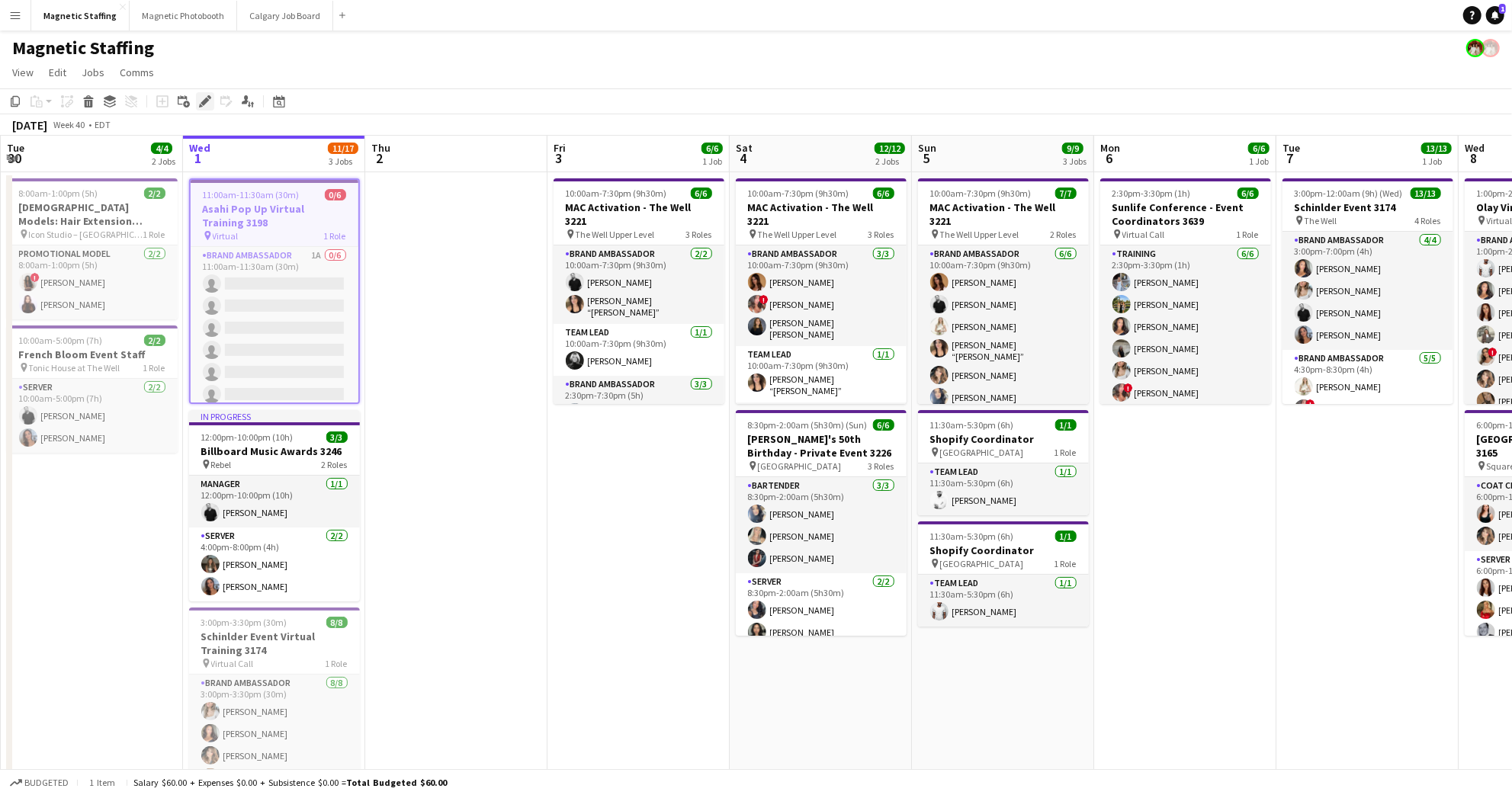
click at [204, 103] on icon at bounding box center [204, 102] width 9 height 9
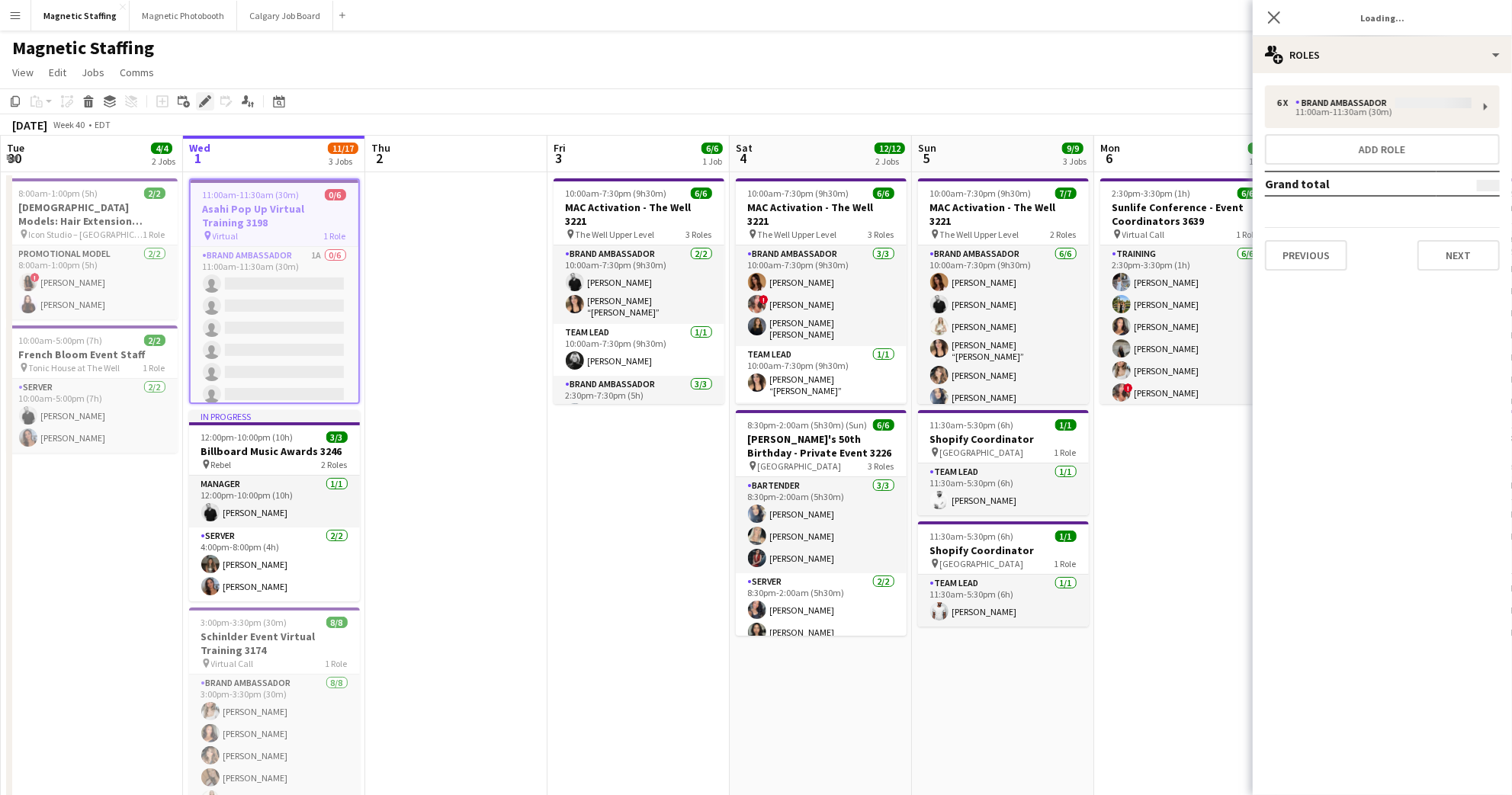
type input "*******"
click at [1303, 268] on div "6 x Brand Ambassador $60.00 11:00am-11:30am (30m) Add role Grand total $60.00 P…" at bounding box center [1382, 178] width 260 height 209
click at [1302, 254] on button "Previous" at bounding box center [1306, 255] width 82 height 30
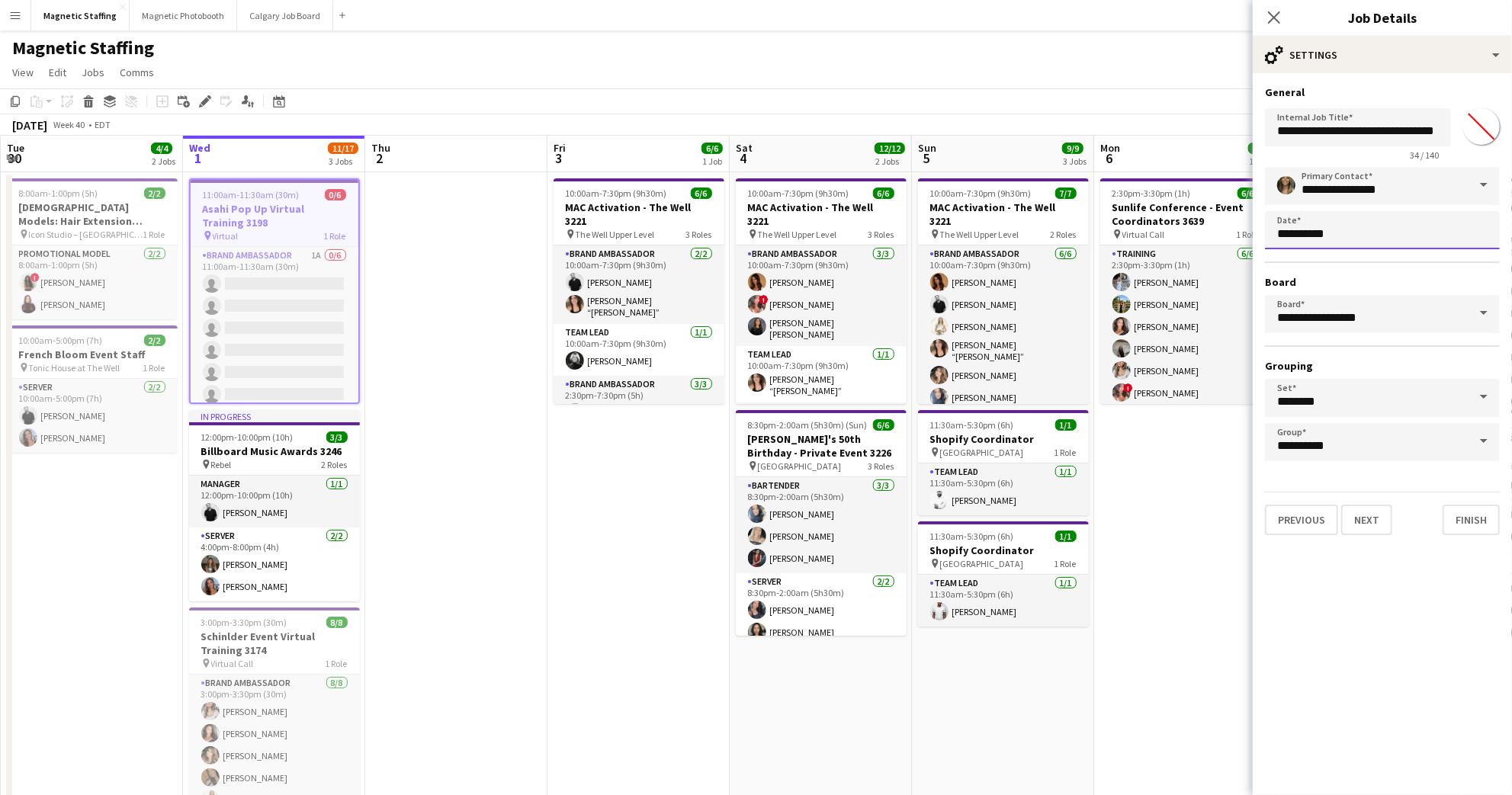
click at [1311, 234] on body "Menu Boards Boards Boards All jobs Status Workforce Workforce My Workforce Recr…" at bounding box center [756, 535] width 1512 height 1072
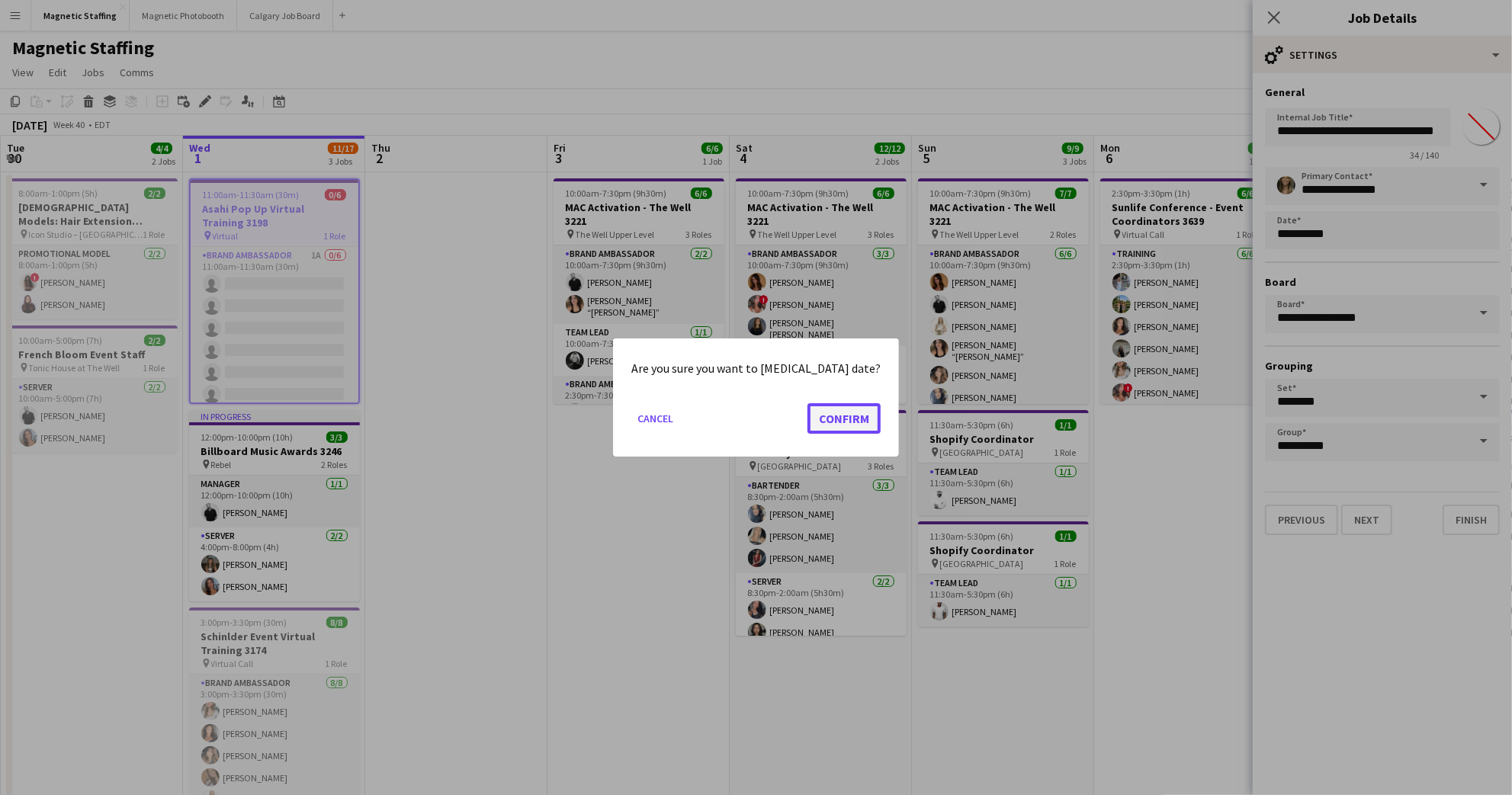
click at [829, 413] on button "Confirm" at bounding box center [844, 418] width 73 height 30
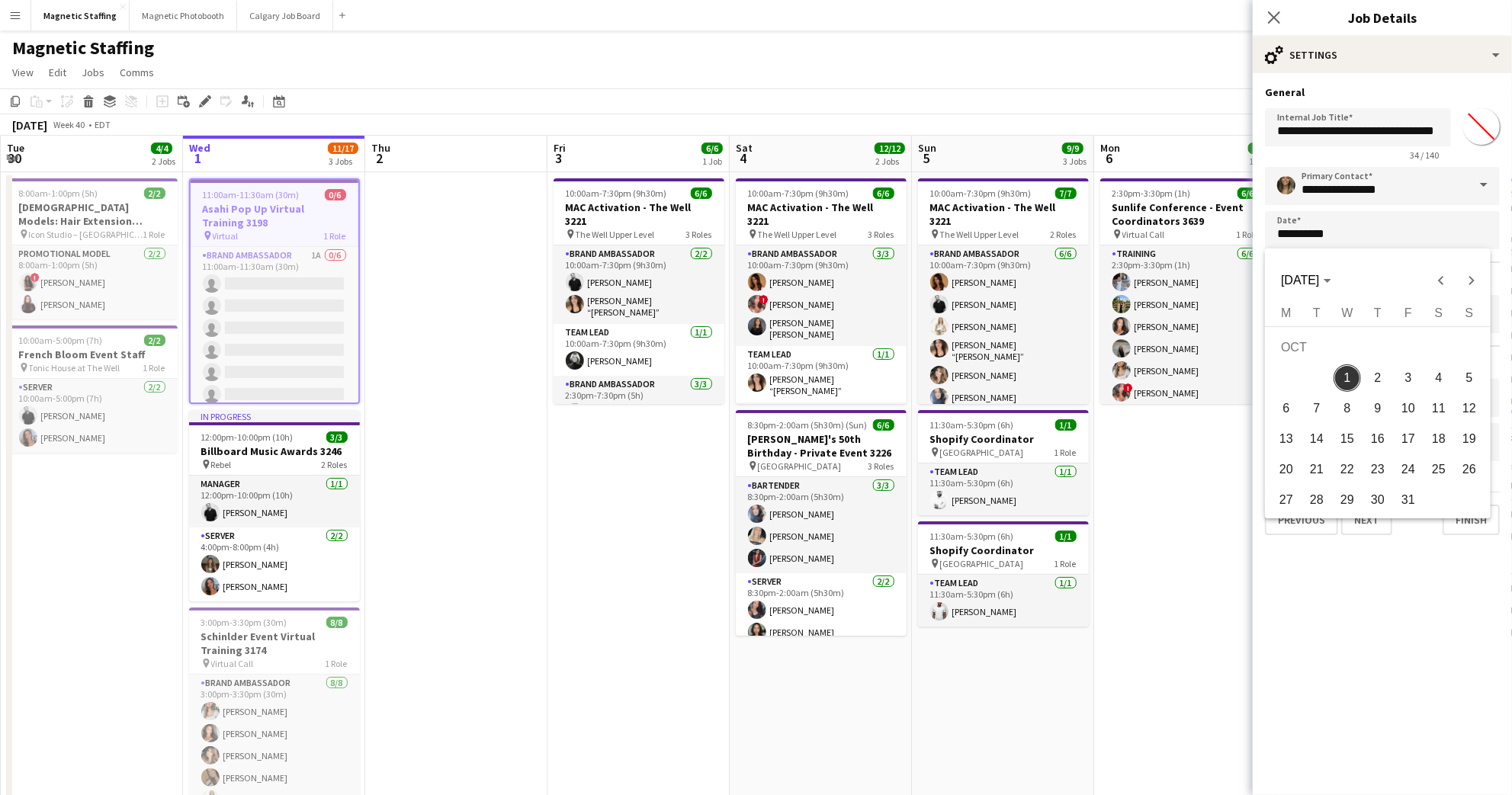
click at [1385, 381] on span "2" at bounding box center [1377, 378] width 27 height 27
type input "**********"
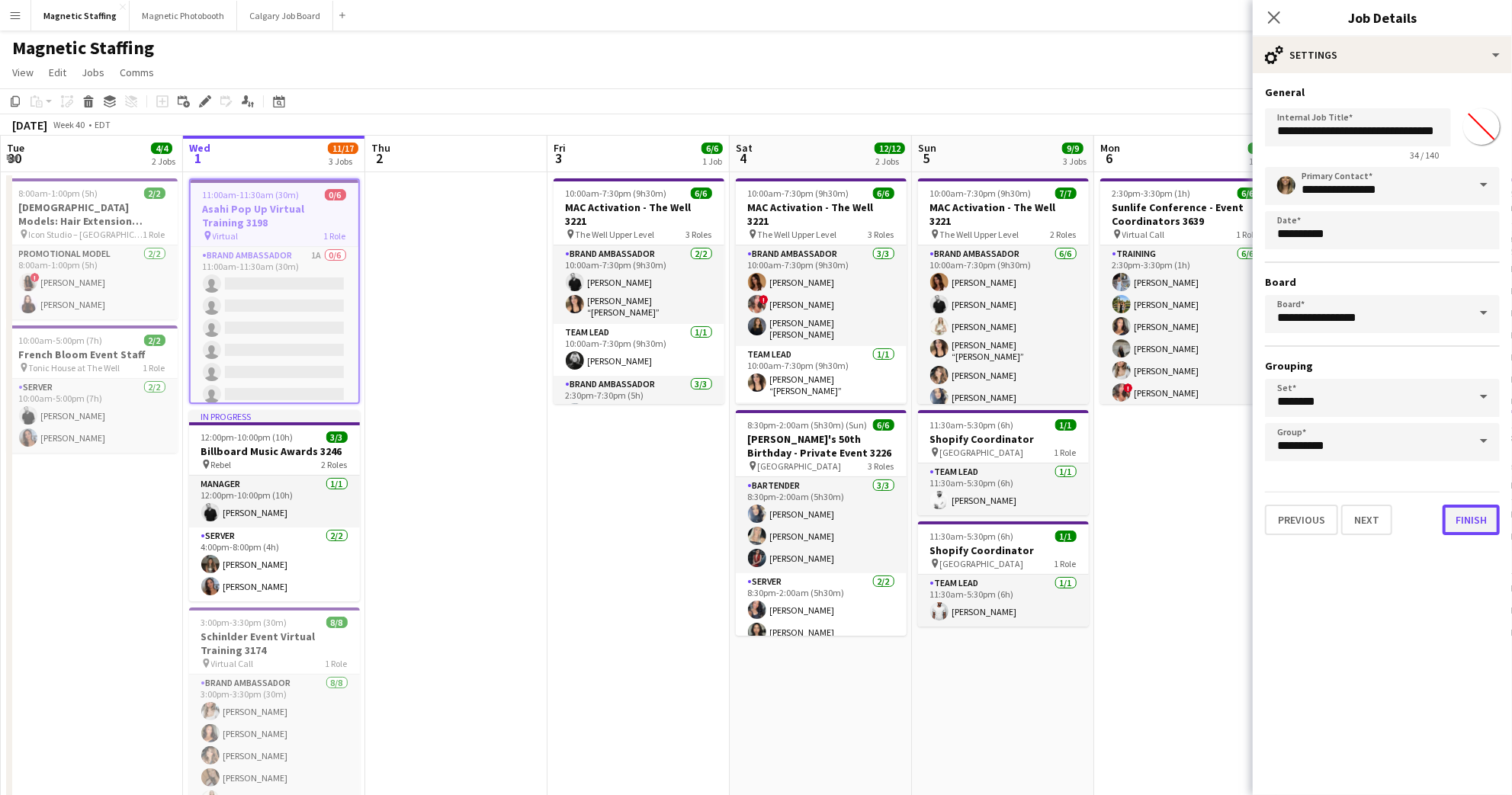
click at [1480, 521] on button "Finish" at bounding box center [1471, 519] width 57 height 30
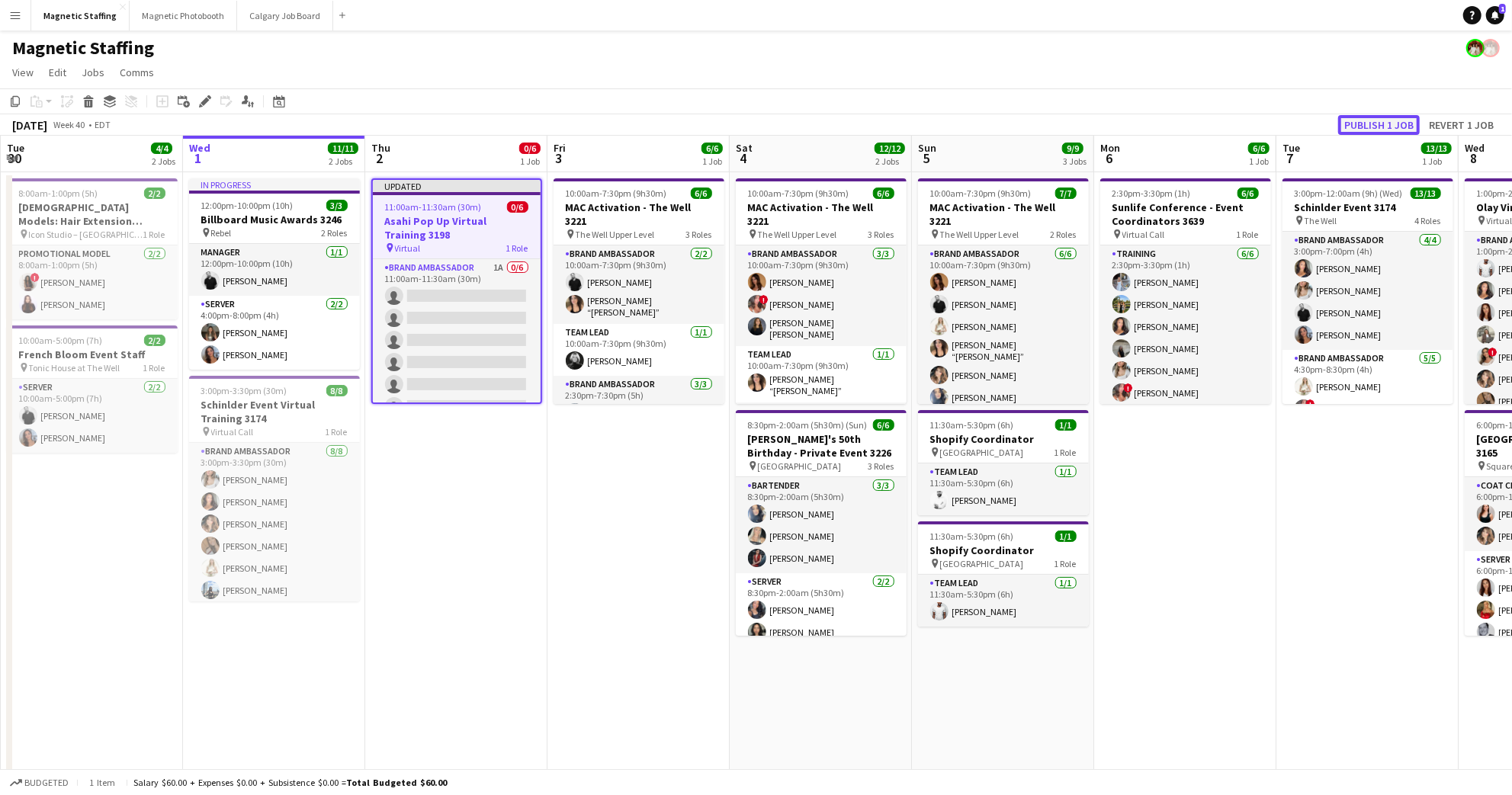
click at [1385, 124] on button "Publish 1 job" at bounding box center [1378, 124] width 81 height 20
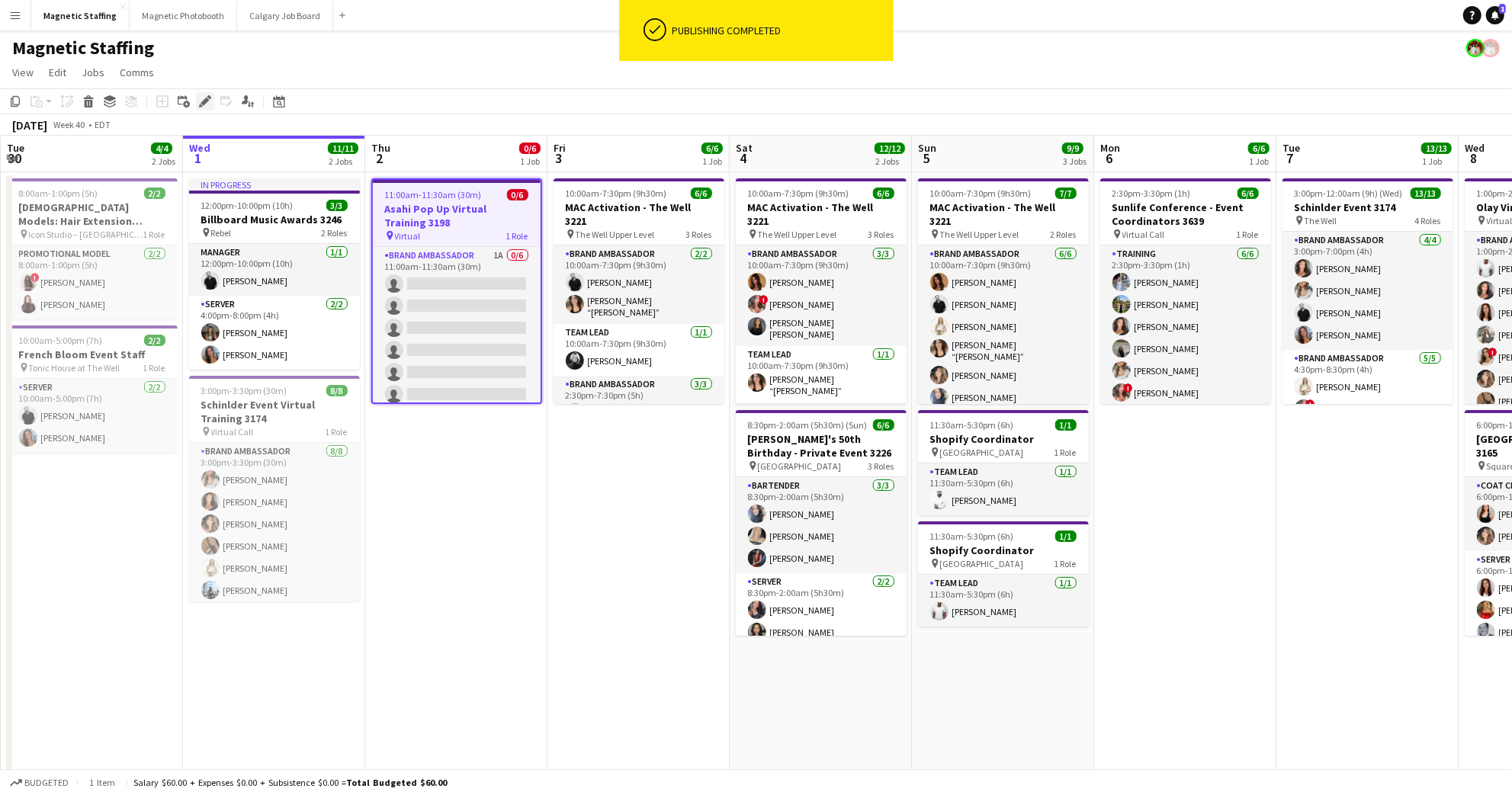
click at [201, 103] on icon at bounding box center [204, 102] width 9 height 9
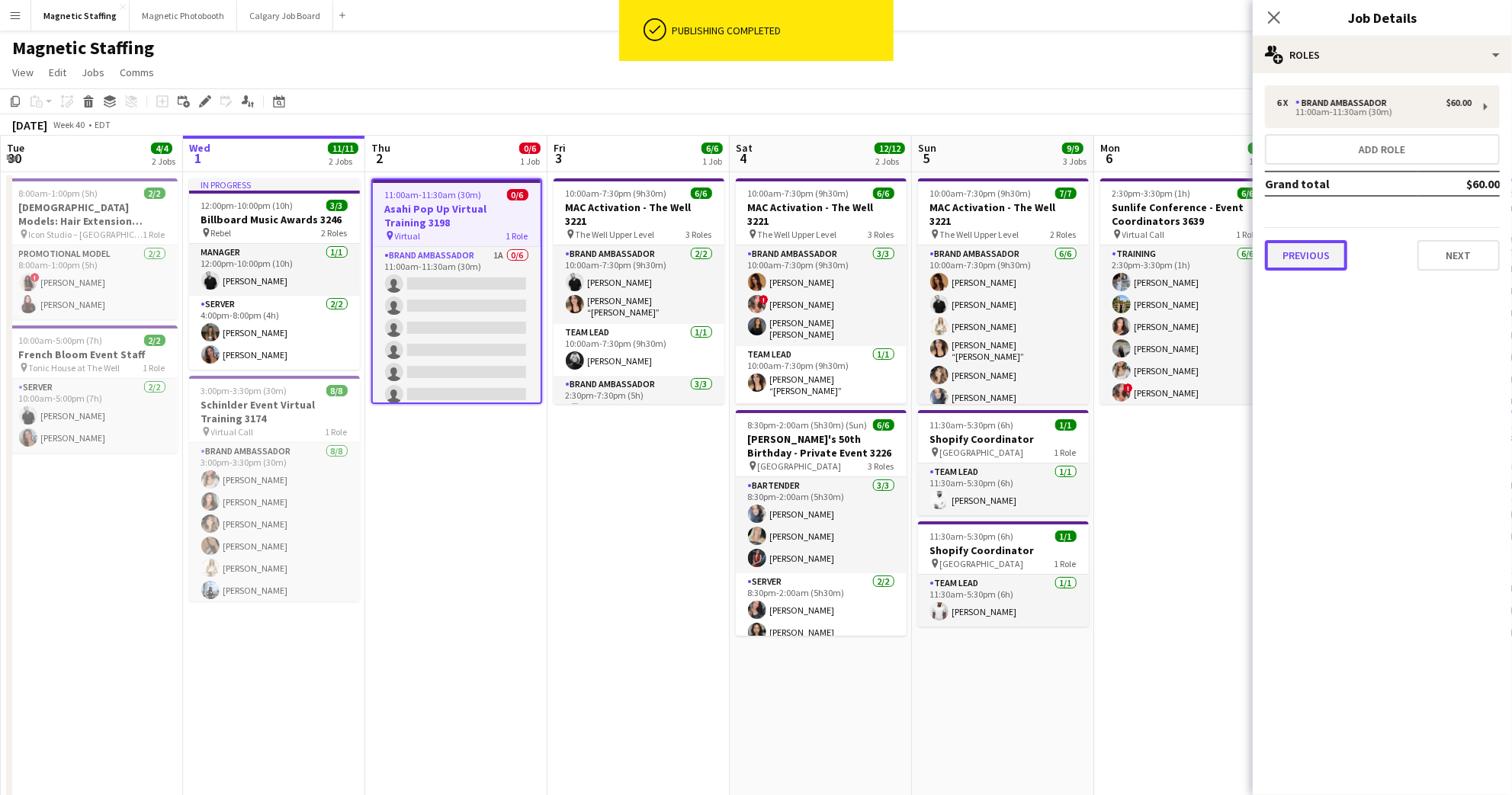
click at [1317, 259] on button "Previous" at bounding box center [1306, 255] width 82 height 30
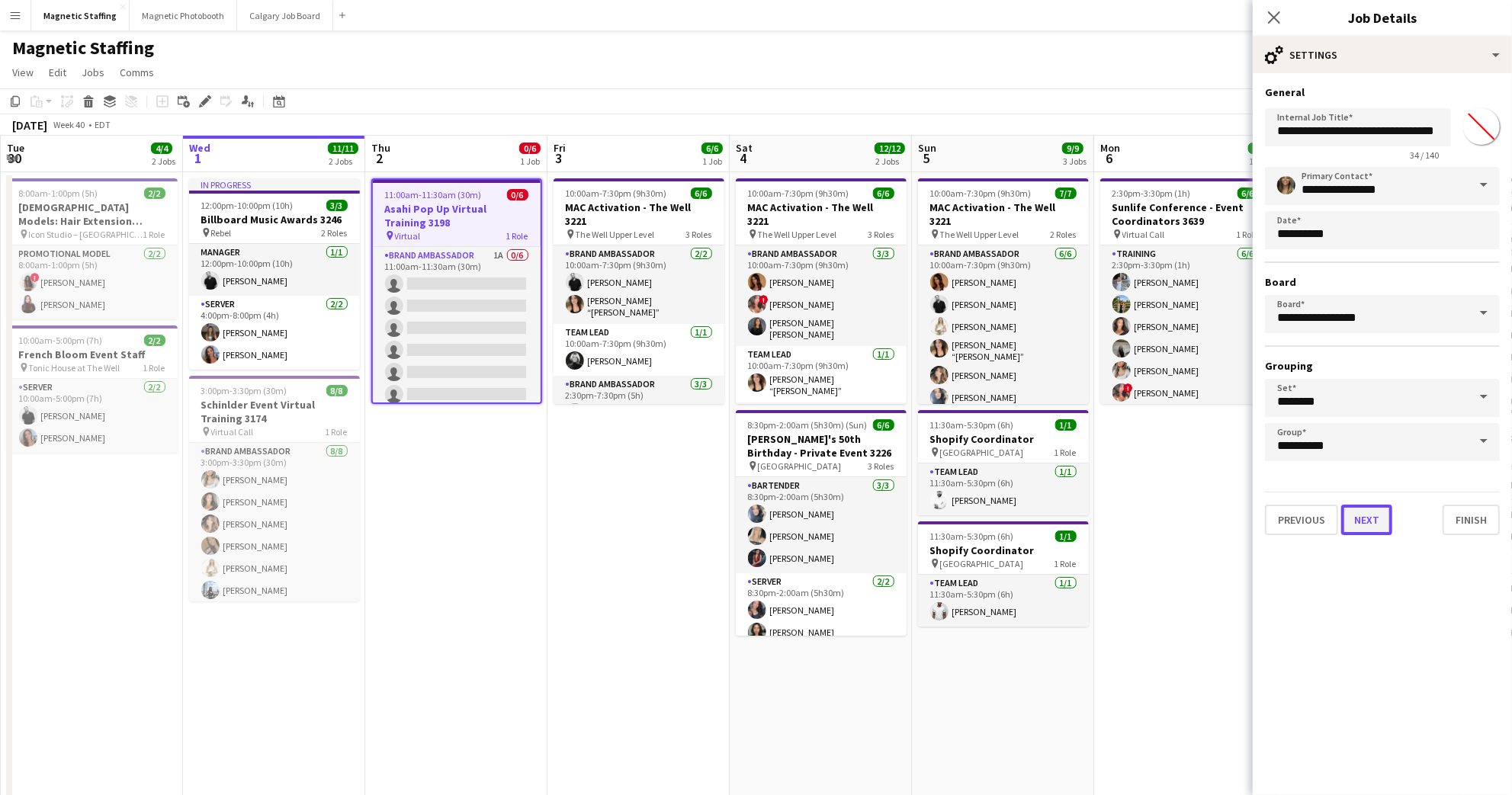
drag, startPoint x: 1365, startPoint y: 523, endPoint x: 1381, endPoint y: 488, distance: 38.5
click at [1365, 522] on button "Next" at bounding box center [1366, 519] width 51 height 30
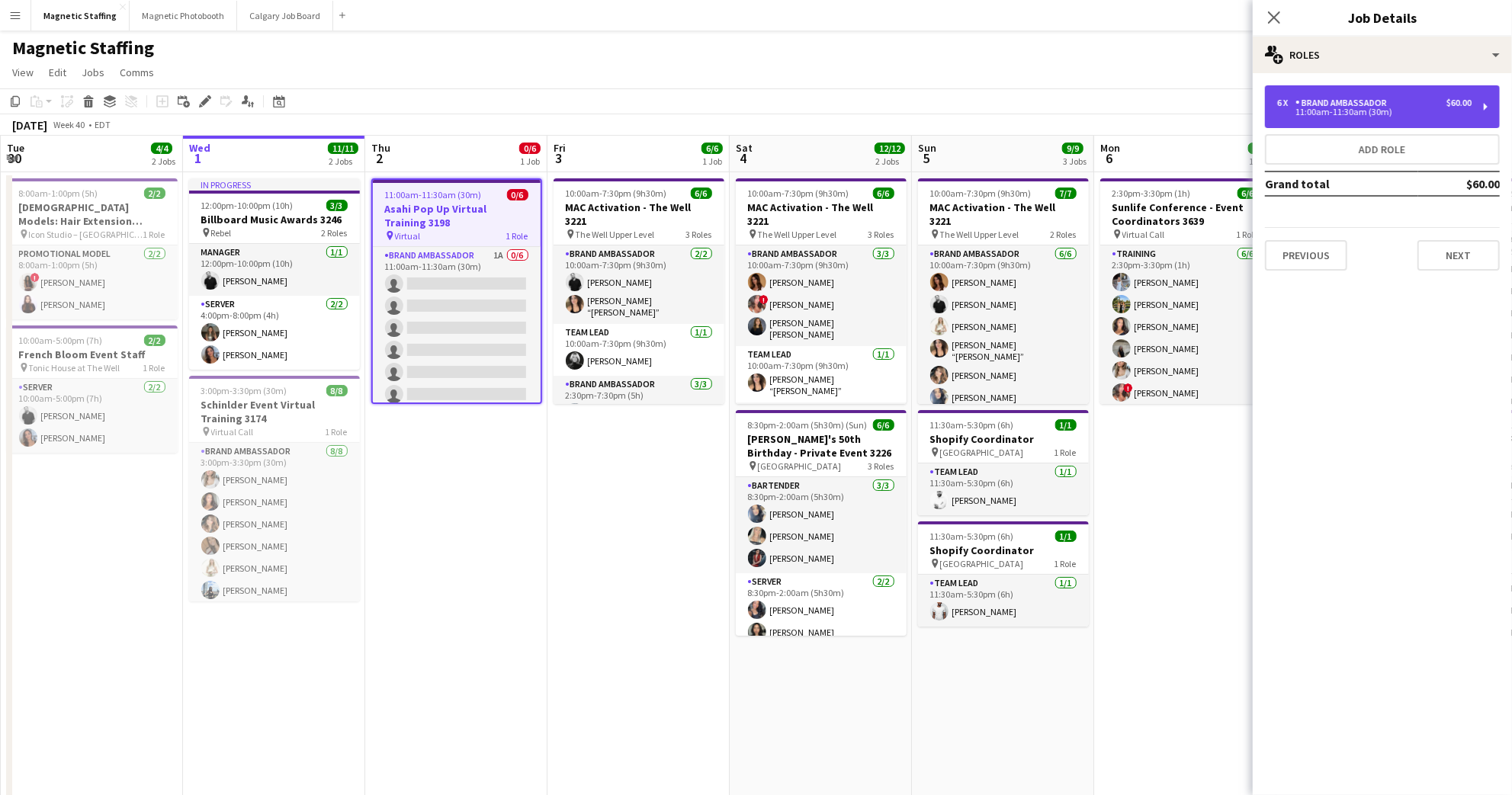
click at [1360, 108] on div "11:00am-11:30am (30m)" at bounding box center [1374, 112] width 195 height 8
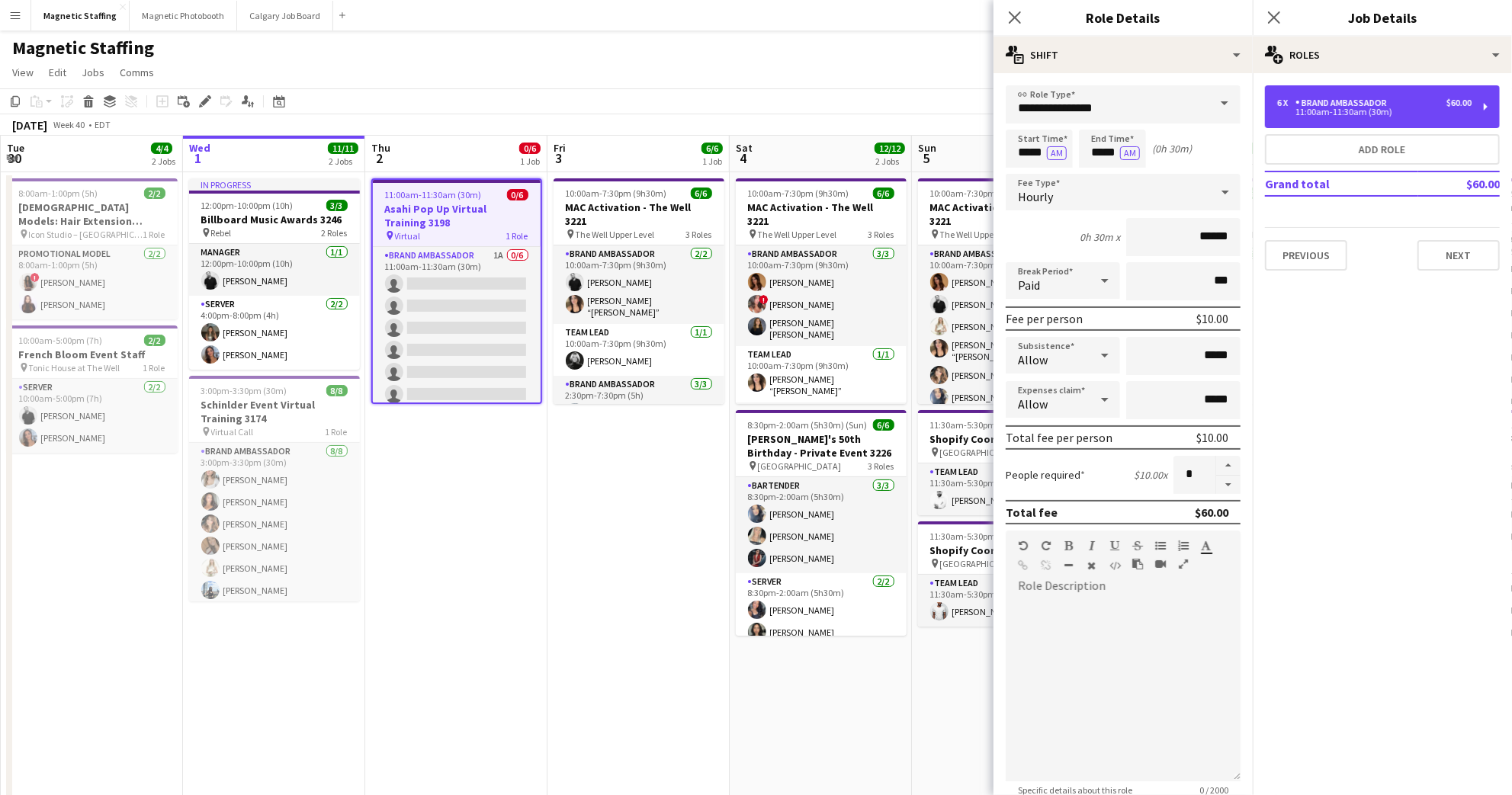
scroll to position [232, 0]
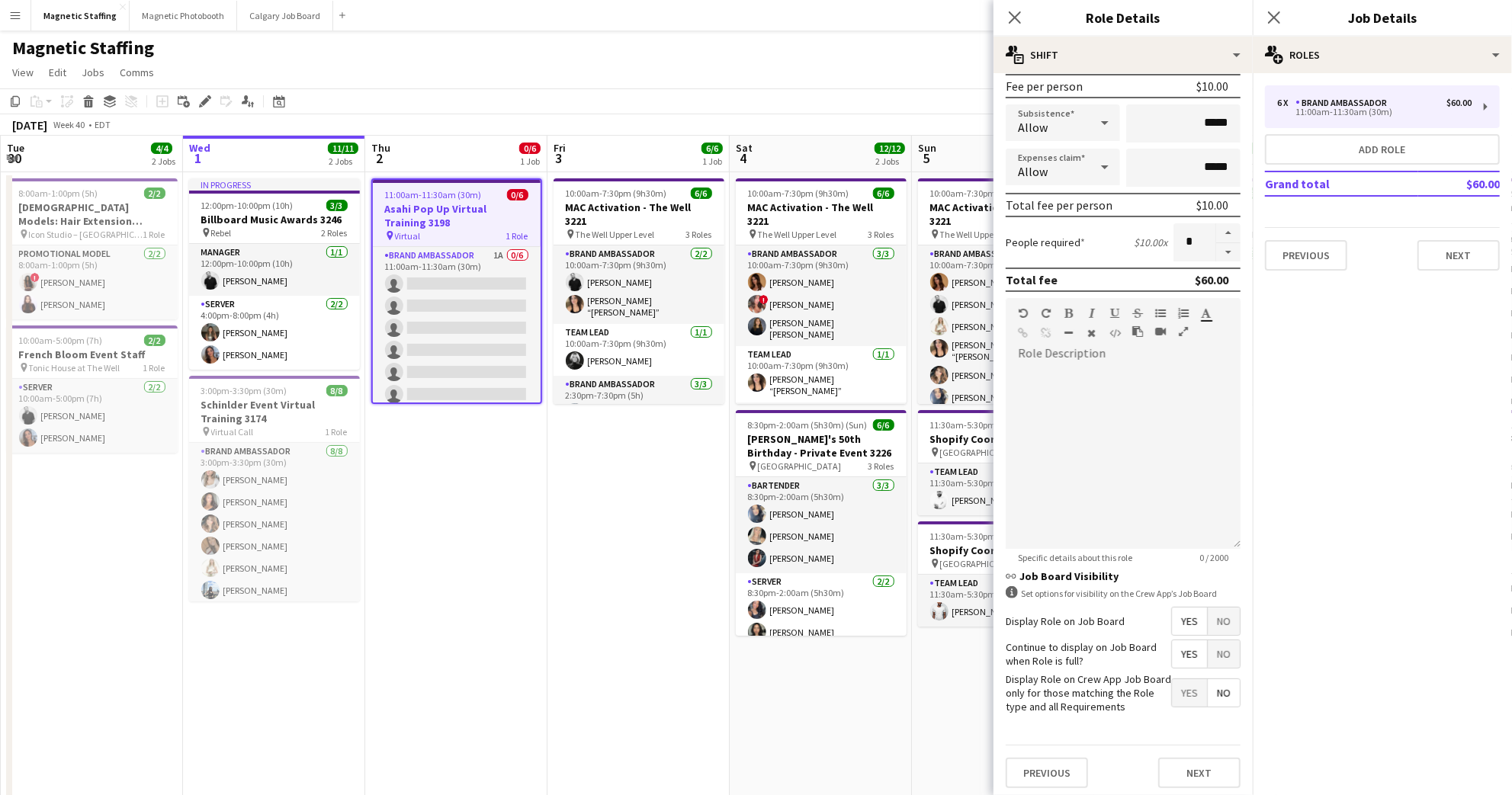
click at [1206, 634] on form "**********" at bounding box center [1123, 327] width 260 height 947
click at [1216, 626] on span "No" at bounding box center [1223, 621] width 32 height 27
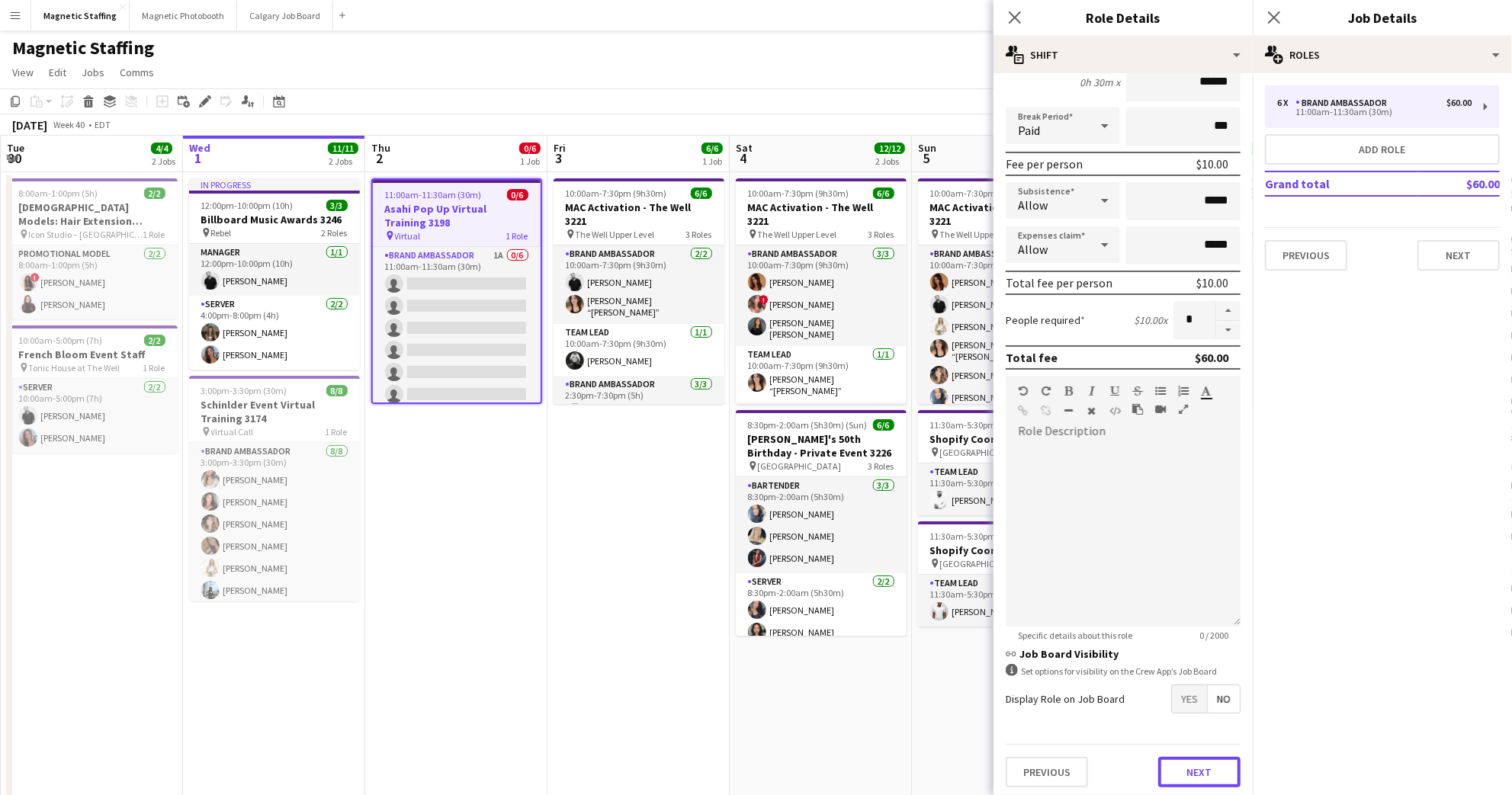
drag, startPoint x: 1203, startPoint y: 772, endPoint x: 1217, endPoint y: 751, distance: 25.2
click at [1203, 772] on button "Next" at bounding box center [1198, 772] width 82 height 30
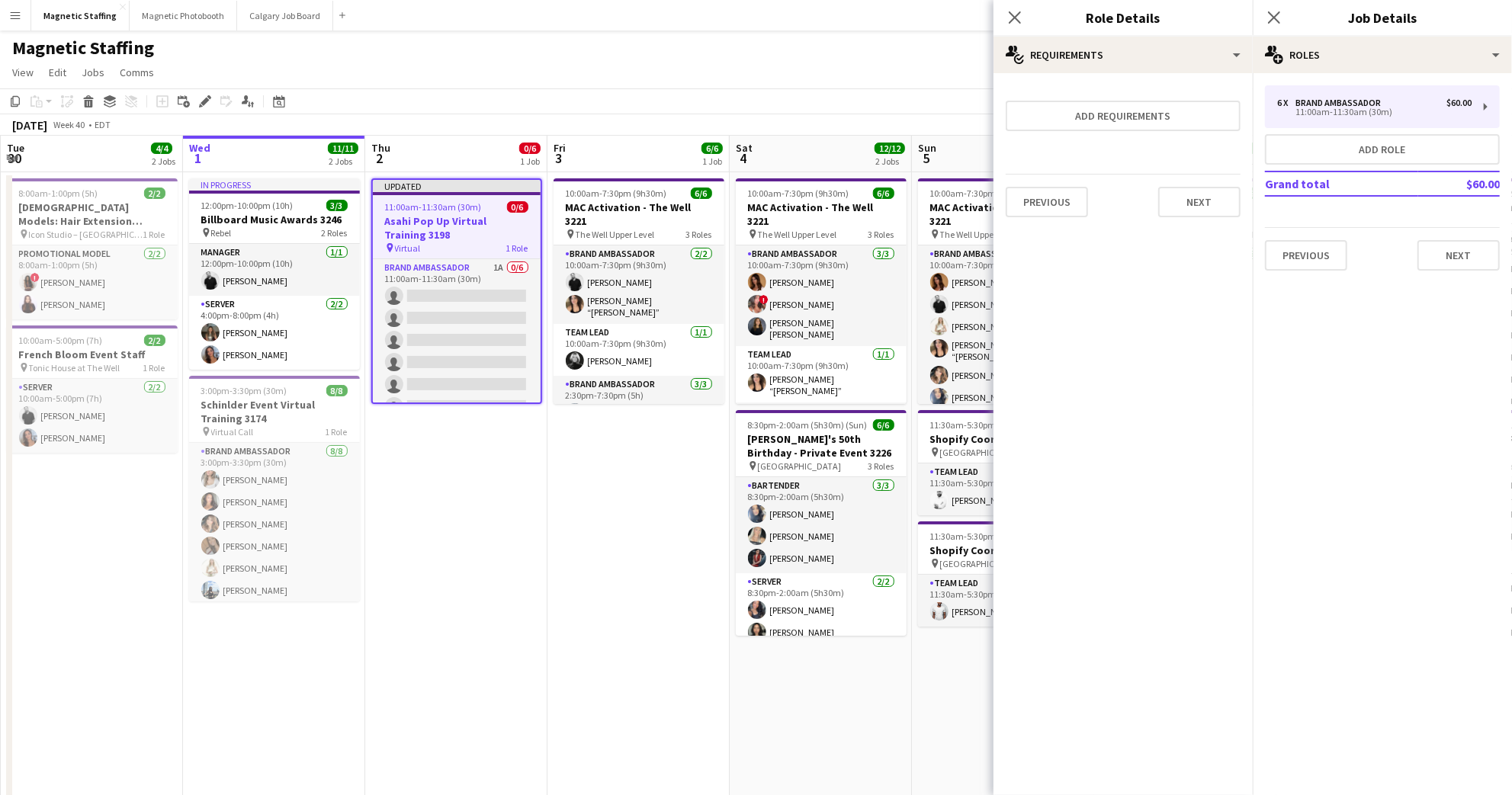
drag, startPoint x: 1281, startPoint y: 16, endPoint x: 1311, endPoint y: 21, distance: 30.4
click at [1280, 16] on icon "Close pop-in" at bounding box center [1274, 18] width 13 height 13
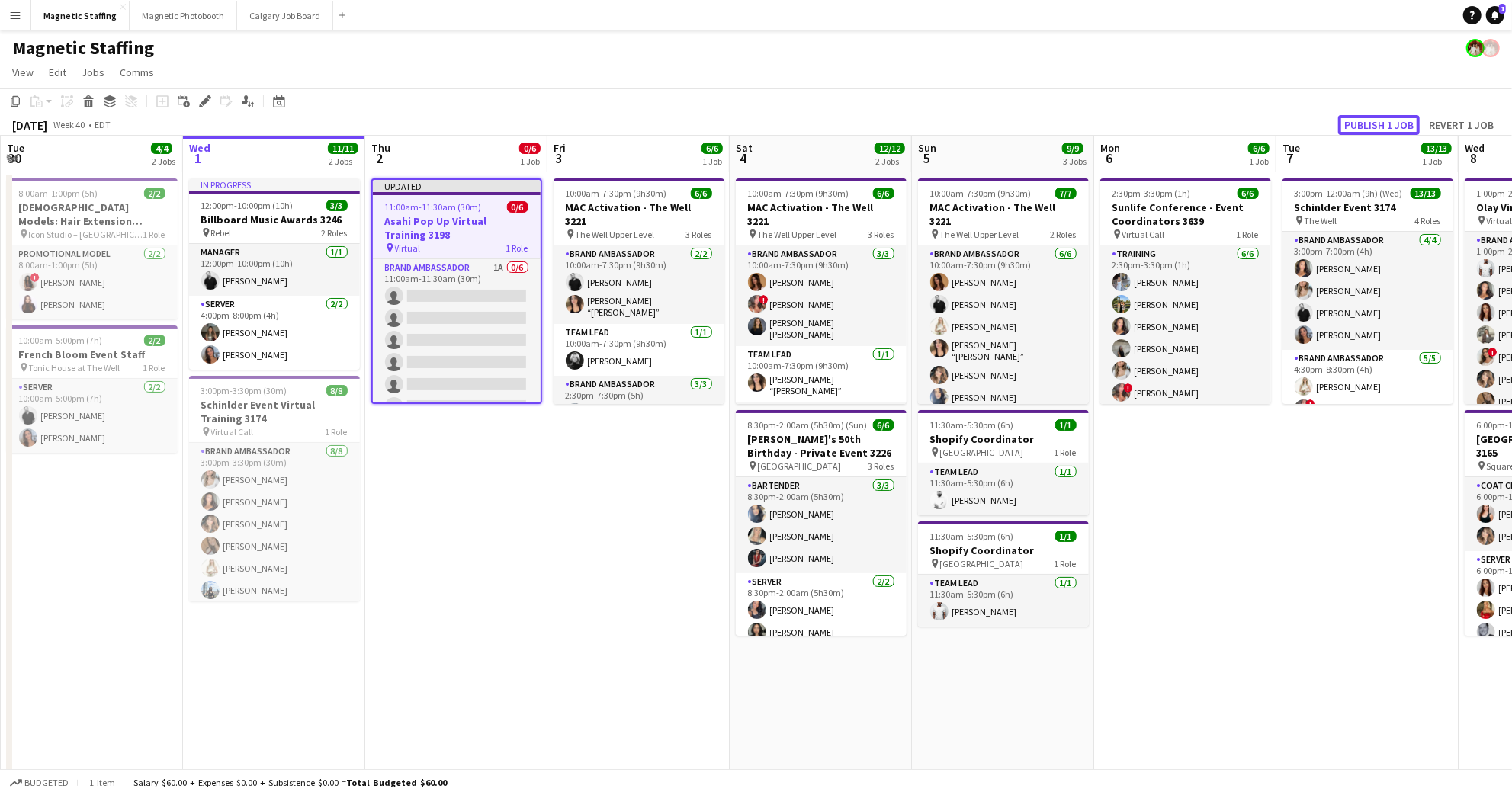
click at [1395, 121] on button "Publish 1 job" at bounding box center [1378, 124] width 81 height 20
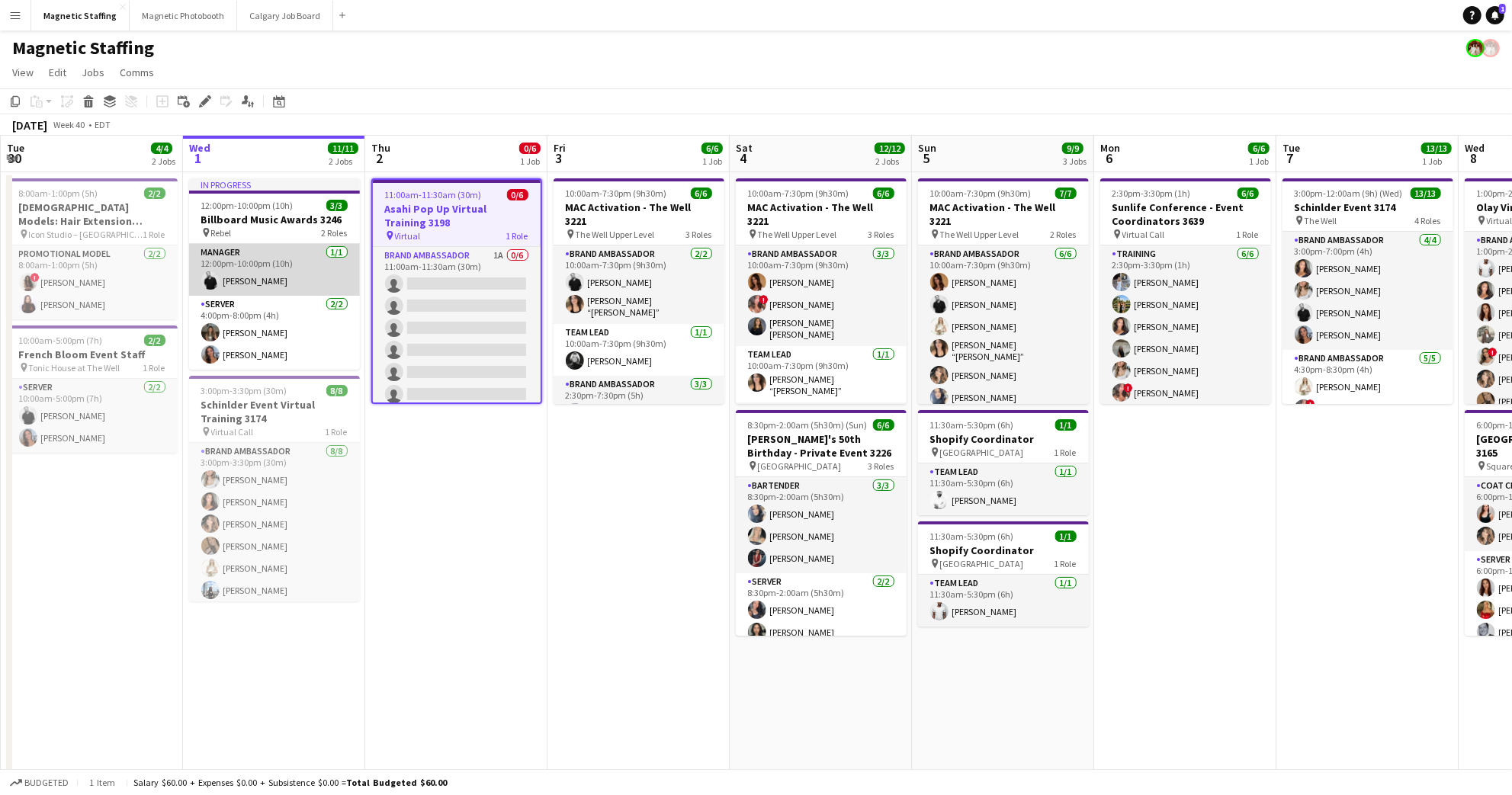
click at [259, 262] on app-card-role "Manager [DATE] 12:00pm-10:00pm (10h) [PERSON_NAME]" at bounding box center [274, 270] width 170 height 52
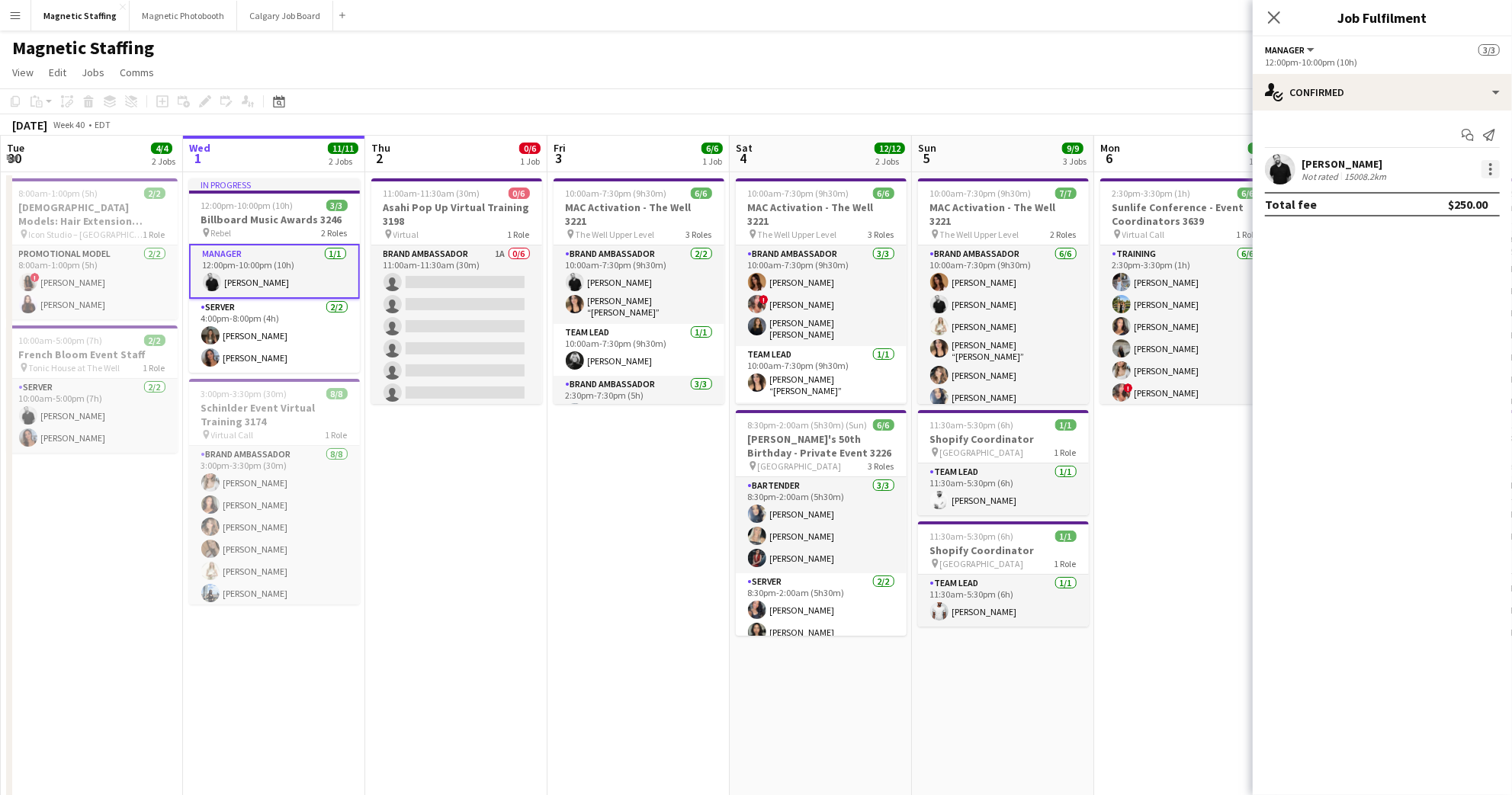
click at [1491, 174] on div at bounding box center [1490, 169] width 18 height 18
click at [1481, 198] on span "Edit fee" at bounding box center [1440, 197] width 95 height 14
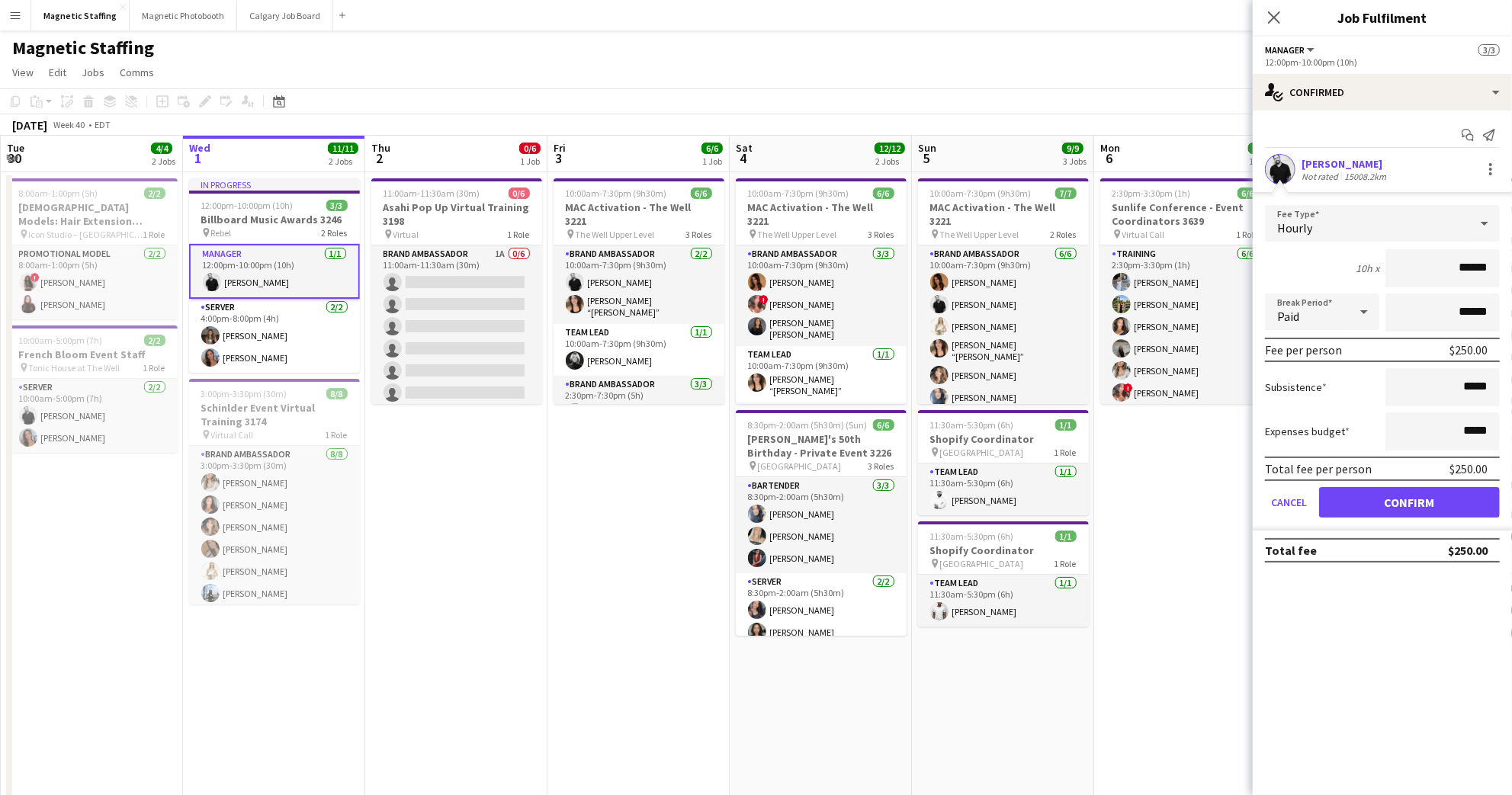
click at [1473, 265] on input "******" at bounding box center [1442, 268] width 114 height 38
type input "******"
click at [1444, 502] on button "Confirm" at bounding box center [1409, 502] width 181 height 30
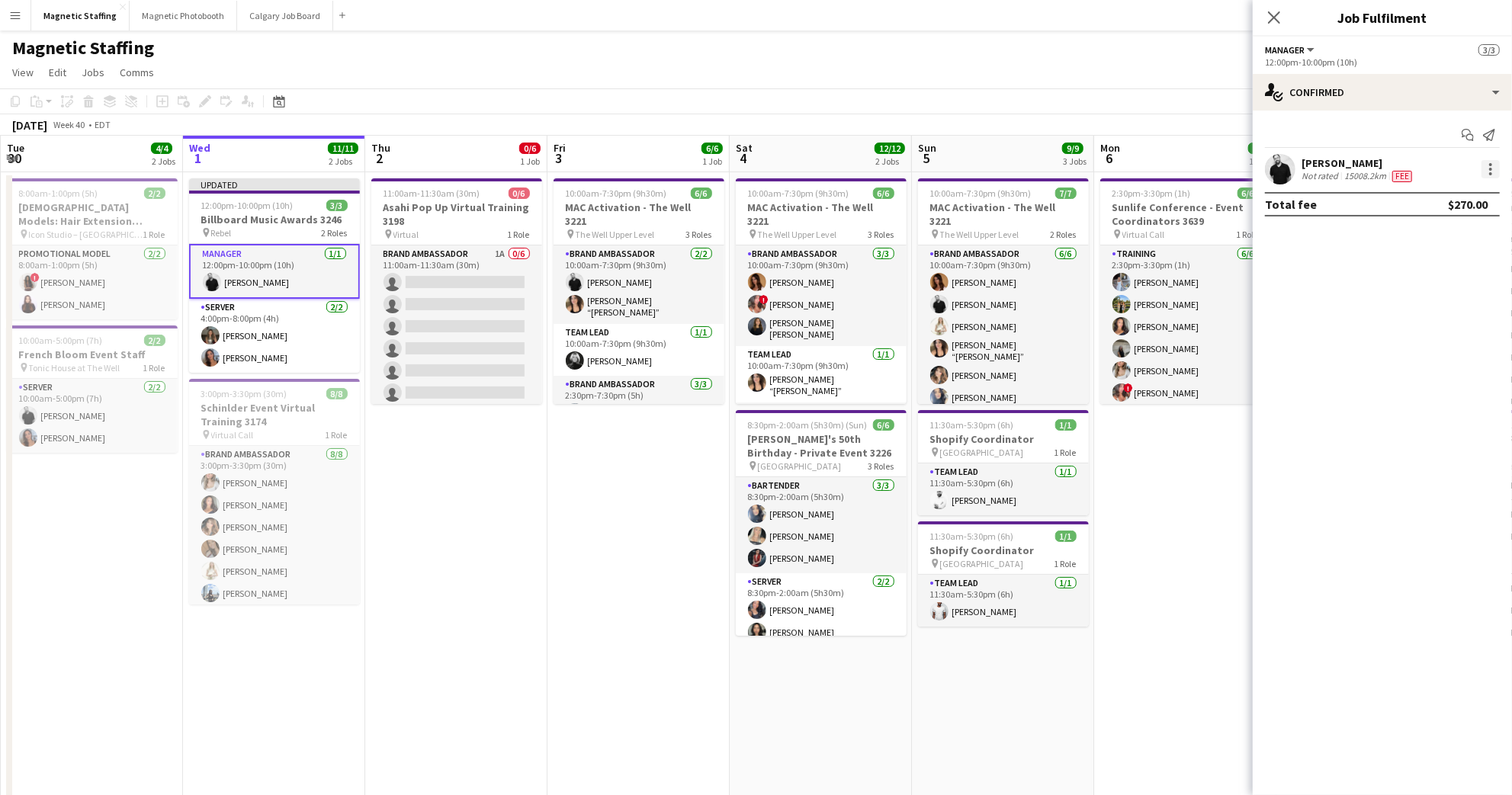
click at [1492, 170] on div at bounding box center [1490, 169] width 18 height 18
click at [1483, 197] on span "Edit fee" at bounding box center [1440, 197] width 95 height 14
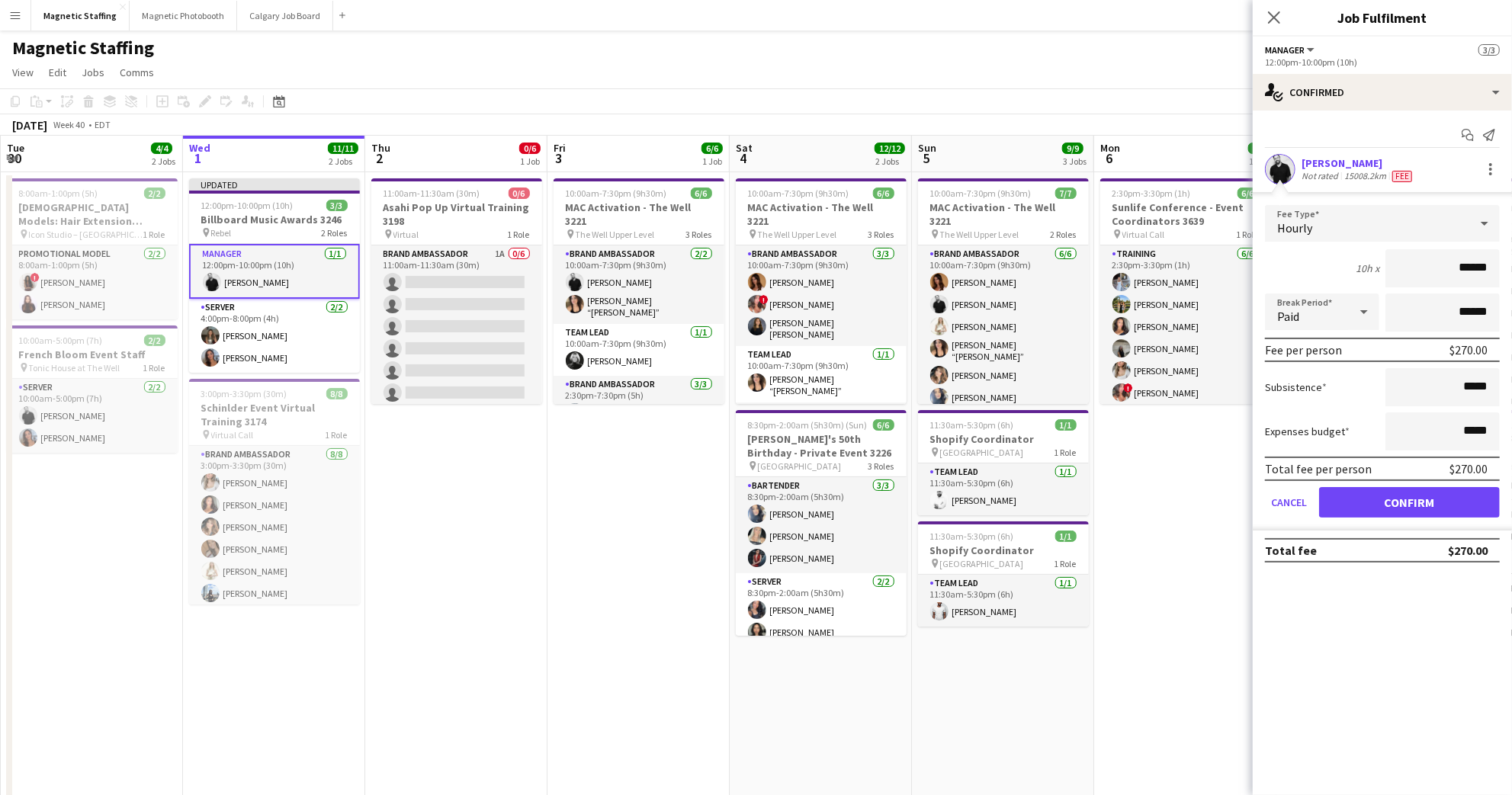
click at [1471, 267] on input "******" at bounding box center [1442, 268] width 114 height 38
click at [1450, 492] on button "Confirm" at bounding box center [1409, 502] width 181 height 30
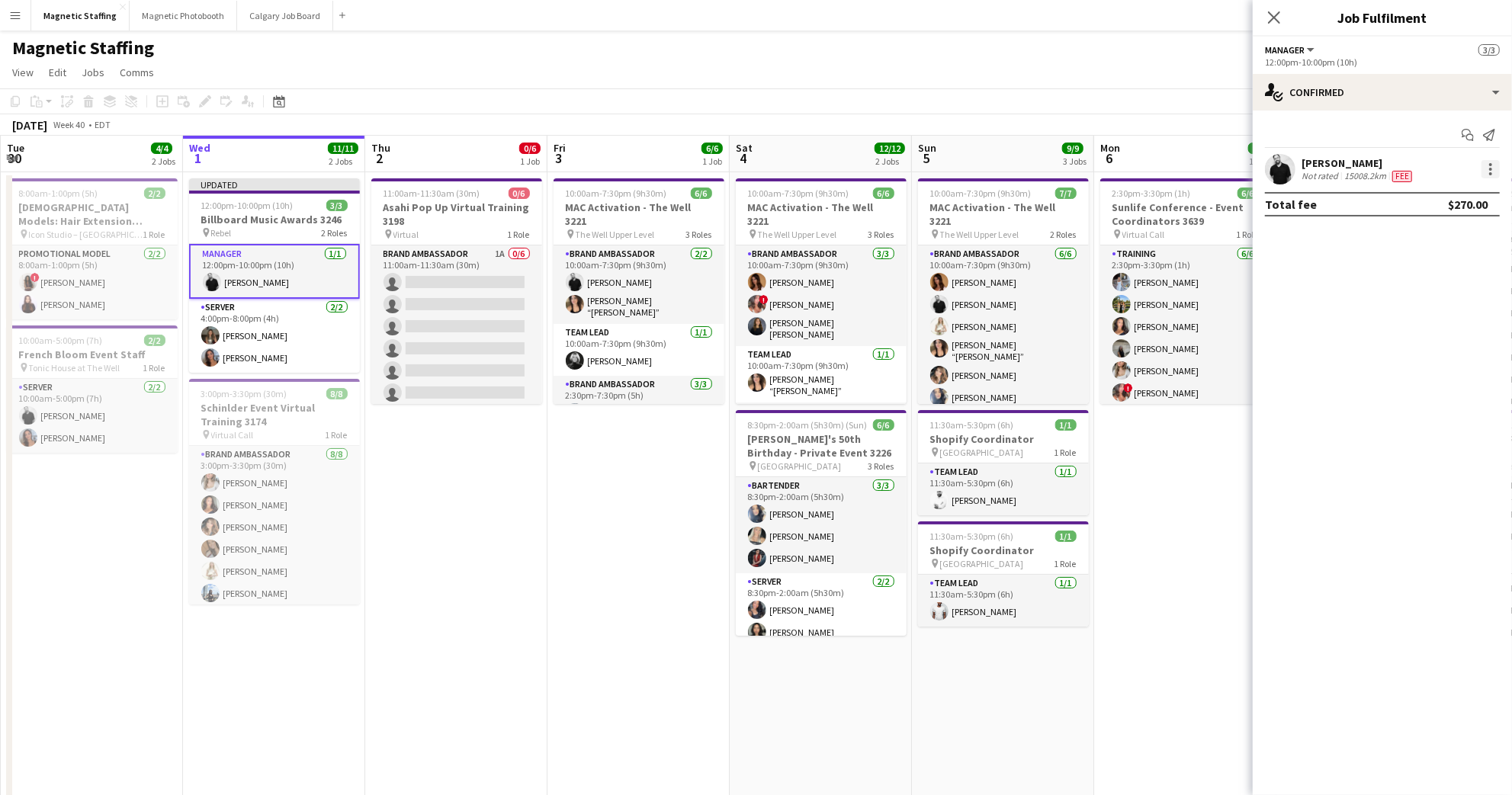
click at [1495, 173] on div at bounding box center [1490, 169] width 18 height 18
click at [1479, 192] on span "Edit fee" at bounding box center [1440, 197] width 95 height 14
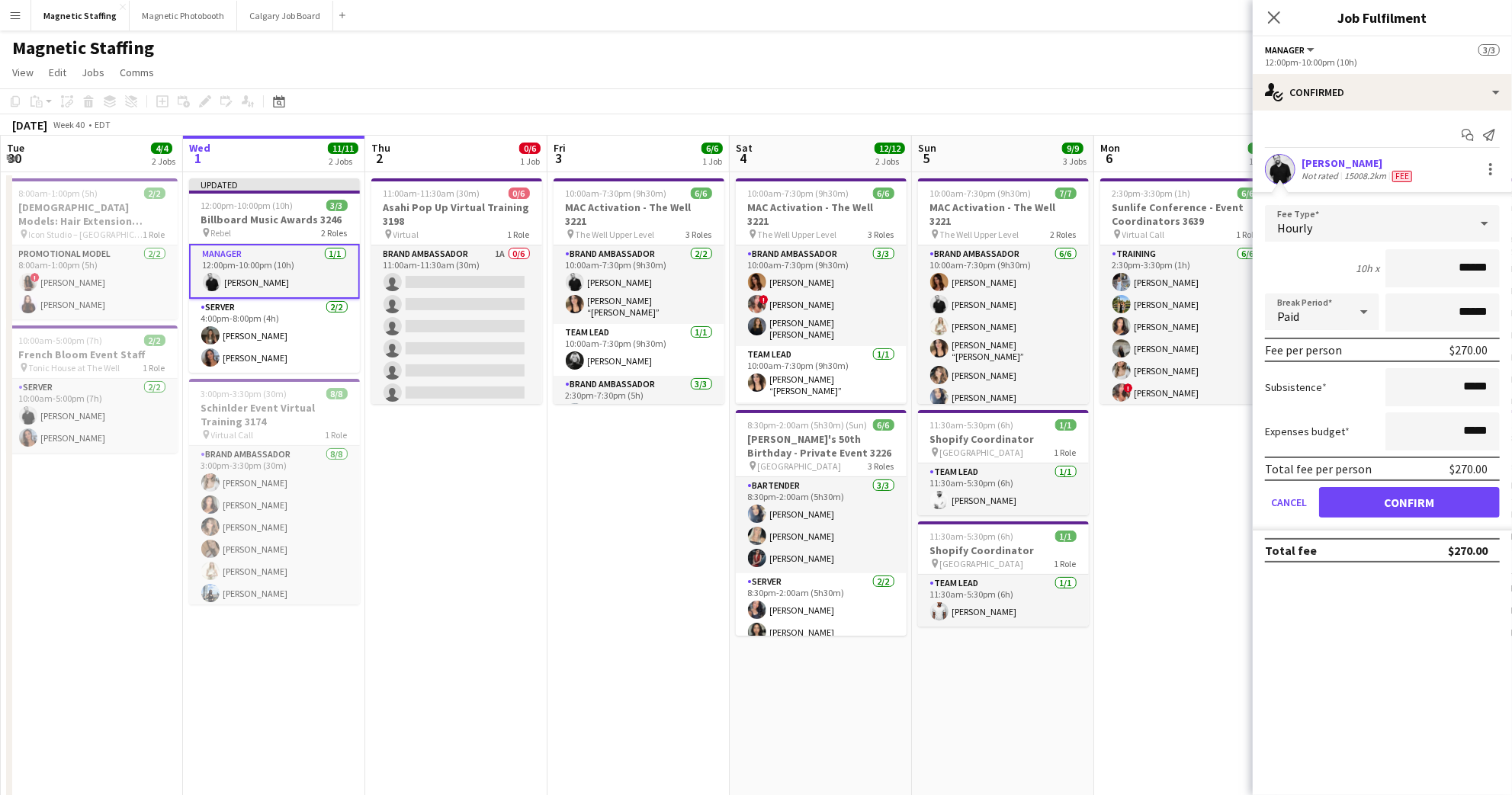
click at [1474, 261] on input "******" at bounding box center [1442, 268] width 114 height 38
type input "******"
click at [1404, 503] on button "Confirm" at bounding box center [1409, 502] width 181 height 30
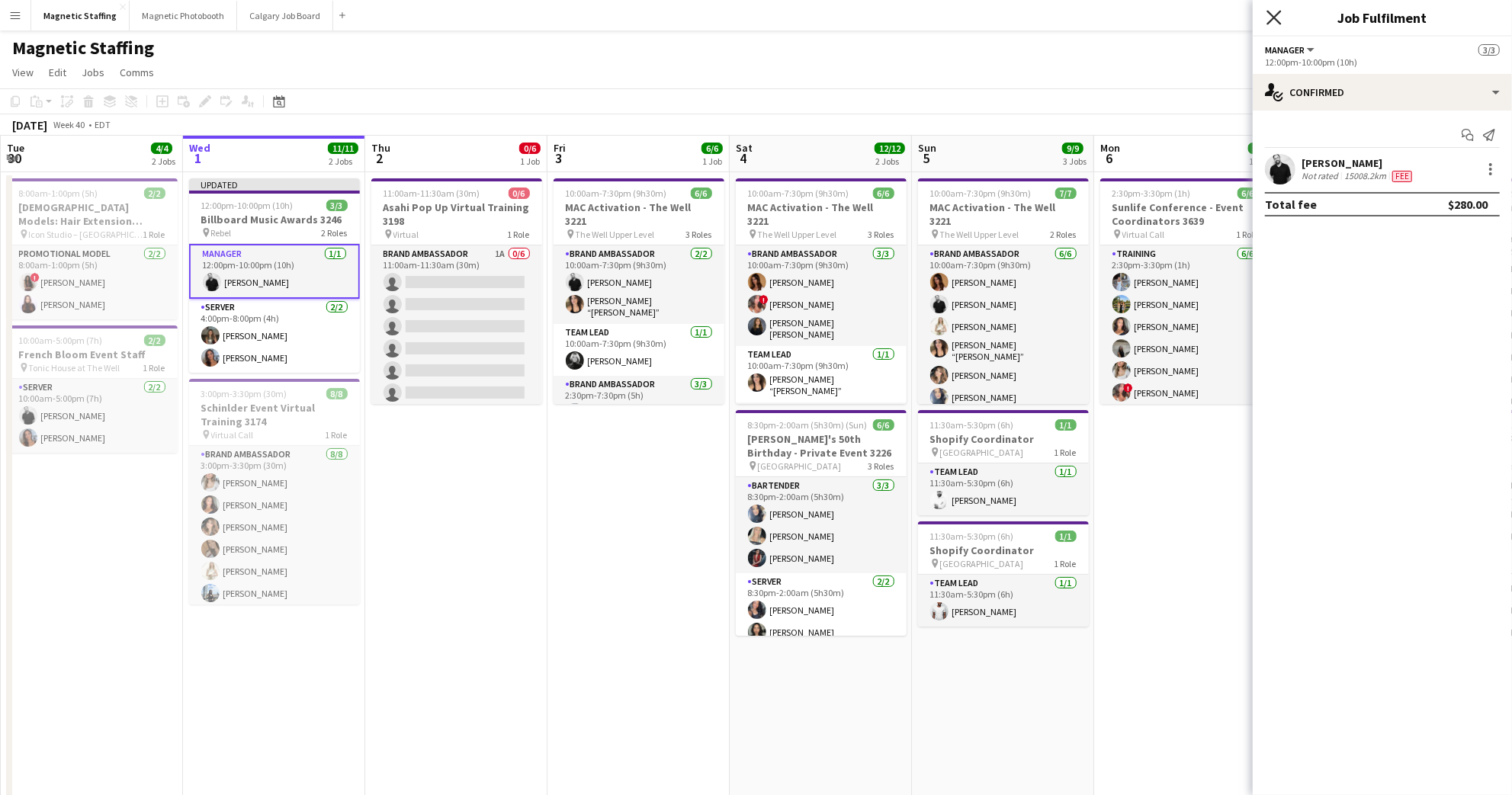
click at [1276, 19] on icon at bounding box center [1274, 17] width 15 height 15
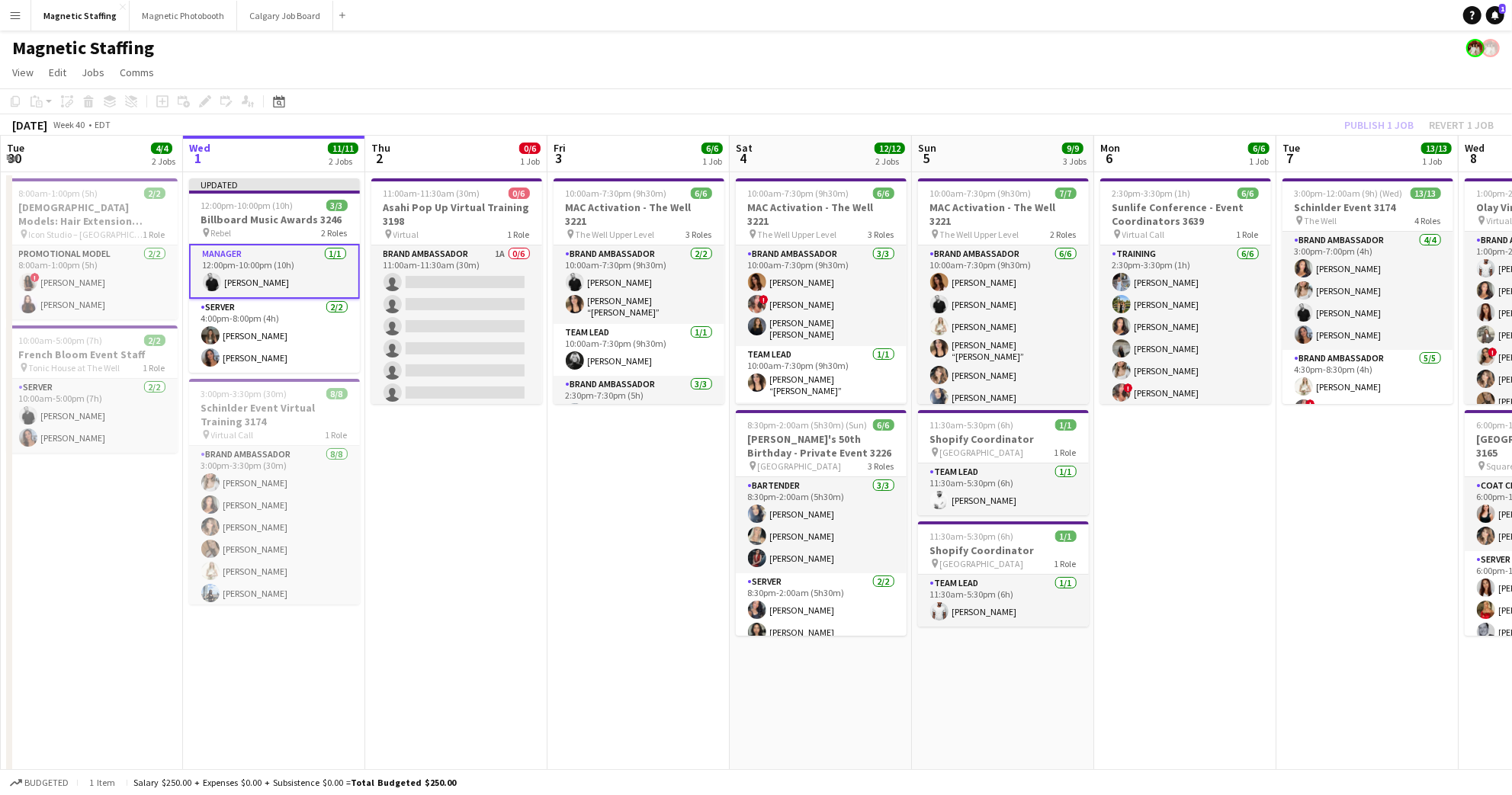
click at [1385, 127] on div "Publish 1 job Revert 1 job" at bounding box center [1419, 124] width 186 height 20
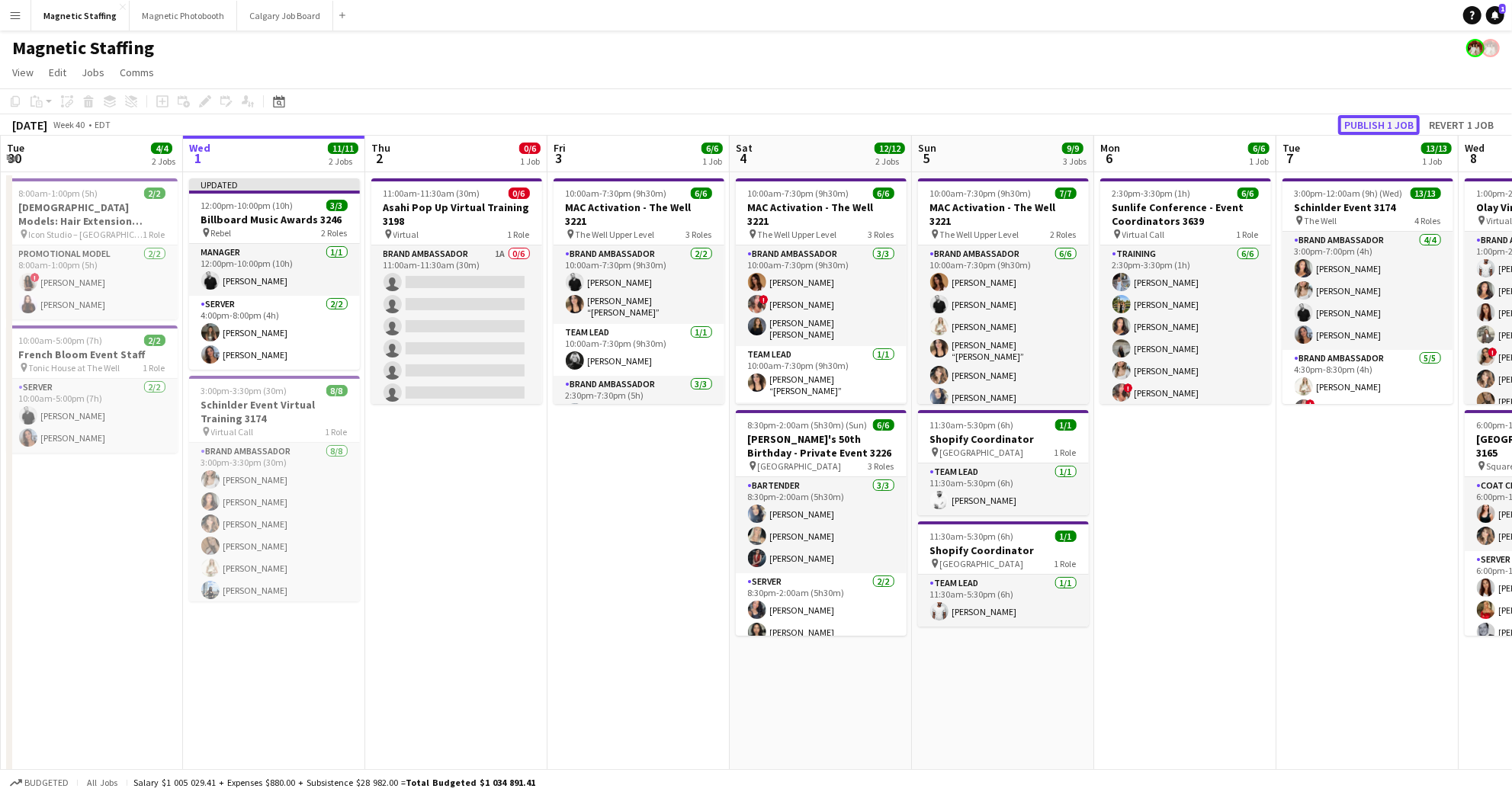
click at [1384, 125] on button "Publish 1 job" at bounding box center [1378, 124] width 81 height 20
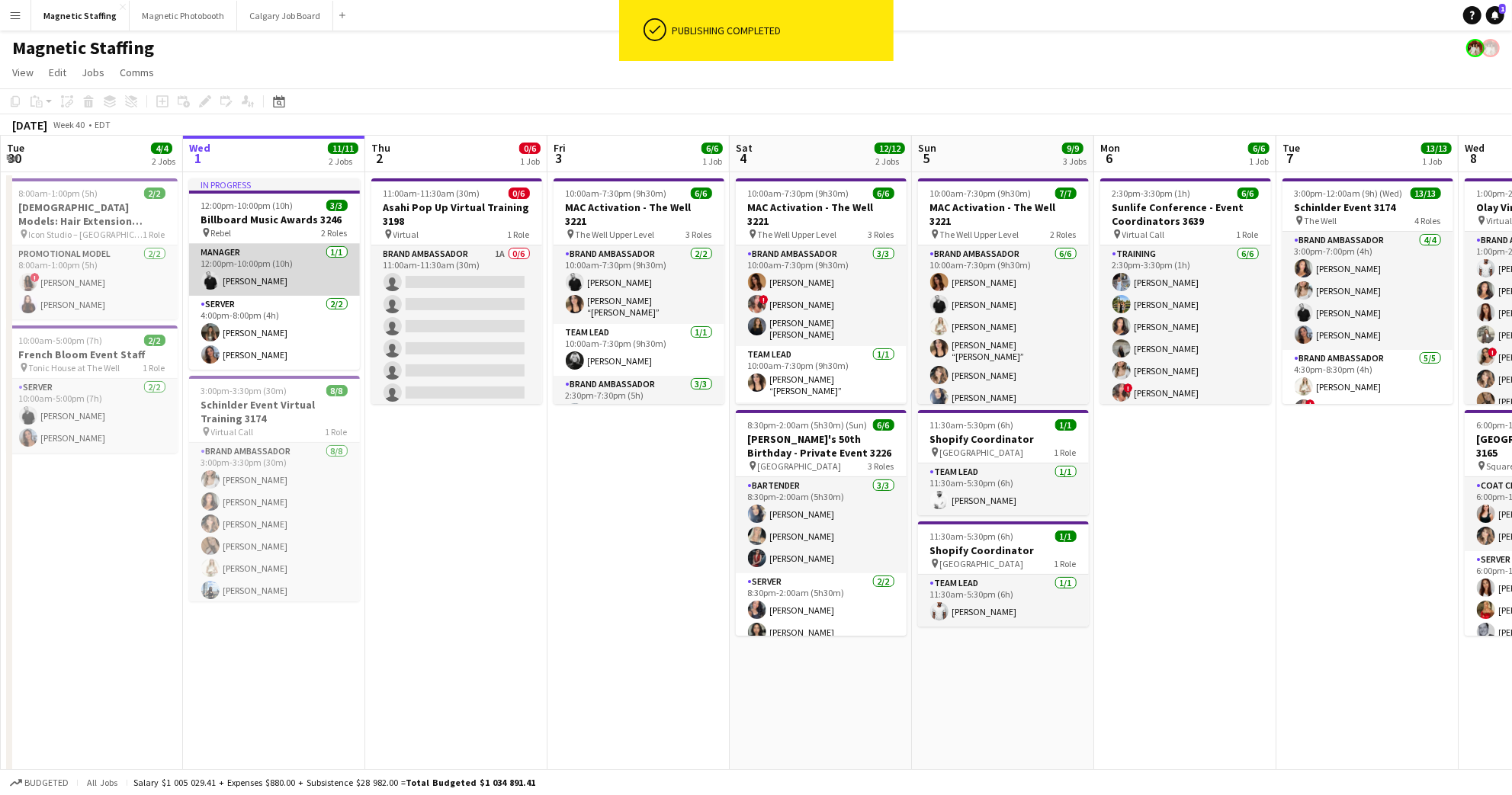
click at [285, 275] on app-card-role "Manager [DATE] 12:00pm-10:00pm (10h) [PERSON_NAME]" at bounding box center [274, 270] width 170 height 52
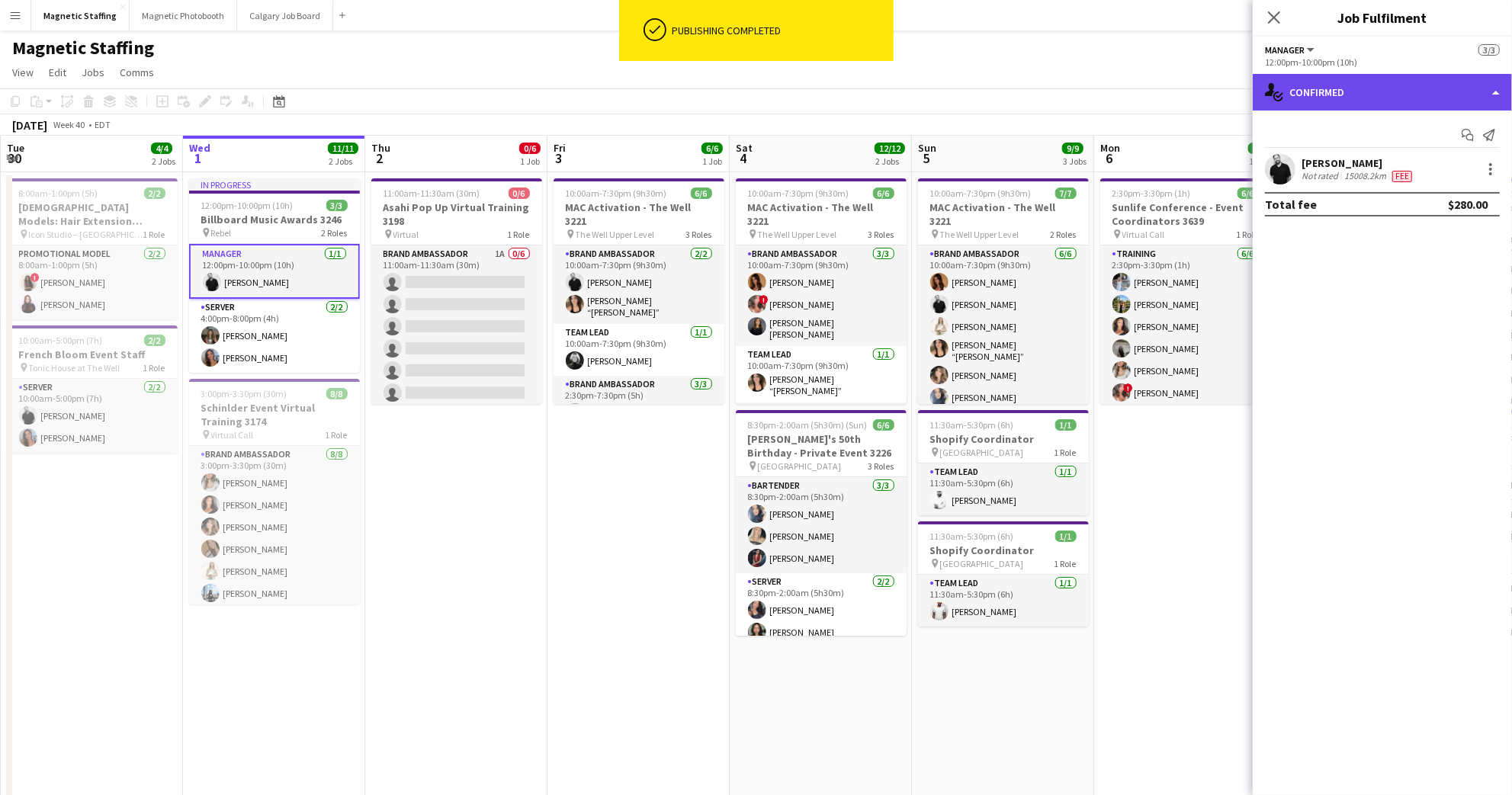
click at [1358, 89] on div "single-neutral-actions-check-2 Confirmed" at bounding box center [1382, 92] width 260 height 37
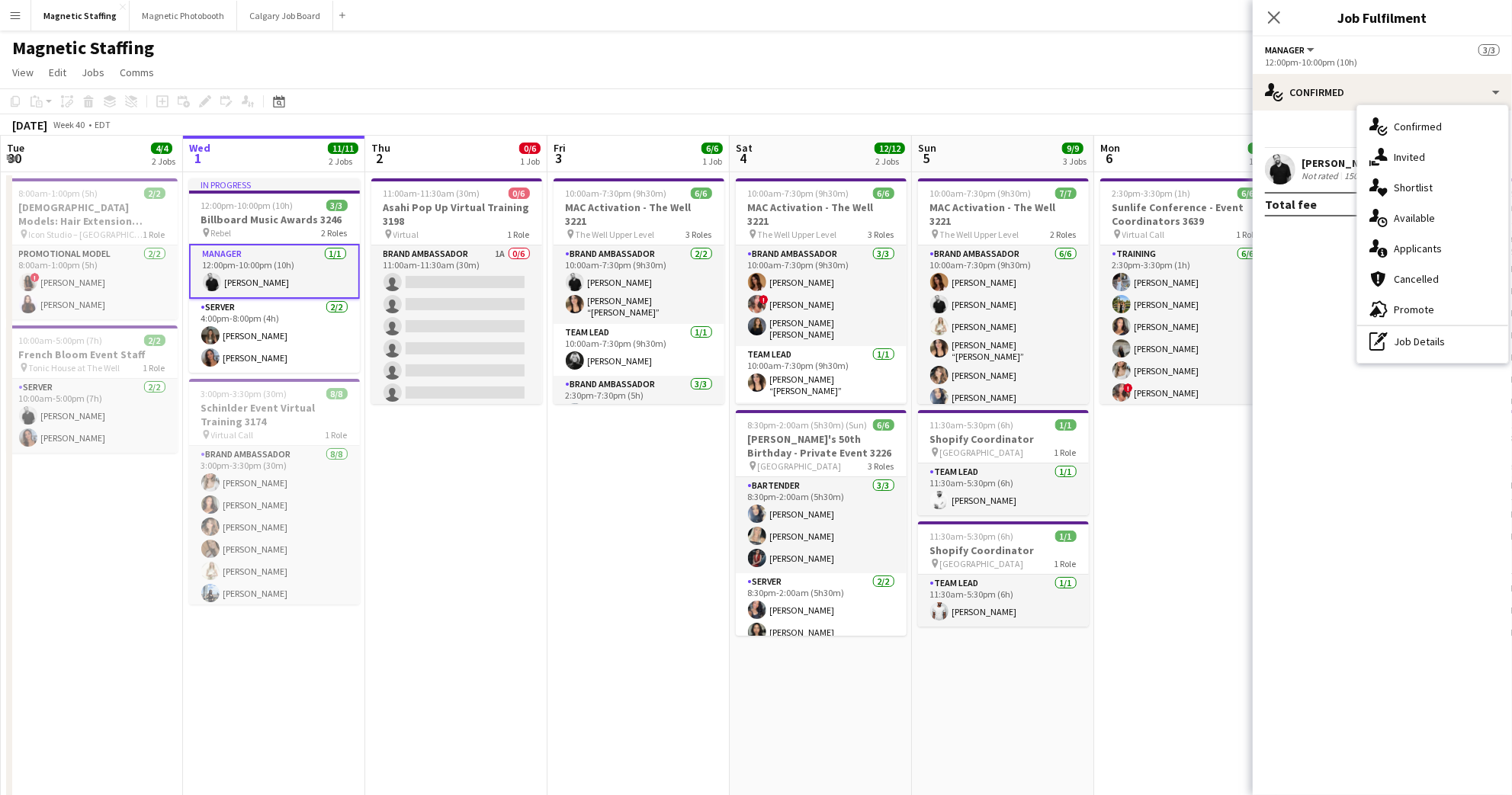
click at [1310, 256] on mat-expansion-panel "check Confirmed Start chat Send notification [PERSON_NAME] Not rated 15008.2km …" at bounding box center [1382, 453] width 260 height 685
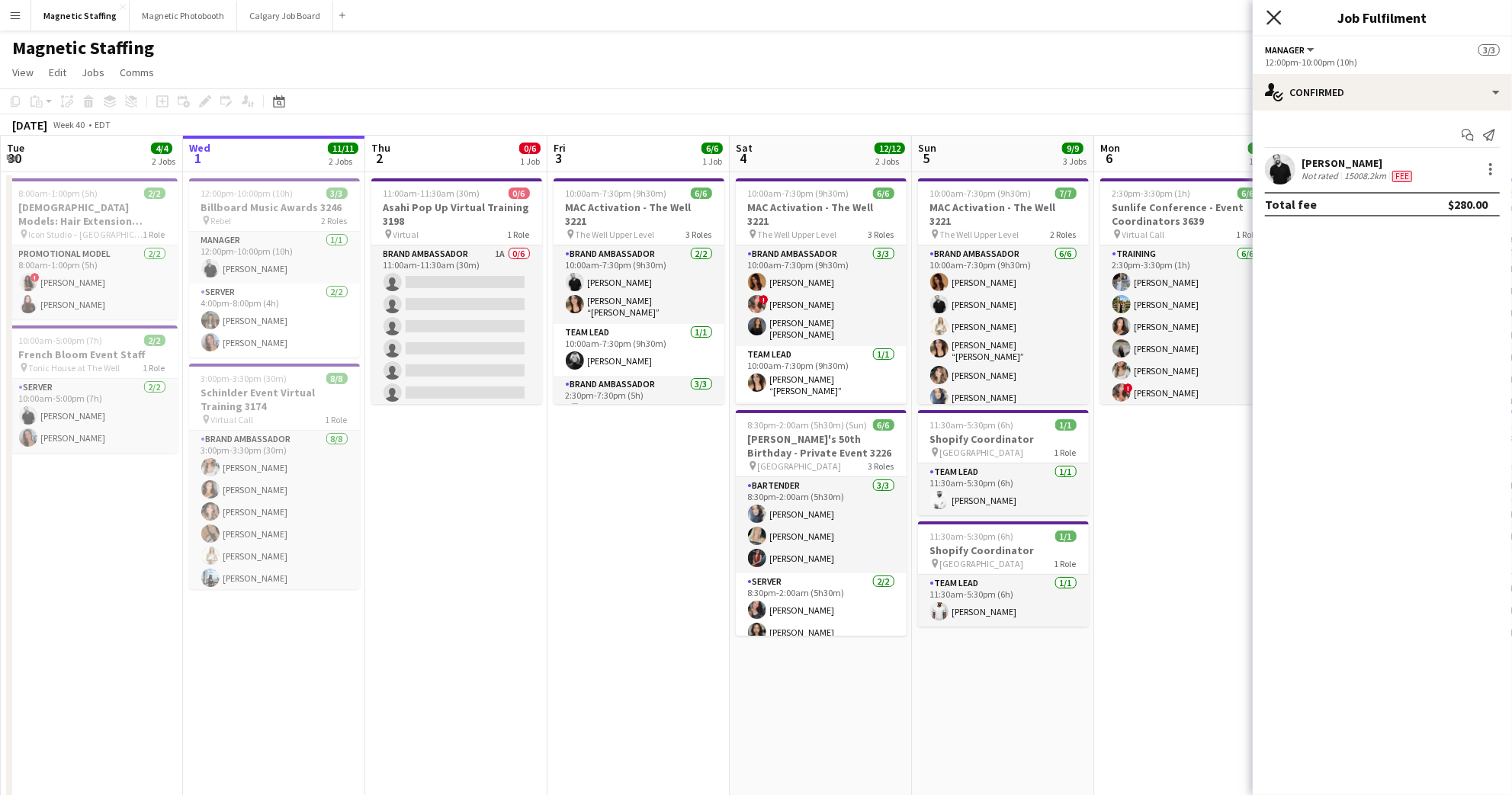
click at [1271, 17] on icon "Close pop-in" at bounding box center [1274, 17] width 15 height 15
